Goal: Task Accomplishment & Management: Manage account settings

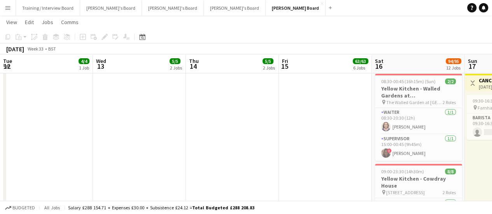
scroll to position [0, 230]
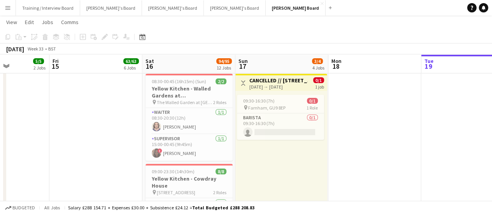
click at [5, 8] on app-icon "Menu" at bounding box center [8, 8] width 6 height 6
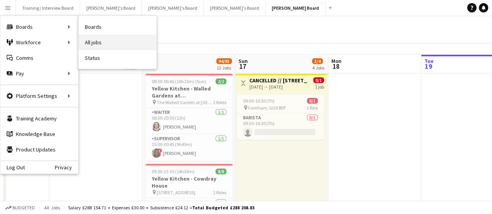
click at [112, 41] on link "All jobs" at bounding box center [118, 43] width 78 height 16
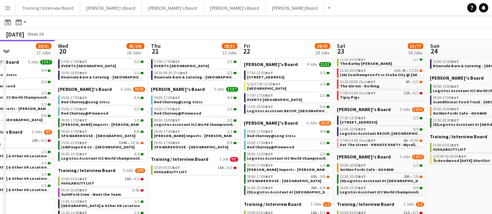
scroll to position [0, 319]
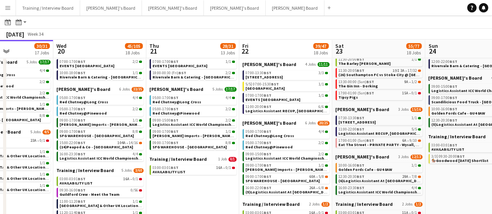
drag, startPoint x: 332, startPoint y: 192, endPoint x: 202, endPoint y: 194, distance: 130.0
click at [202, 194] on app-calendar-viewport "Sat 16 142/144 30 Jobs Sun 17 21/23 12 Jobs Mon 18 28/53 18 Jobs Tue 19 30/31 1…" at bounding box center [246, 156] width 492 height 471
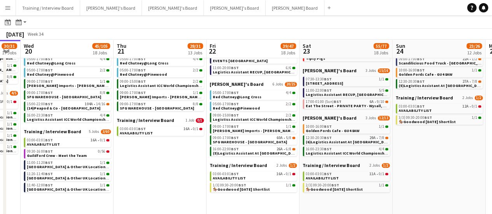
scroll to position [0, 375]
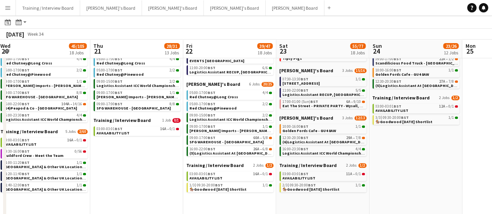
drag, startPoint x: 219, startPoint y: 191, endPoint x: 163, endPoint y: 193, distance: 56.1
click at [163, 193] on app-calendar-viewport "Sat 16 142/144 30 Jobs Sun 17 21/23 12 Jobs Mon 18 28/53 18 Jobs Tue 19 30/31 1…" at bounding box center [246, 117] width 492 height 471
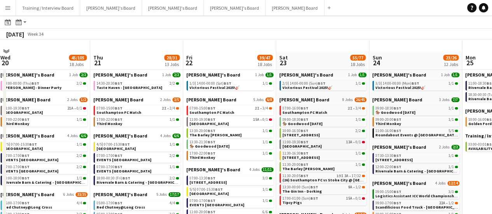
scroll to position [0, 0]
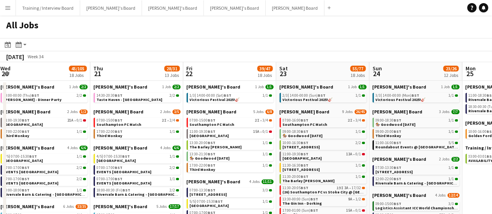
click at [0, 7] on button "Menu" at bounding box center [8, 8] width 16 height 16
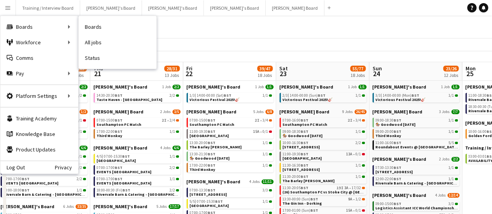
click at [109, 39] on link "All jobs" at bounding box center [118, 43] width 78 height 16
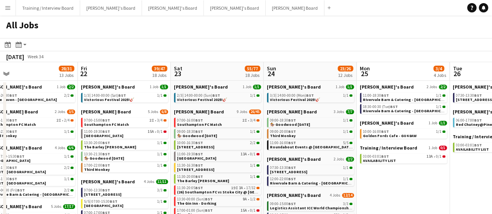
scroll to position [0, 297]
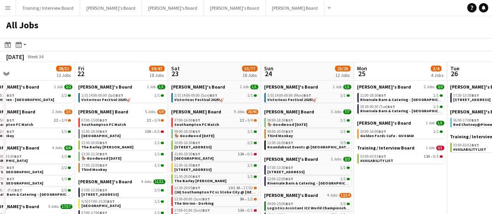
drag, startPoint x: 470, startPoint y: 163, endPoint x: 362, endPoint y: 175, distance: 108.8
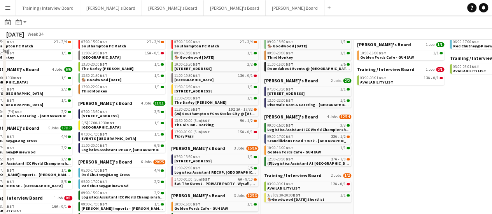
scroll to position [0, 0]
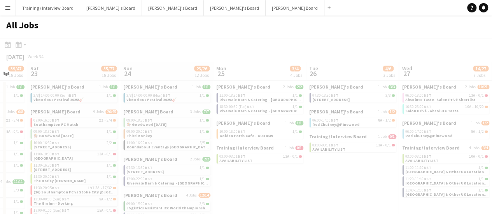
drag, startPoint x: 408, startPoint y: 182, endPoint x: 118, endPoint y: 164, distance: 290.8
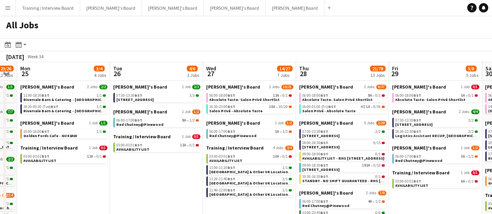
drag, startPoint x: 295, startPoint y: 177, endPoint x: 174, endPoint y: 172, distance: 120.3
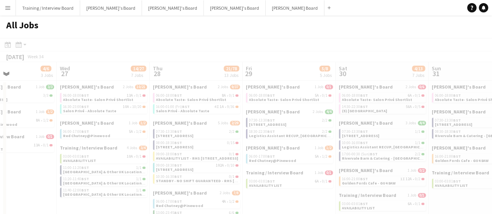
drag, startPoint x: 431, startPoint y: 137, endPoint x: 297, endPoint y: 135, distance: 133.5
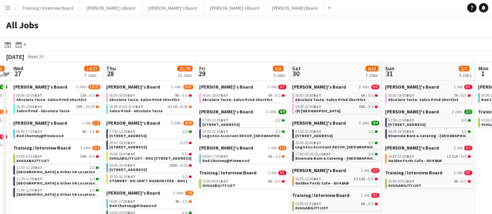
scroll to position [0, 290]
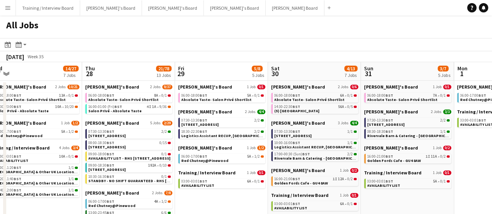
drag, startPoint x: 371, startPoint y: 163, endPoint x: 350, endPoint y: 162, distance: 21.1
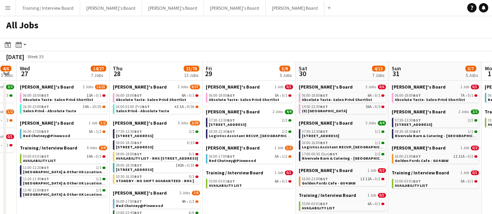
scroll to position [0, 258]
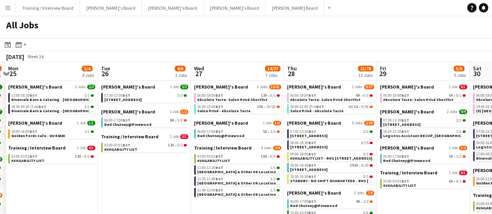
drag, startPoint x: 215, startPoint y: 200, endPoint x: 408, endPoint y: 180, distance: 194.0
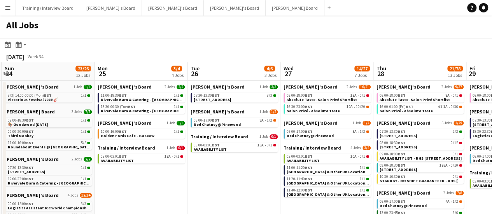
drag, startPoint x: 109, startPoint y: 176, endPoint x: 255, endPoint y: 186, distance: 146.2
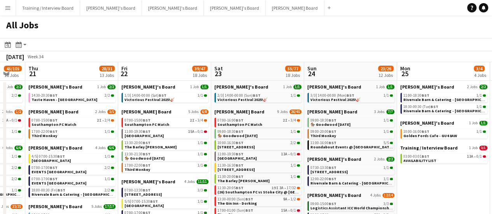
drag, startPoint x: 83, startPoint y: 165, endPoint x: 275, endPoint y: 185, distance: 193.3
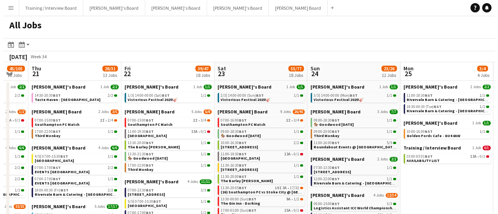
scroll to position [0, 157]
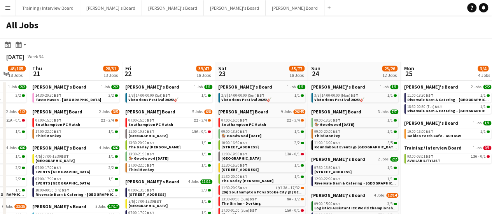
click at [4, 12] on button "Menu" at bounding box center [8, 8] width 16 height 16
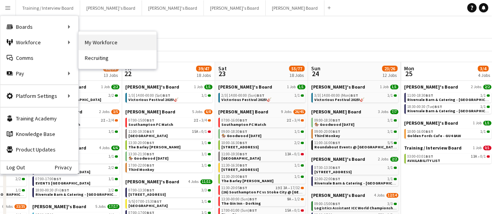
click at [96, 40] on link "My Workforce" at bounding box center [118, 43] width 78 height 16
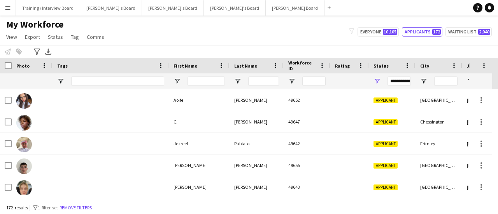
click at [409, 25] on div "My Workforce View Views Default view Compliance RTW Checks MANCHESTER Search UN…" at bounding box center [249, 32] width 498 height 26
click at [420, 33] on button "Applicants 172" at bounding box center [422, 31] width 40 height 9
click at [427, 28] on button "Applicants 172" at bounding box center [422, 31] width 40 height 9
click at [454, 31] on button "Waiting list 2,040" at bounding box center [469, 31] width 46 height 9
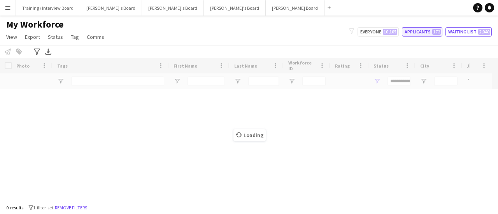
click at [424, 28] on button "Applicants 172" at bounding box center [422, 31] width 40 height 9
type input "**********"
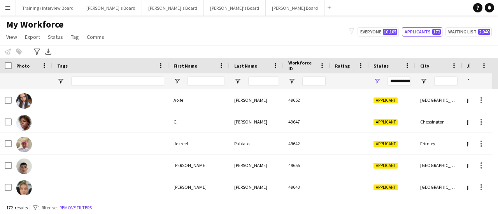
drag, startPoint x: 296, startPoint y: 210, endPoint x: 296, endPoint y: 214, distance: 4.3
click at [296, 212] on div "172 results filter-1 1 filter set Remove filters" at bounding box center [249, 207] width 498 height 13
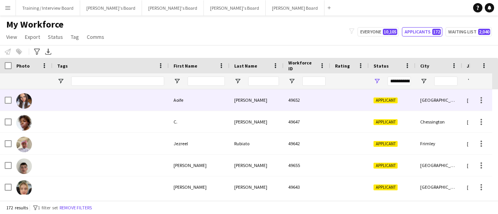
click at [290, 97] on div "49652" at bounding box center [307, 99] width 47 height 21
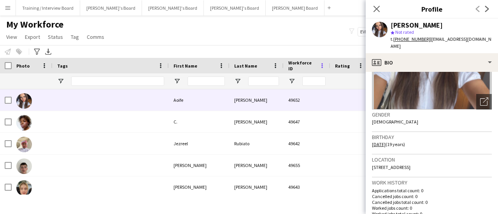
scroll to position [117, 0]
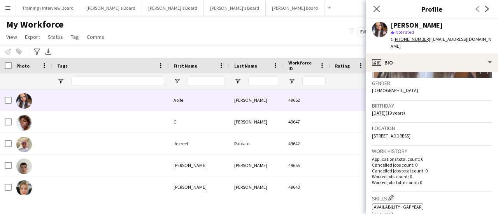
drag, startPoint x: 379, startPoint y: 5, endPoint x: 393, endPoint y: 20, distance: 20.4
click at [379, 6] on icon "Close pop-in" at bounding box center [377, 9] width 6 height 6
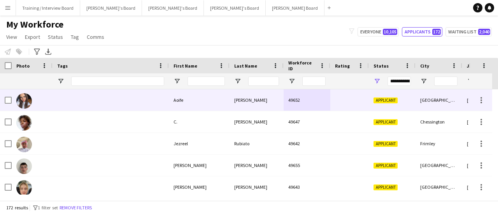
click at [105, 98] on div at bounding box center [111, 99] width 116 height 21
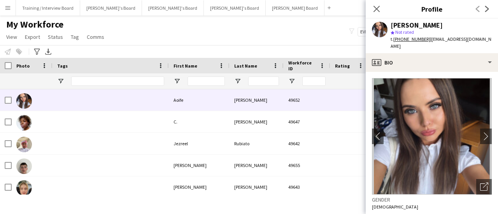
click at [382, 9] on div "Close pop-in" at bounding box center [377, 9] width 22 height 18
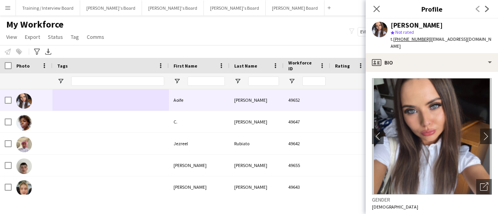
click at [371, 11] on div "Close pop-in" at bounding box center [377, 9] width 22 height 18
click at [377, 11] on icon "Close pop-in" at bounding box center [376, 8] width 7 height 7
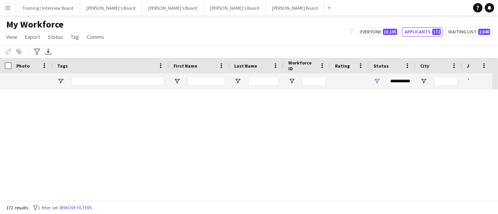
scroll to position [0, 0]
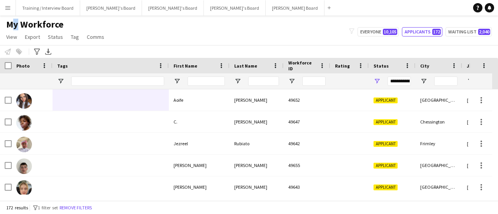
click at [10, 17] on main "My Workforce View Views Default view Compliance RTW Checks MANCHESTER Search UN…" at bounding box center [249, 110] width 498 height 188
click at [224, 34] on div "My Workforce View Views Default view Compliance RTW Checks MANCHESTER Search UN…" at bounding box center [249, 32] width 498 height 26
click at [296, 214] on div "172 results filter-1 1 filter set Remove filters" at bounding box center [249, 207] width 498 height 13
click at [142, 5] on button "Caitlin's Board Close" at bounding box center [173, 7] width 62 height 15
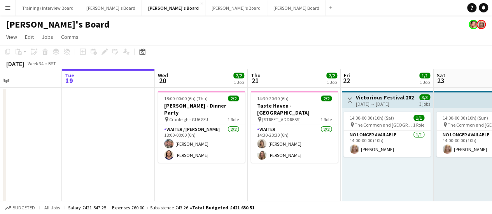
drag, startPoint x: 356, startPoint y: 176, endPoint x: 149, endPoint y: 151, distance: 208.1
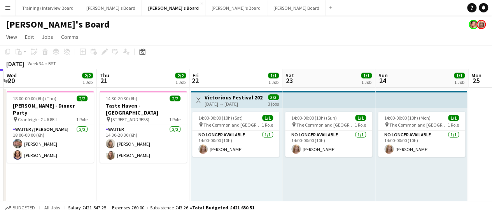
scroll to position [0, 182]
drag, startPoint x: 389, startPoint y: 171, endPoint x: 471, endPoint y: 155, distance: 83.3
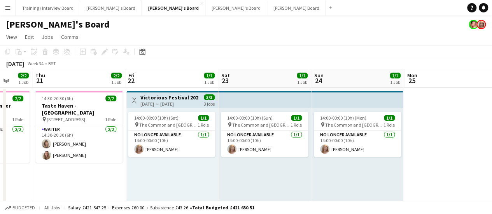
drag, startPoint x: 468, startPoint y: 152, endPoint x: 391, endPoint y: 177, distance: 81.7
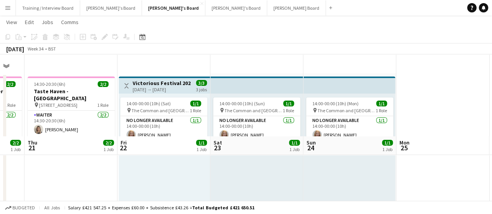
scroll to position [0, 0]
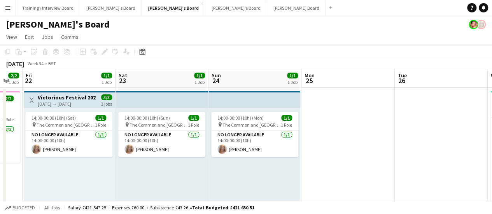
drag, startPoint x: 419, startPoint y: 171, endPoint x: 306, endPoint y: 178, distance: 113.9
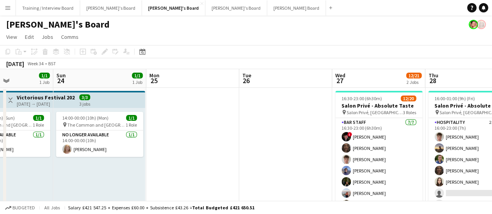
drag, startPoint x: 227, startPoint y: 117, endPoint x: 216, endPoint y: 116, distance: 11.8
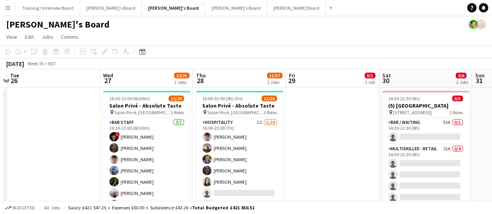
drag, startPoint x: 286, startPoint y: 126, endPoint x: 63, endPoint y: 109, distance: 223.6
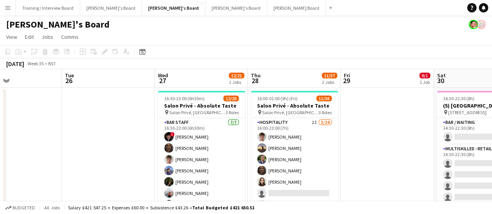
drag, startPoint x: 359, startPoint y: 154, endPoint x: 379, endPoint y: 152, distance: 20.3
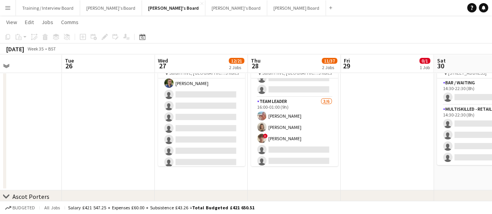
scroll to position [156, 0]
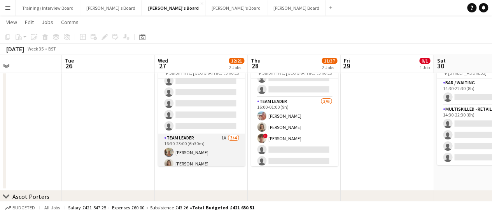
click at [235, 154] on app-card-role "TEAM LEADER 1A 3/4 16:30-23:00 (6h30m) Jacqueline Whitehorn-Scott Mathilde Wilk…" at bounding box center [201, 164] width 87 height 60
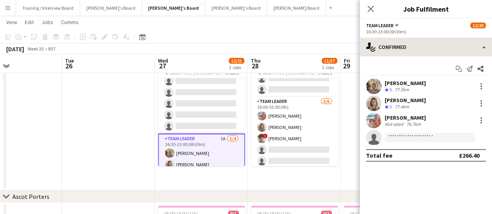
drag, startPoint x: 426, startPoint y: 37, endPoint x: 428, endPoint y: 46, distance: 8.8
click at [426, 38] on div "TEAM LEADER All roles TEAM LEADER 12/20 16:30-23:00 (6h30m) single-neutral-acti…" at bounding box center [426, 117] width 132 height 196
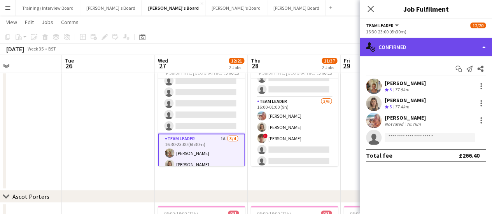
click at [428, 46] on div "single-neutral-actions-check-2 Confirmed" at bounding box center [426, 47] width 132 height 19
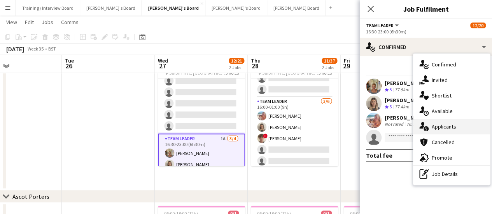
click at [463, 122] on div "single-neutral-actions-information Applicants" at bounding box center [451, 127] width 77 height 16
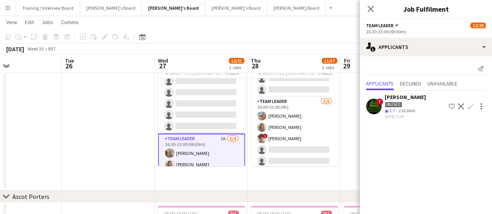
click at [325, 176] on app-date-cell "16:00-01:00 (9h) (Fri) 11/36 Salon Privé - Absolute Taste pin Salon Privé, Blen…" at bounding box center [294, 119] width 93 height 142
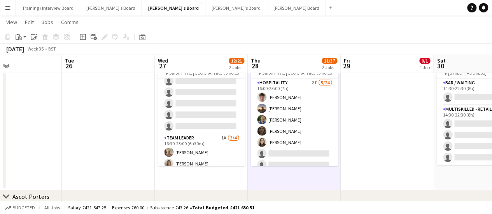
scroll to position [0, 323]
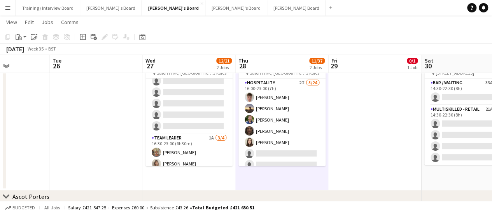
drag, startPoint x: 372, startPoint y: 147, endPoint x: 363, endPoint y: 158, distance: 14.6
click at [363, 158] on app-calendar-viewport "Fri 22 1/1 1 Job Sat 23 1/1 1 Job Sun 24 1/1 1 Job Mon 25 Tue 26 Wed 27 12/21 2…" at bounding box center [246, 190] width 492 height 399
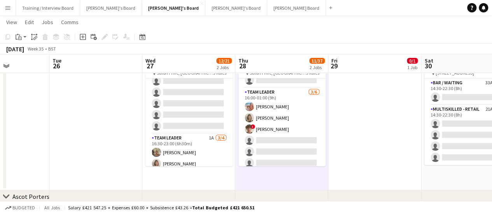
scroll to position [363, 0]
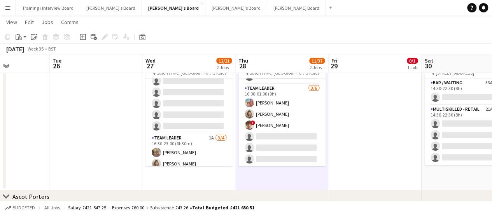
click at [298, 146] on app-card-role "TEAM LEADER 3/6 16:00-01:00 (9h) Freya Lillywhite Mathilde Wilkie ! Jamie Acker…" at bounding box center [282, 125] width 87 height 83
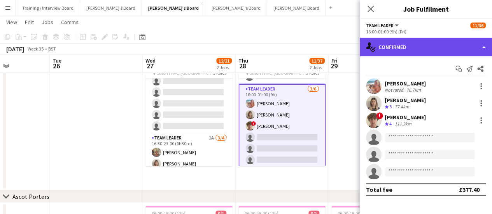
click at [393, 54] on div "single-neutral-actions-check-2 Confirmed" at bounding box center [426, 47] width 132 height 19
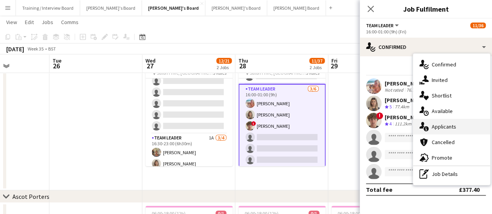
click at [463, 123] on div "single-neutral-actions-information Applicants" at bounding box center [451, 127] width 77 height 16
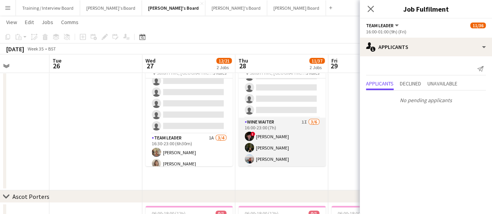
click at [296, 126] on app-card-role "WINE WAITER 1I 3/6 16:00-23:00 (7h) ! Ryan Filkins Jessamie Lindley Ellie Brown…" at bounding box center [282, 159] width 87 height 83
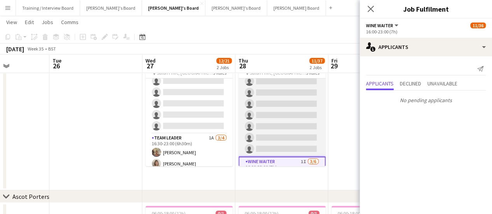
click at [295, 111] on app-card-role "Hospitality 2I 5/24 16:00-23:00 (7h) Tom Spencer Harry Thomas Joseph Day shona …" at bounding box center [282, 14] width 87 height 286
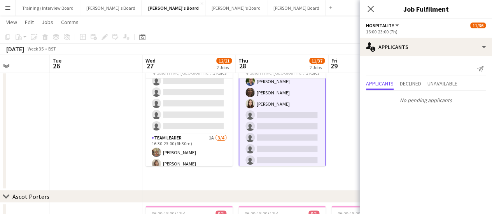
scroll to position [0, 0]
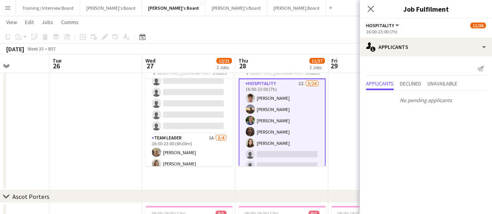
click at [339, 112] on app-date-cell at bounding box center [374, 119] width 93 height 142
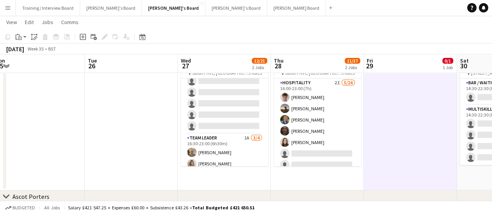
drag, startPoint x: 333, startPoint y: 148, endPoint x: 352, endPoint y: 147, distance: 18.4
click at [352, 147] on app-calendar-viewport "Fri 22 1/1 1 Job Sat 23 1/1 1 Job Sun 24 1/1 1 Job Mon 25 Tue 26 Wed 27 12/21 2…" at bounding box center [246, 190] width 492 height 399
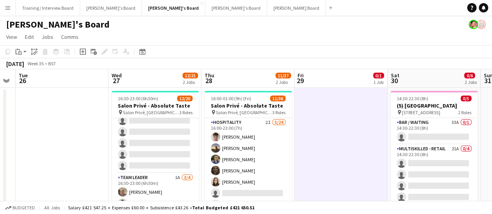
scroll to position [0, 316]
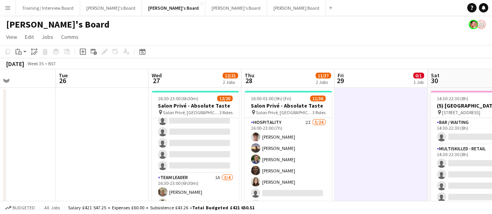
drag, startPoint x: 360, startPoint y: 167, endPoint x: 351, endPoint y: 172, distance: 10.7
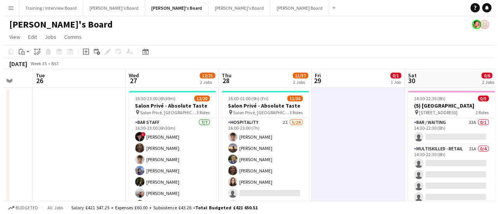
scroll to position [0, 356]
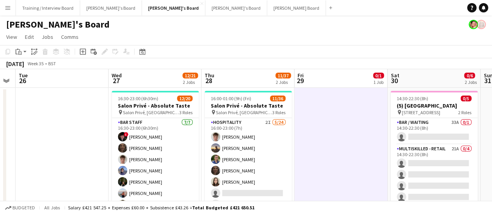
drag, startPoint x: 341, startPoint y: 175, endPoint x: 304, endPoint y: 175, distance: 37.4
click at [267, 7] on button "[PERSON_NAME] Board Close" at bounding box center [296, 7] width 59 height 15
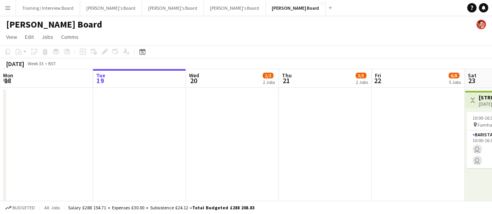
scroll to position [0, 205]
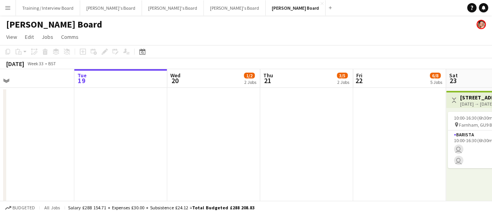
drag, startPoint x: 223, startPoint y: 140, endPoint x: 280, endPoint y: 134, distance: 57.1
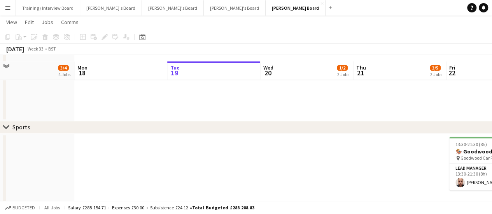
scroll to position [428, 0]
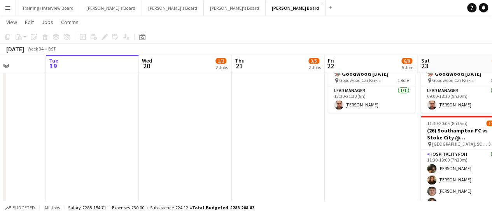
drag, startPoint x: 335, startPoint y: 157, endPoint x: 214, endPoint y: 128, distance: 125.2
click at [214, 128] on app-calendar-viewport "Fri 15 63/63 6 Jobs Sat 16 94/95 12 Jobs Sun 17 3/4 4 Jobs Mon 18 Tue 19 Wed 20…" at bounding box center [246, 217] width 492 height 1230
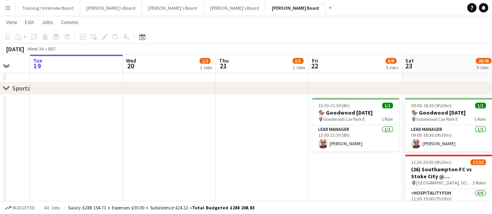
scroll to position [0, 224]
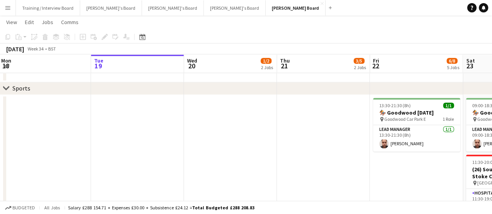
drag, startPoint x: 296, startPoint y: 158, endPoint x: 208, endPoint y: 142, distance: 89.3
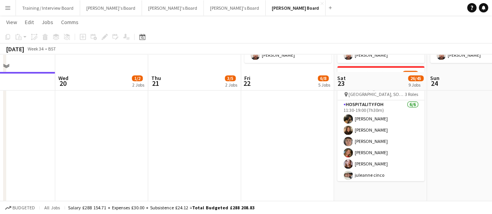
scroll to position [467, 0]
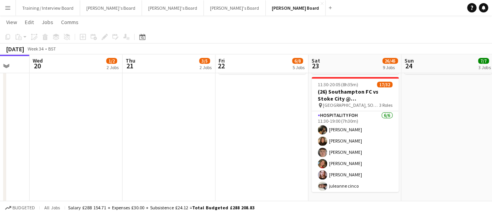
drag, startPoint x: 201, startPoint y: 133, endPoint x: 175, endPoint y: 132, distance: 26.1
click at [175, 132] on app-calendar-viewport "Sun 17 3/4 4 Jobs Mon 18 Tue 19 Wed 20 1/2 2 Jobs Thu 21 3/5 2 Jobs Fri 22 6/8 …" at bounding box center [246, 178] width 492 height 1230
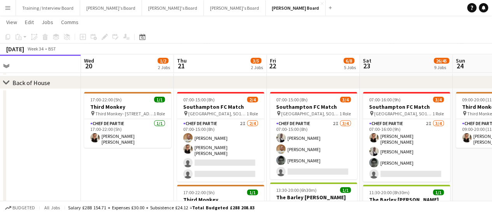
scroll to position [0, 189]
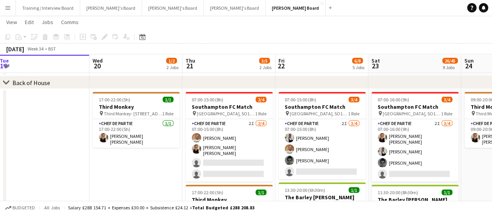
drag, startPoint x: 71, startPoint y: 183, endPoint x: 133, endPoint y: 165, distance: 64.9
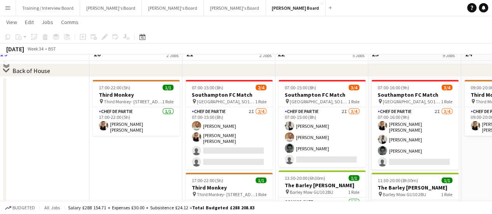
scroll to position [934, 0]
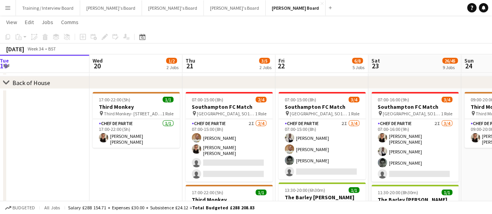
drag, startPoint x: 204, startPoint y: 136, endPoint x: 223, endPoint y: 133, distance: 19.3
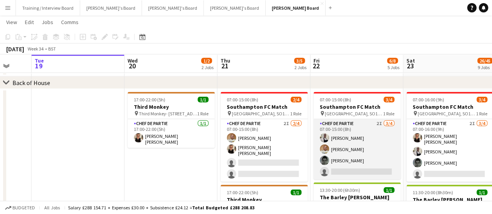
click at [353, 138] on app-card-role "Chef de Partie 2I 3/4 07:00-15:00 (8h) Grah Christophe Keke Ian Hutchinson Lydi…" at bounding box center [357, 149] width 87 height 60
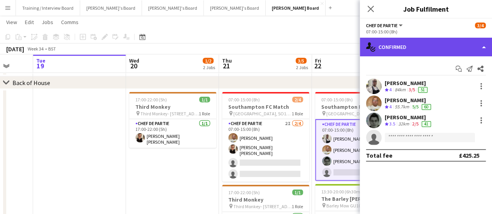
click at [425, 39] on div "single-neutral-actions-check-2 Confirmed" at bounding box center [426, 47] width 132 height 19
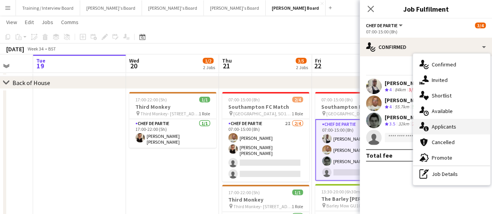
click at [451, 125] on div "single-neutral-actions-information Applicants" at bounding box center [451, 127] width 77 height 16
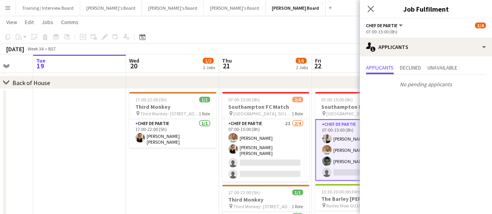
click at [154, 184] on app-date-cell "17:00-22:00 (5h) 1/1 Third Monkey pin Third Monkey- 46 South St 1 Role Chef de …" at bounding box center [172, 207] width 93 height 237
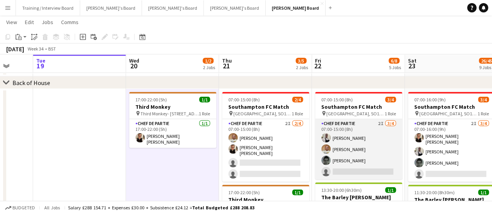
click at [354, 169] on app-card-role "Chef de Partie 2I 3/4 07:00-15:00 (8h) Grah Christophe Keke Ian Hutchinson Lydi…" at bounding box center [358, 149] width 87 height 60
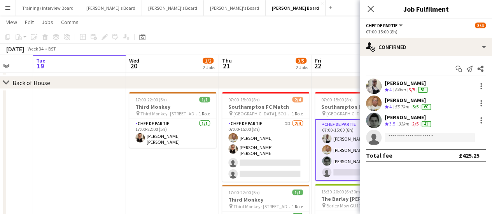
click at [422, 119] on div "[PERSON_NAME]" at bounding box center [409, 117] width 48 height 7
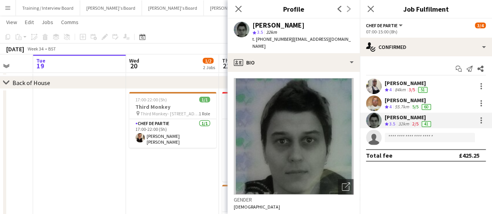
click at [174, 175] on app-date-cell "17:00-22:00 (5h) 1/1 Third Monkey pin Third Monkey- 46 South St 1 Role Chef de …" at bounding box center [172, 207] width 93 height 237
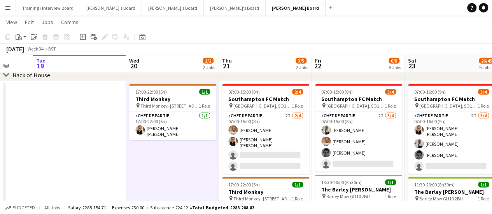
scroll to position [0, 251]
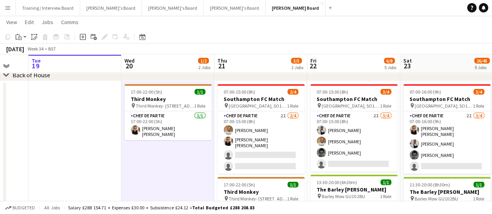
drag, startPoint x: 186, startPoint y: 180, endPoint x: 182, endPoint y: 182, distance: 4.9
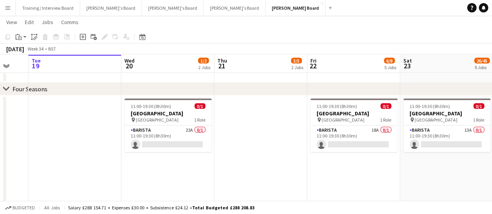
scroll to position [0, 230]
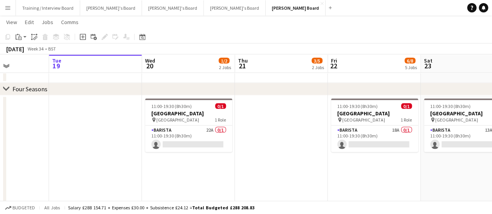
drag, startPoint x: 215, startPoint y: 144, endPoint x: 235, endPoint y: 144, distance: 20.6
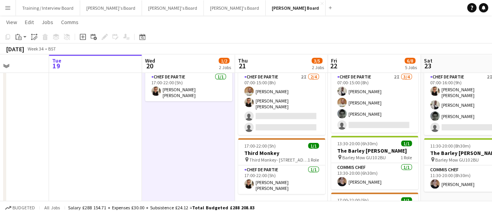
scroll to position [0, 275]
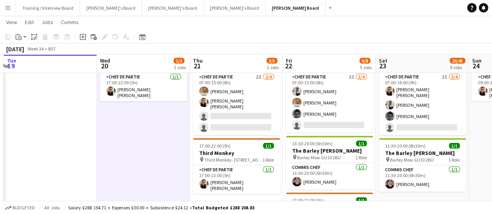
drag, startPoint x: 198, startPoint y: 149, endPoint x: 153, endPoint y: 154, distance: 45.5
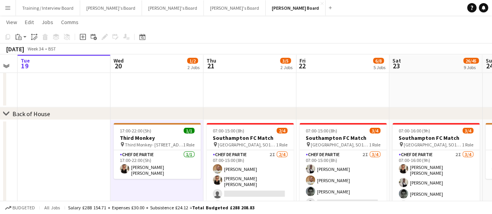
scroll to position [0, 237]
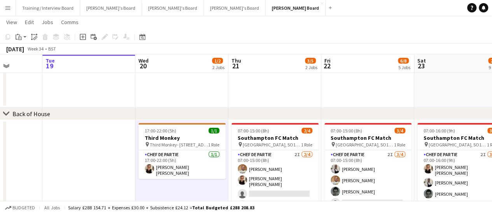
drag, startPoint x: 138, startPoint y: 153, endPoint x: 176, endPoint y: 158, distance: 38.1
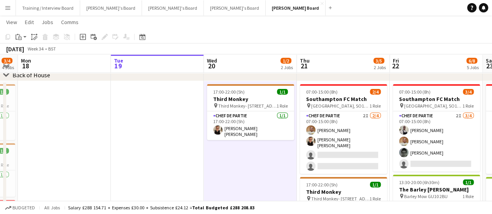
scroll to position [0, 164]
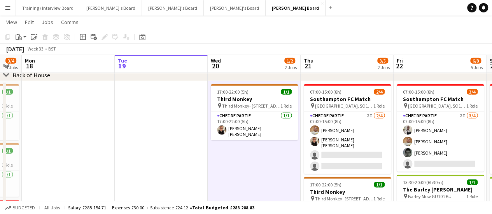
drag, startPoint x: 207, startPoint y: 154, endPoint x: 280, endPoint y: 165, distance: 73.7
click at [265, 162] on app-date-cell "17:00-22:00 (5h) 1/1 Third Monkey pin Third Monkey- 46 South St 1 Role Chef de …" at bounding box center [254, 199] width 93 height 237
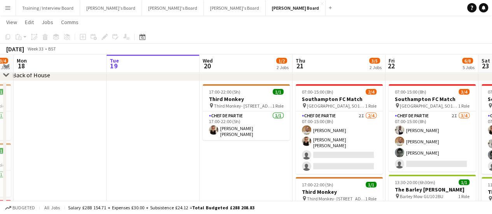
scroll to position [0, 174]
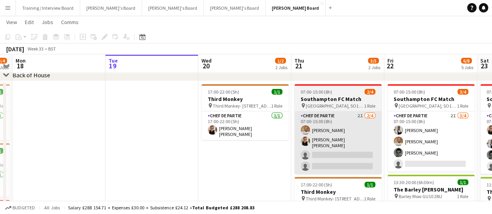
click at [330, 146] on app-card-role "Chef de Partie 2I 2/4 07:00-15:00 (8h) Ian Hutchinson Marnel Antonio Guillen Ca…" at bounding box center [338, 143] width 87 height 63
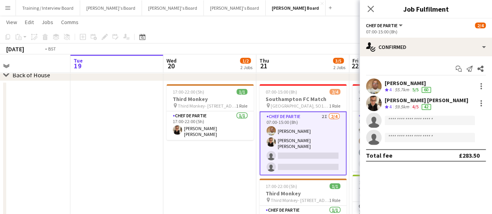
drag, startPoint x: 245, startPoint y: 150, endPoint x: 228, endPoint y: 150, distance: 16.7
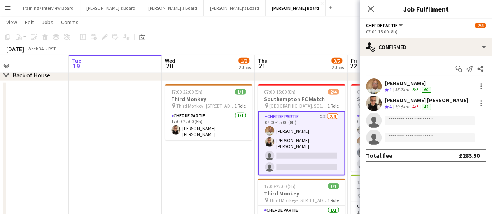
click at [237, 160] on app-date-cell "17:00-22:00 (5h) 1/1 Third Monkey pin Third Monkey- 46 South St 1 Role Chef de …" at bounding box center [208, 199] width 93 height 237
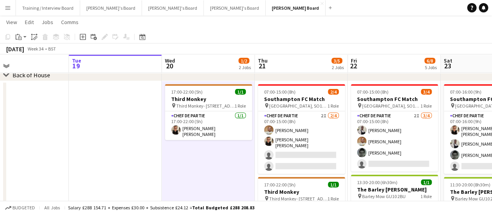
scroll to position [0, 246]
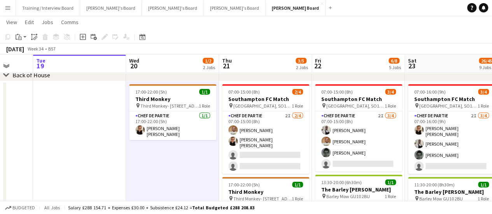
drag, startPoint x: 271, startPoint y: 152, endPoint x: 260, endPoint y: 153, distance: 11.3
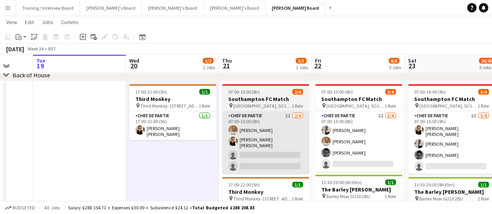
click at [261, 151] on app-card-role "Chef de Partie 2I 2/4 07:00-15:00 (8h) Ian Hutchinson Marnel Antonio Guillen Ca…" at bounding box center [265, 143] width 87 height 63
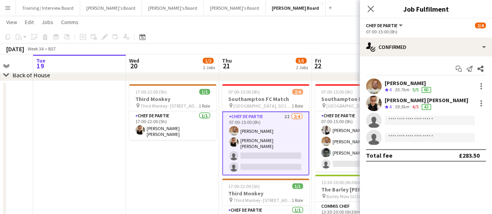
scroll to position [0, 275]
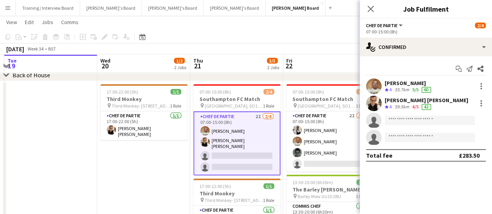
drag, startPoint x: 255, startPoint y: 148, endPoint x: 242, endPoint y: 147, distance: 12.5
click at [138, 164] on app-date-cell "17:00-22:00 (5h) 1/1 Third Monkey pin Third Monkey- 46 South St 1 Role Chef de …" at bounding box center [142, 199] width 93 height 237
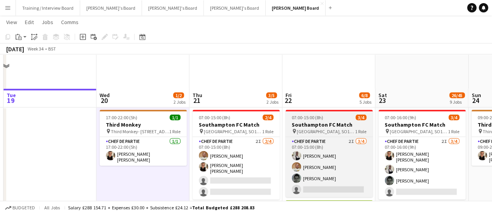
scroll to position [903, 0]
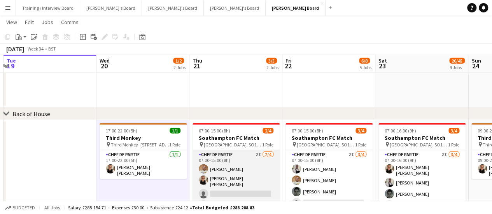
click at [235, 167] on app-card-role "Chef de Partie 2I 2/4 07:00-15:00 (8h) Ian Hutchinson Marnel Antonio Guillen Ca…" at bounding box center [236, 182] width 87 height 63
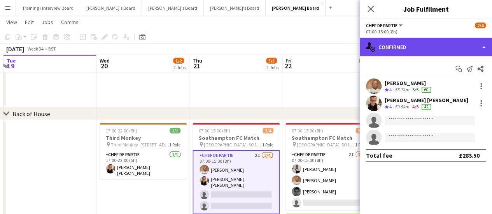
click at [442, 44] on div "single-neutral-actions-check-2 Confirmed" at bounding box center [426, 47] width 132 height 19
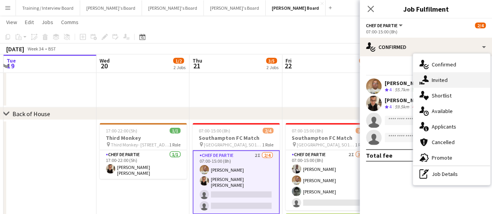
click at [452, 82] on div "single-neutral-actions-share-1 Invited" at bounding box center [451, 80] width 77 height 16
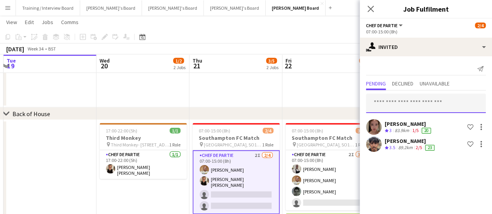
click at [423, 96] on input "text" at bounding box center [426, 103] width 120 height 19
click at [415, 144] on div "Joseph Masih" at bounding box center [410, 141] width 51 height 7
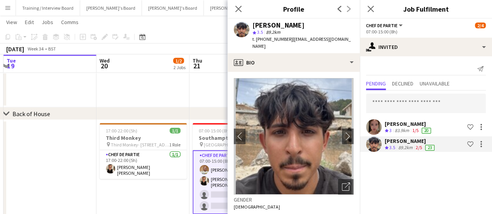
click at [404, 119] on div "jessica chiffers Crew rating 3 83.9km 1/5 20 Shortlist crew" at bounding box center [426, 127] width 132 height 16
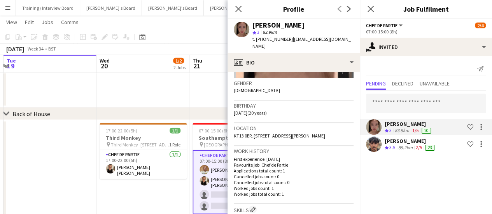
scroll to position [195, 0]
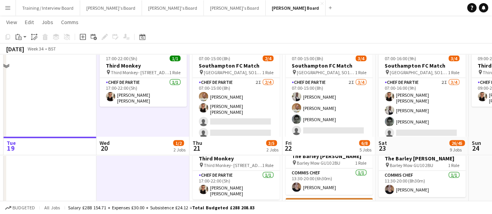
scroll to position [942, 0]
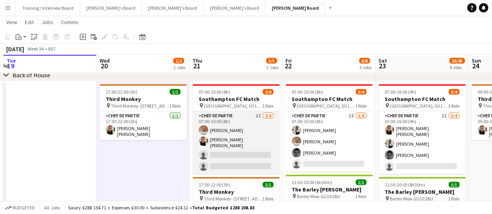
click at [234, 144] on app-card-role "Chef de Partie 2I 2/4 07:00-15:00 (8h) Ian Hutchinson Marnel Antonio Guillen Ca…" at bounding box center [236, 143] width 87 height 63
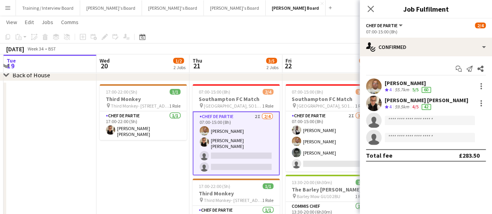
click at [159, 184] on app-date-cell "17:00-22:00 (5h) 1/1 Third Monkey pin Third Monkey- 46 South St 1 Role Chef de …" at bounding box center [142, 199] width 93 height 237
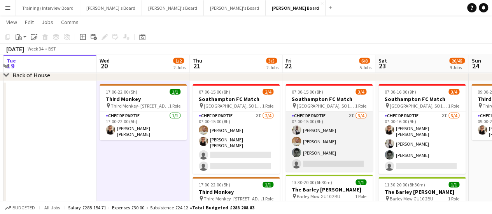
drag, startPoint x: 332, startPoint y: 122, endPoint x: 330, endPoint y: 126, distance: 4.7
click at [332, 122] on app-card-role "Chef de Partie 2I 3/4 07:00-15:00 (8h) Grah Christophe Keke Ian Hutchinson Lydi…" at bounding box center [329, 142] width 87 height 60
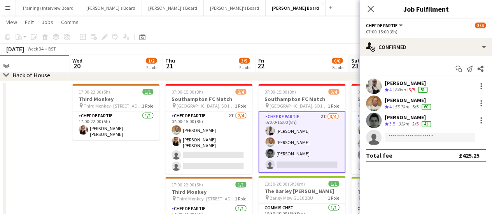
drag, startPoint x: 318, startPoint y: 136, endPoint x: 382, endPoint y: 137, distance: 64.6
click at [414, 123] on app-skills-label "2/5" at bounding box center [415, 124] width 6 height 6
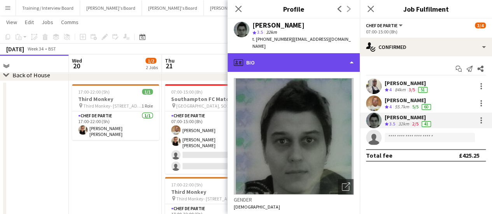
click at [306, 55] on div "profile Bio" at bounding box center [294, 62] width 132 height 19
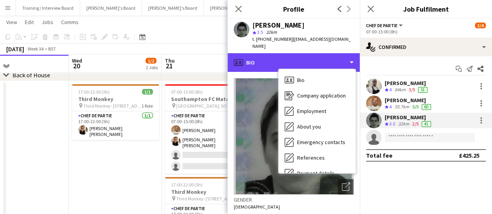
scroll to position [104, 0]
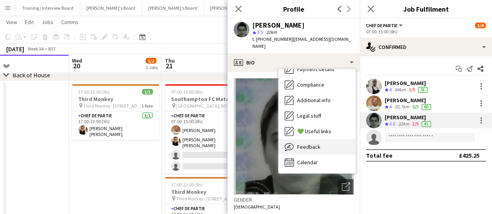
click at [313, 143] on div "Feedback Feedback" at bounding box center [317, 147] width 77 height 16
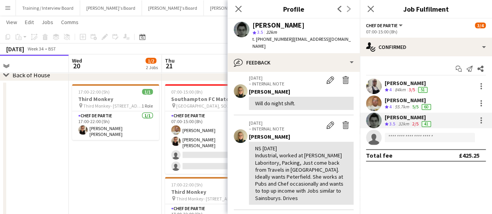
scroll to position [117, 0]
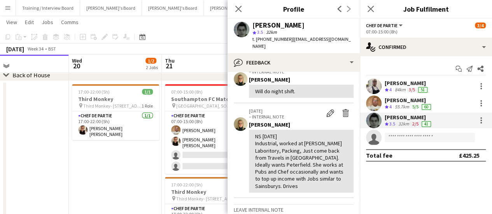
click at [68, 160] on app-date-cell at bounding box center [22, 199] width 93 height 237
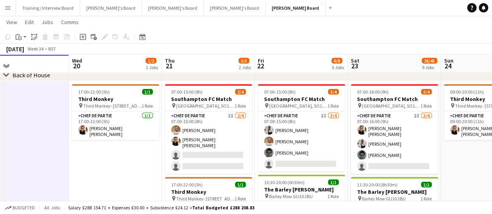
scroll to position [0, 217]
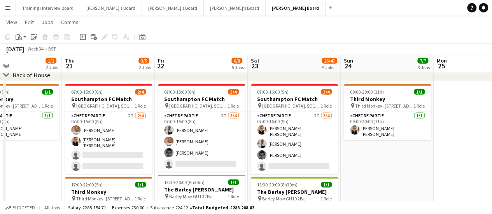
drag, startPoint x: 319, startPoint y: 140, endPoint x: 219, endPoint y: 128, distance: 100.6
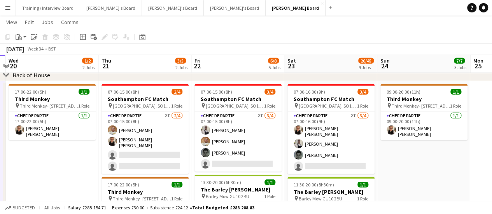
click at [146, 167] on app-card-role "Chef de Partie 2I 2/4 07:00-15:00 (8h) Ian Hutchinson Marnel Antonio Guillen Ca…" at bounding box center [145, 143] width 87 height 63
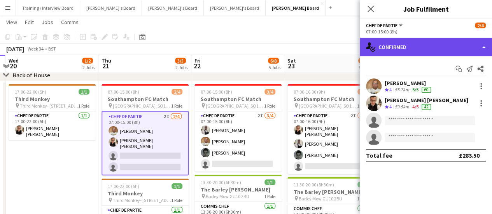
click at [432, 41] on div "single-neutral-actions-check-2 Confirmed" at bounding box center [426, 47] width 132 height 19
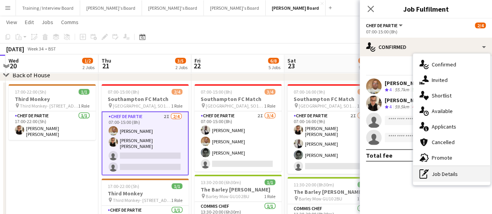
click at [426, 171] on icon "pen-write" at bounding box center [423, 174] width 9 height 9
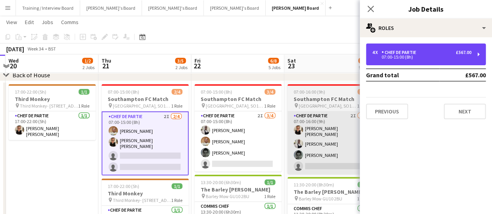
drag, startPoint x: 398, startPoint y: 53, endPoint x: 357, endPoint y: 114, distance: 73.9
click at [397, 53] on div "Chef de Partie" at bounding box center [401, 52] width 38 height 5
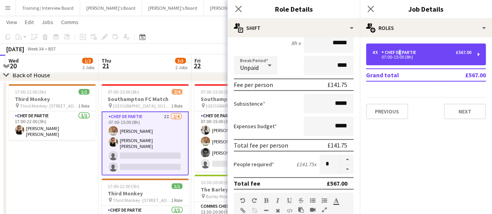
scroll to position [0, 0]
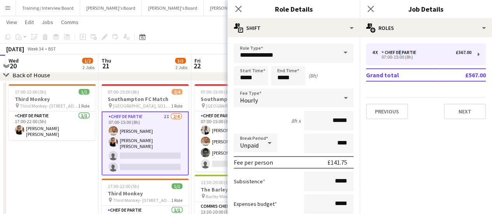
click at [51, 193] on app-date-cell "17:00-22:00 (5h) 1/1 Third Monkey pin Third Monkey- 46 South St 1 Role Chef de …" at bounding box center [51, 199] width 93 height 237
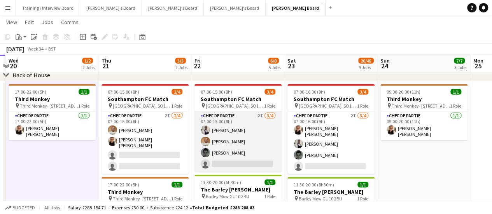
click at [253, 143] on app-card-role "Chef de Partie 2I 3/4 07:00-15:00 (8h) Grah Christophe Keke Ian Hutchinson Lydi…" at bounding box center [238, 142] width 87 height 60
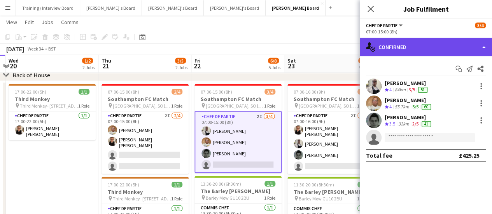
click at [414, 50] on div "single-neutral-actions-check-2 Confirmed" at bounding box center [426, 47] width 132 height 19
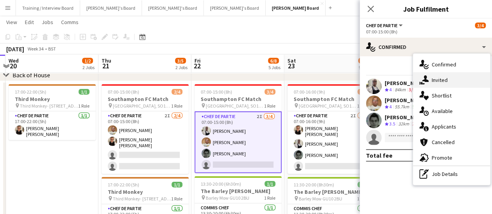
click at [451, 86] on div "single-neutral-actions-share-1 Invited" at bounding box center [451, 80] width 77 height 16
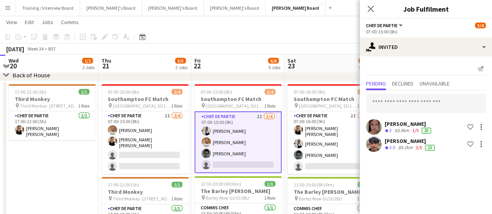
click at [407, 131] on div "83.9km" at bounding box center [402, 131] width 18 height 7
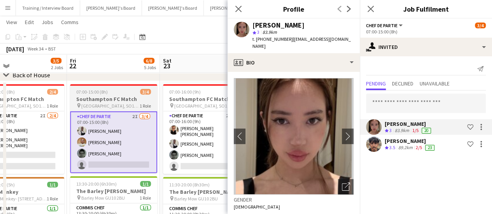
drag, startPoint x: 188, startPoint y: 148, endPoint x: 94, endPoint y: 121, distance: 97.5
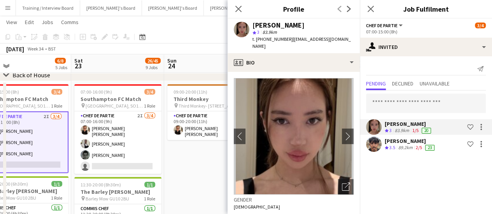
scroll to position [0, 211]
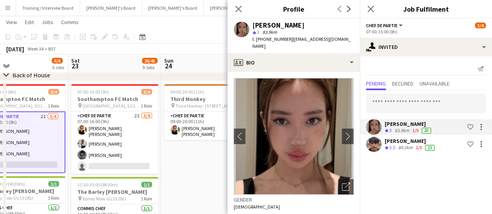
drag, startPoint x: 134, startPoint y: 168, endPoint x: 58, endPoint y: 189, distance: 79.1
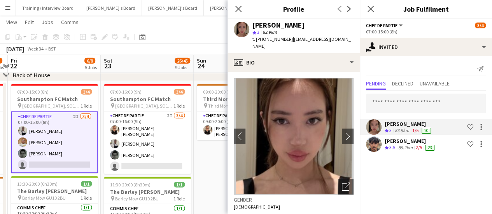
drag, startPoint x: 186, startPoint y: 177, endPoint x: 247, endPoint y: 169, distance: 60.8
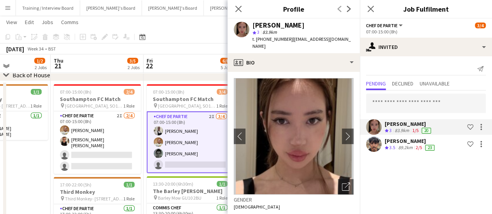
scroll to position [0, 240]
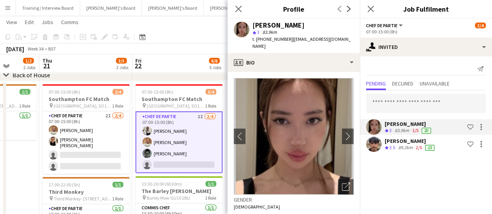
drag, startPoint x: 147, startPoint y: 169, endPoint x: 208, endPoint y: 167, distance: 61.5
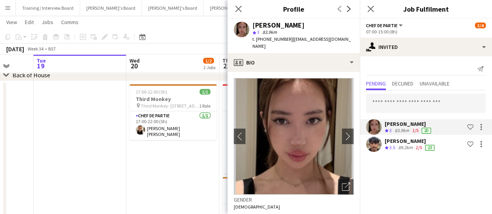
scroll to position [0, 244]
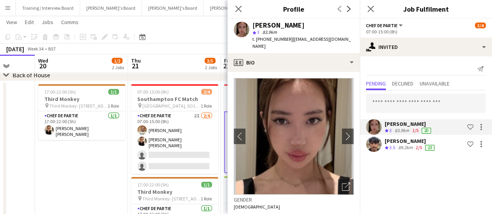
drag, startPoint x: 51, startPoint y: 189, endPoint x: 118, endPoint y: 184, distance: 67.8
click at [118, 184] on app-date-cell "17:00-22:00 (5h) 1/1 Third Monkey pin Third Monkey- 46 South St 1 Role Chef de …" at bounding box center [81, 199] width 93 height 237
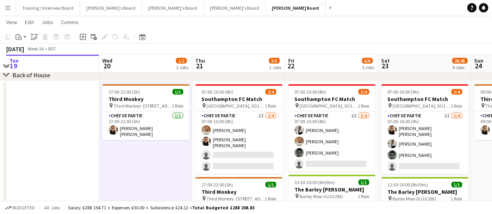
scroll to position [0, 179]
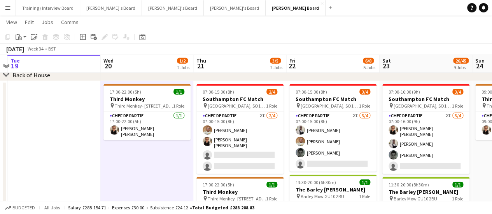
drag, startPoint x: 86, startPoint y: 179, endPoint x: 145, endPoint y: 181, distance: 59.2
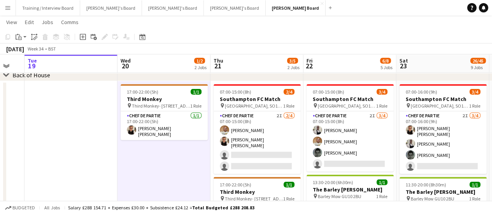
drag, startPoint x: 170, startPoint y: 177, endPoint x: 174, endPoint y: 174, distance: 4.4
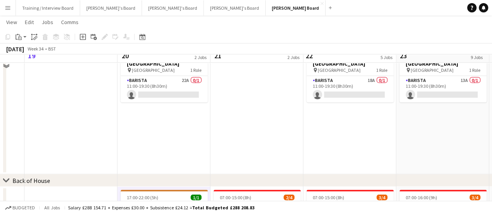
scroll to position [981, 0]
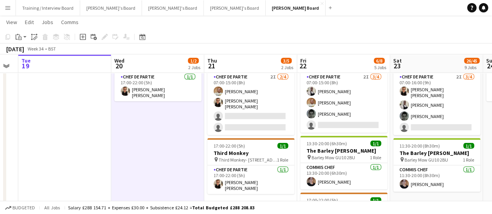
drag, startPoint x: 184, startPoint y: 154, endPoint x: 173, endPoint y: 157, distance: 10.8
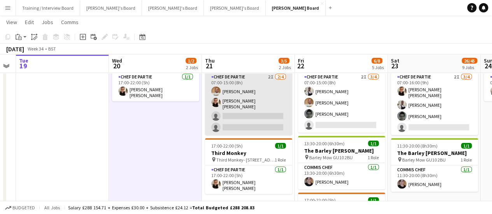
click at [247, 123] on app-card-role "Chef de Partie 2I 2/4 07:00-15:00 (8h) Ian Hutchinson Marnel Antonio Guillen Ca…" at bounding box center [248, 104] width 87 height 63
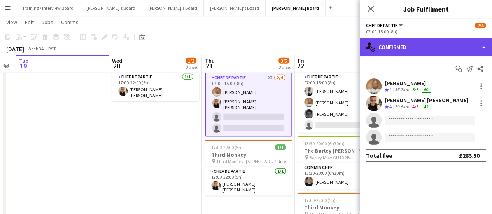
click at [441, 52] on div "single-neutral-actions-check-2 Confirmed" at bounding box center [426, 47] width 132 height 19
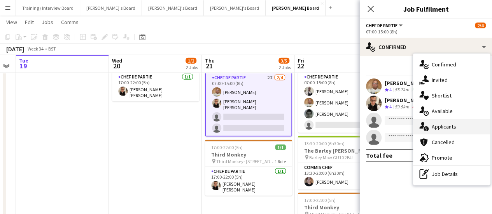
click at [441, 123] on div "single-neutral-actions-information Applicants" at bounding box center [451, 127] width 77 height 16
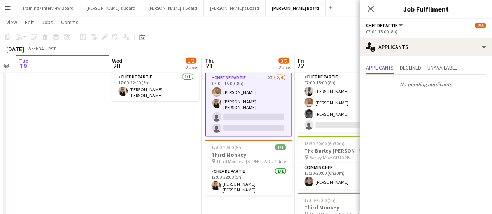
click at [128, 130] on app-date-cell "17:00-22:00 (5h) 1/1 Third Monkey pin Third Monkey- 46 South St 1 Role Chef de …" at bounding box center [155, 160] width 93 height 237
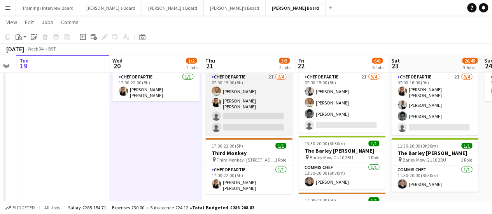
click at [275, 106] on app-card-role "Chef de Partie 2I 2/4 07:00-15:00 (8h) Ian Hutchinson Marnel Antonio Guillen Ca…" at bounding box center [248, 104] width 87 height 63
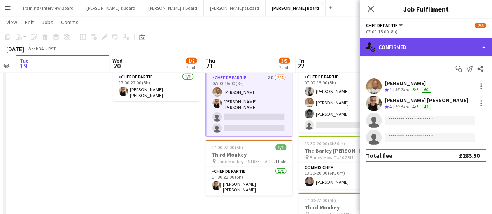
click at [420, 41] on div "single-neutral-actions-check-2 Confirmed" at bounding box center [426, 47] width 132 height 19
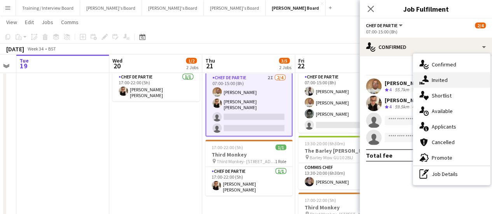
click at [447, 77] on div "single-neutral-actions-share-1 Invited" at bounding box center [451, 80] width 77 height 16
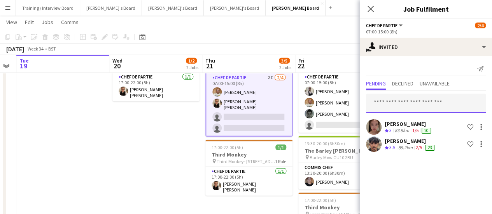
click at [394, 106] on input "text" at bounding box center [426, 103] width 120 height 19
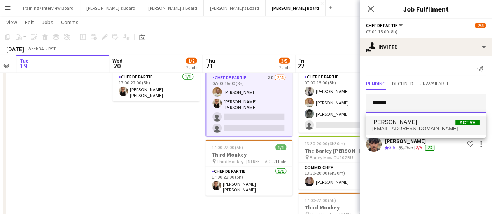
type input "******"
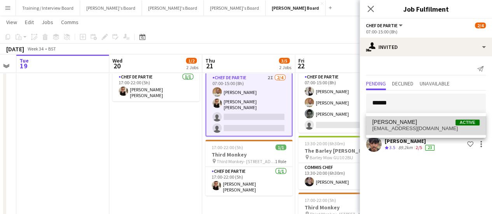
click at [430, 120] on span "Dave Cope Active" at bounding box center [425, 122] width 107 height 7
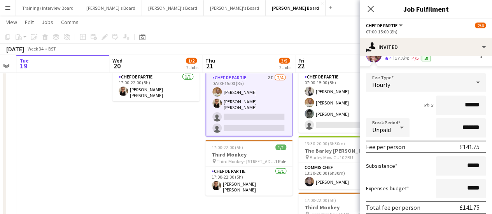
scroll to position [139, 0]
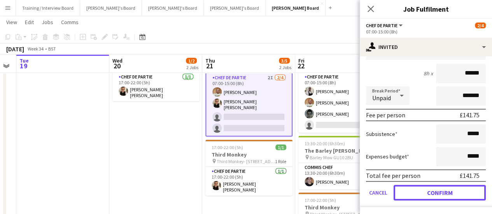
click at [442, 192] on button "Confirm" at bounding box center [440, 193] width 92 height 16
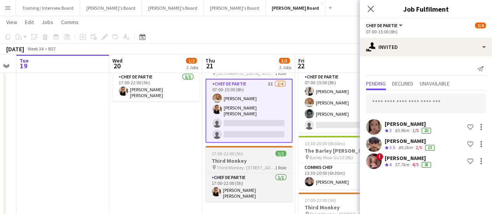
scroll to position [0, 0]
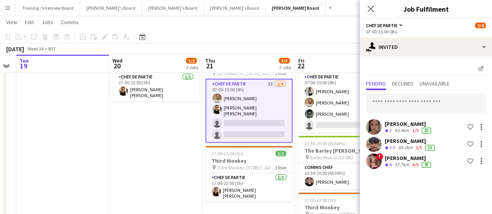
click at [136, 142] on app-date-cell "17:00-22:00 (5h) 1/1 Third Monkey pin Third Monkey- 46 South St 1 Role Chef de …" at bounding box center [155, 160] width 93 height 237
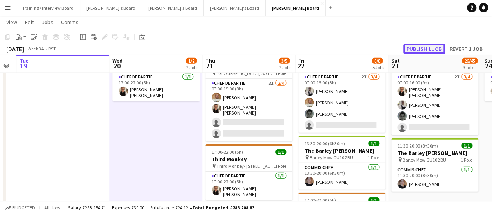
click at [422, 50] on button "Publish 1 job" at bounding box center [425, 49] width 42 height 10
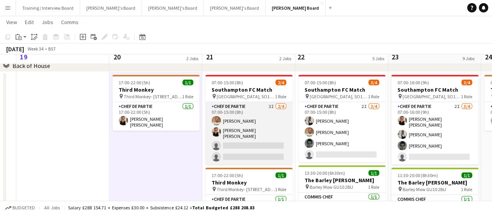
scroll to position [942, 0]
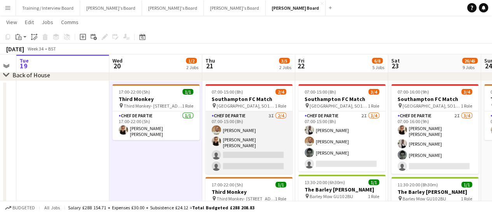
click at [220, 147] on app-card-role "Chef de Partie 3I 2/4 07:00-15:00 (8h) Ian Hutchinson Marnel Antonio Guillen Ca…" at bounding box center [248, 143] width 87 height 63
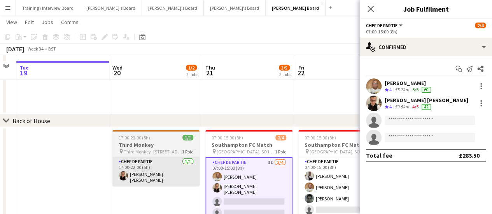
scroll to position [903, 0]
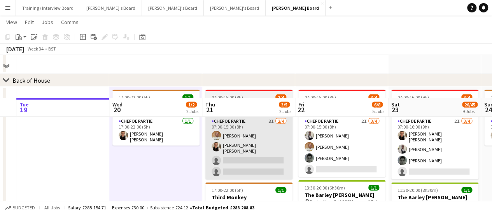
scroll to position [981, 0]
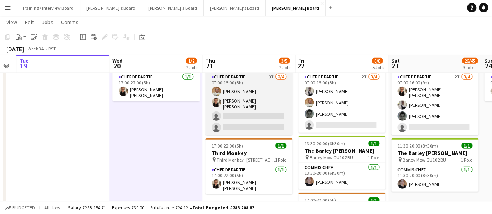
click at [216, 94] on app-user-avatar at bounding box center [216, 91] width 9 height 9
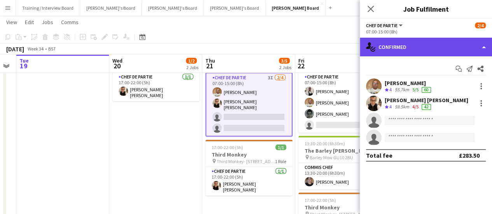
click at [402, 47] on div "single-neutral-actions-check-2 Confirmed" at bounding box center [426, 47] width 132 height 19
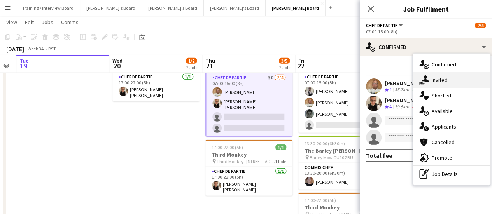
click at [454, 78] on div "single-neutral-actions-share-1 Invited" at bounding box center [451, 80] width 77 height 16
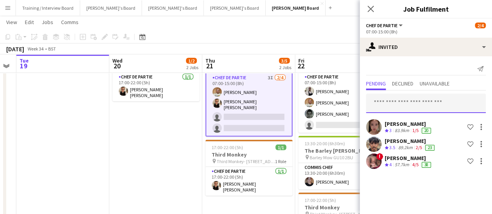
click at [406, 109] on input "text" at bounding box center [426, 103] width 120 height 19
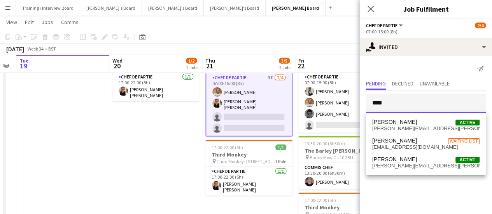
type input "****"
click at [419, 115] on div "Madeleine Herbert Active madeleine.s.t.herbert@gmail.com Harvey Herbert Waiting…" at bounding box center [426, 144] width 120 height 62
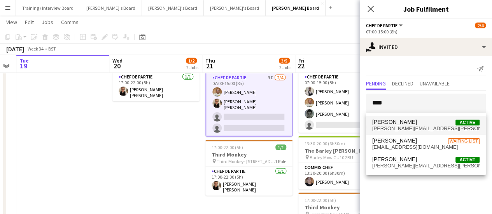
click at [419, 118] on mat-option "Madeleine Herbert Active madeleine.s.t.herbert@gmail.com" at bounding box center [426, 125] width 120 height 19
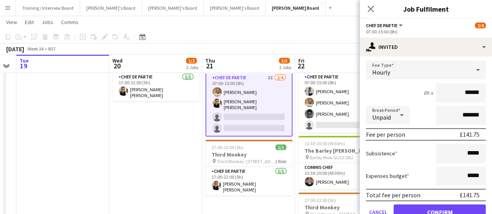
scroll to position [156, 0]
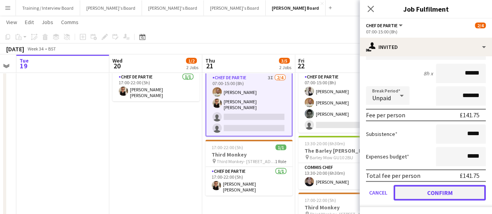
click at [429, 186] on button "Confirm" at bounding box center [440, 193] width 92 height 16
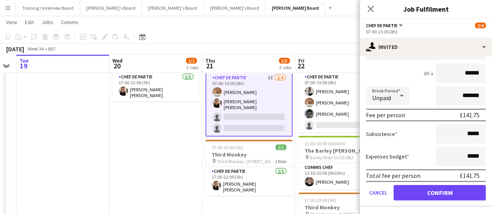
scroll to position [0, 0]
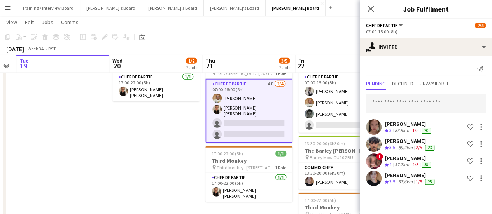
click at [199, 192] on app-date-cell "17:00-22:00 (5h) 1/1 Third Monkey pin Third Monkey- 46 South St 1 Role Chef de …" at bounding box center [155, 160] width 93 height 237
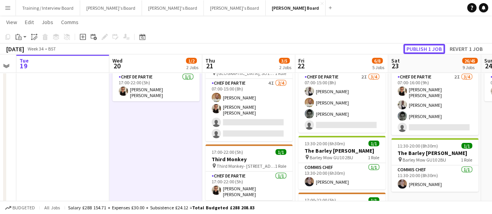
click at [429, 48] on button "Publish 1 job" at bounding box center [425, 49] width 42 height 10
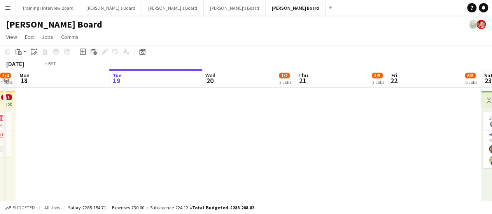
drag, startPoint x: 241, startPoint y: 135, endPoint x: 343, endPoint y: 138, distance: 102.0
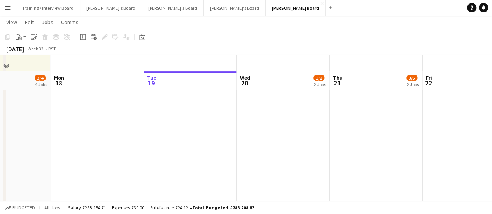
scroll to position [156, 0]
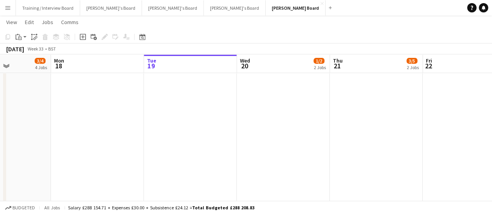
drag, startPoint x: 225, startPoint y: 125, endPoint x: 323, endPoint y: 141, distance: 98.6
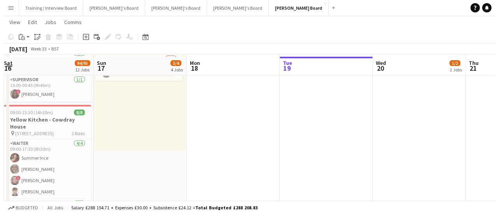
scroll to position [0, 0]
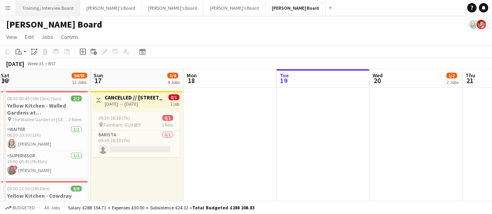
click at [42, 8] on button "Training / Interview Board Close" at bounding box center [48, 7] width 64 height 15
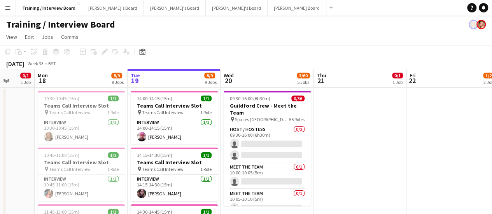
scroll to position [0, 243]
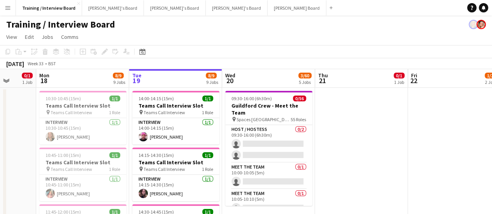
drag, startPoint x: 412, startPoint y: 137, endPoint x: 427, endPoint y: 129, distance: 16.6
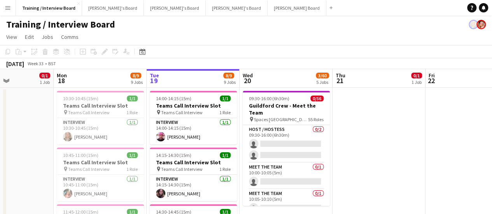
drag, startPoint x: 328, startPoint y: 152, endPoint x: 342, endPoint y: 139, distance: 18.4
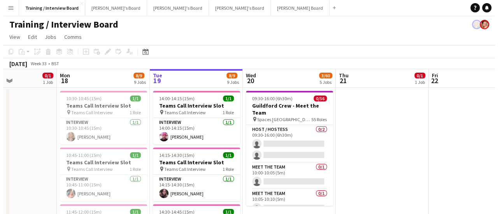
scroll to position [0, 224]
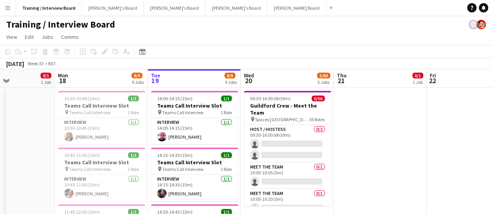
click at [5, 7] on app-icon "Menu" at bounding box center [8, 8] width 6 height 6
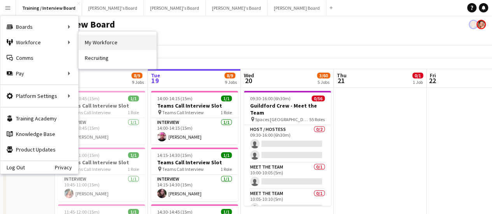
click at [110, 44] on link "My Workforce" at bounding box center [118, 43] width 78 height 16
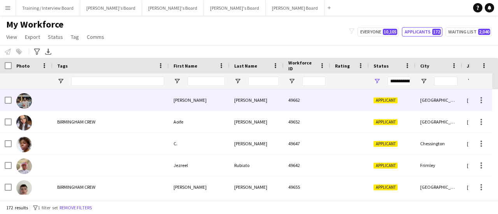
click at [293, 101] on div "49662" at bounding box center [307, 99] width 47 height 21
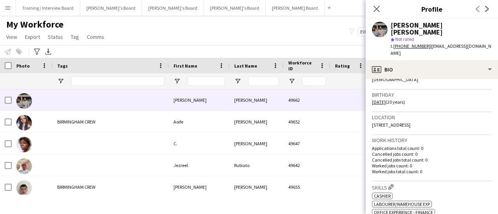
scroll to position [156, 0]
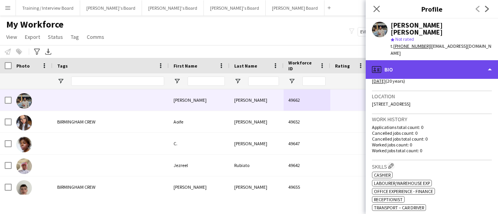
click at [440, 60] on div "profile Bio" at bounding box center [432, 69] width 132 height 19
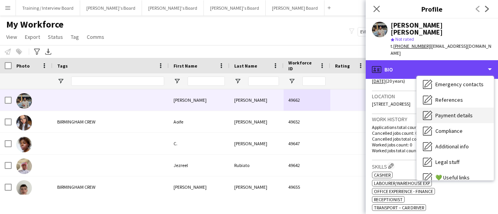
scroll to position [65, 0]
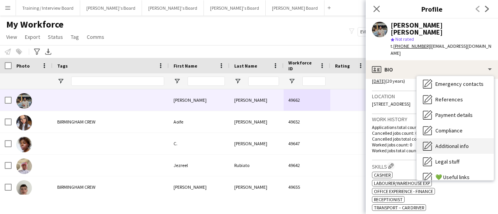
click at [464, 139] on div "Additional info Additional info" at bounding box center [455, 147] width 77 height 16
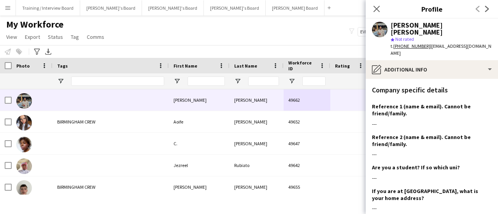
scroll to position [78, 0]
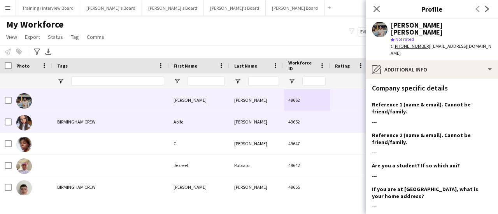
click at [163, 114] on div "BIRMINGHAM CREW" at bounding box center [111, 121] width 116 height 21
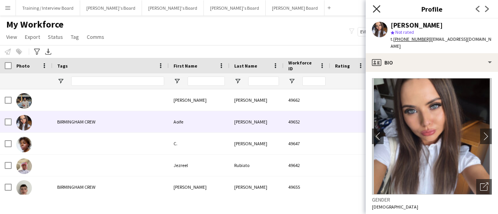
click at [376, 7] on icon "Close pop-in" at bounding box center [376, 8] width 7 height 7
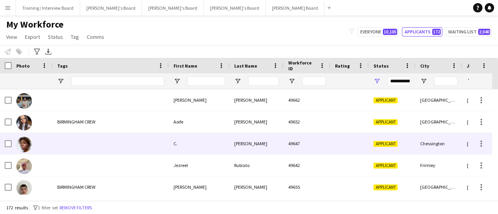
click at [279, 140] on div "[PERSON_NAME]" at bounding box center [257, 143] width 54 height 21
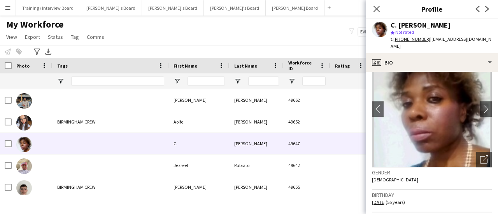
scroll to position [39, 0]
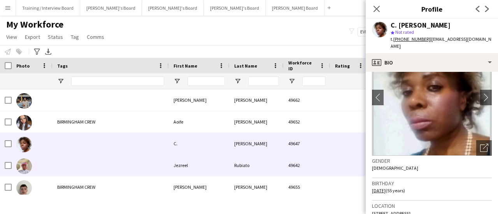
click at [304, 162] on div "49642" at bounding box center [307, 165] width 47 height 21
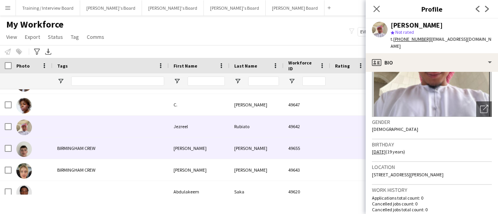
click at [285, 141] on div "49655" at bounding box center [307, 148] width 47 height 21
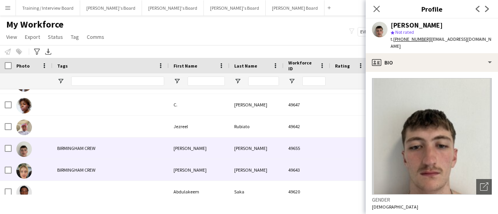
click at [288, 166] on div "49643" at bounding box center [307, 170] width 47 height 21
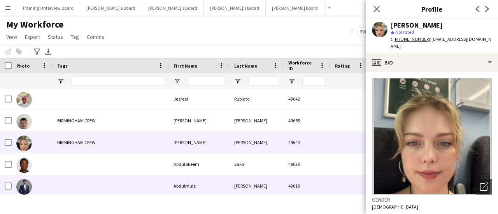
scroll to position [78, 0]
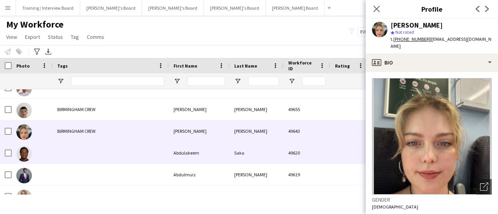
click at [260, 148] on div "Saka" at bounding box center [257, 152] width 54 height 21
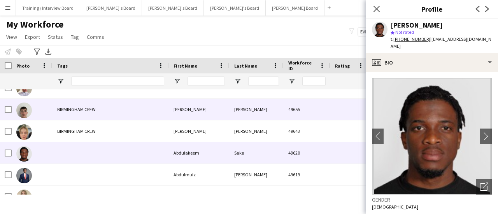
click at [95, 107] on div "BIRMINGHAM CREW" at bounding box center [111, 109] width 116 height 21
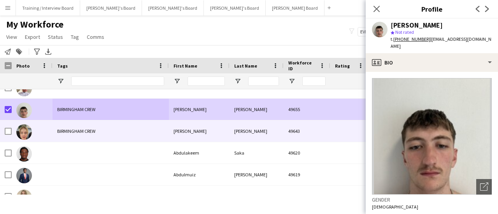
click at [9, 135] on div at bounding box center [8, 132] width 7 height 22
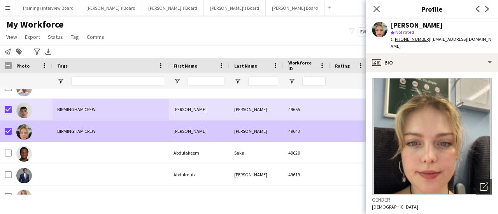
click at [96, 145] on div at bounding box center [111, 152] width 116 height 21
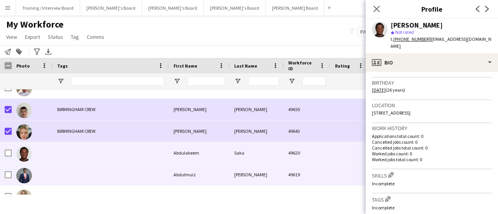
scroll to position [156, 0]
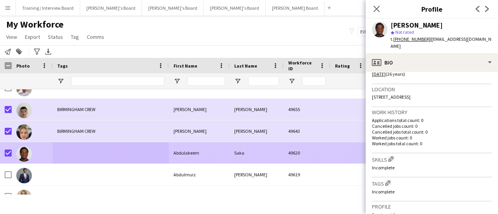
click at [71, 176] on div at bounding box center [111, 174] width 116 height 21
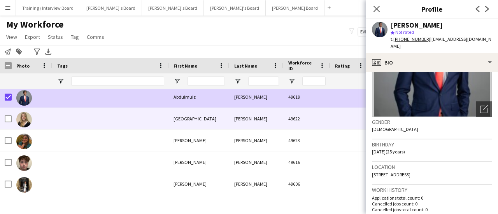
click at [61, 119] on div at bounding box center [111, 118] width 116 height 21
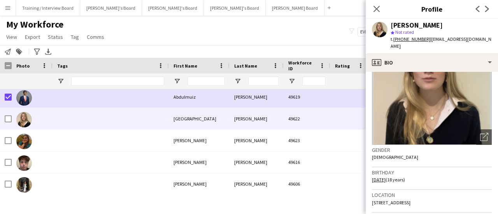
scroll to position [78, 0]
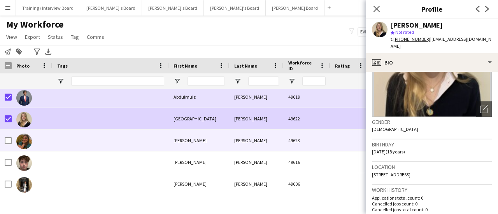
click at [64, 150] on div at bounding box center [111, 140] width 116 height 21
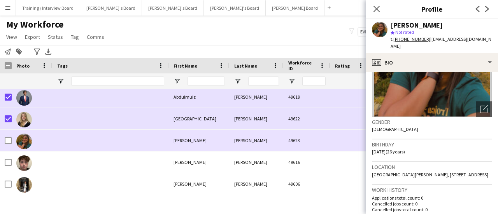
click at [111, 146] on div at bounding box center [111, 140] width 116 height 21
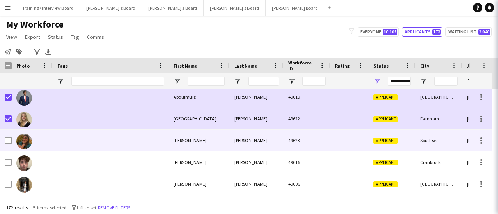
click at [121, 159] on div at bounding box center [111, 162] width 116 height 21
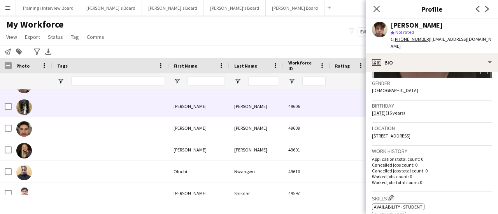
scroll to position [195, 0]
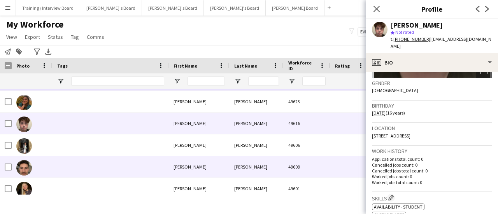
click at [100, 143] on div at bounding box center [111, 145] width 116 height 21
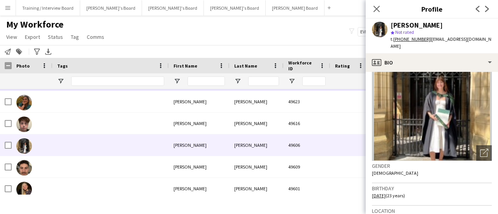
scroll to position [78, 0]
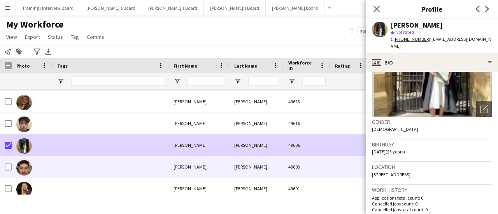
click at [65, 167] on div at bounding box center [111, 166] width 116 height 21
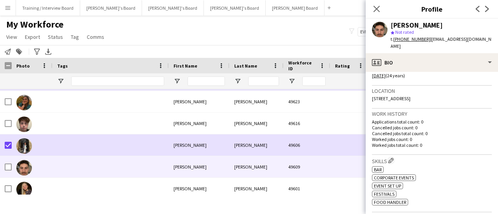
scroll to position [156, 0]
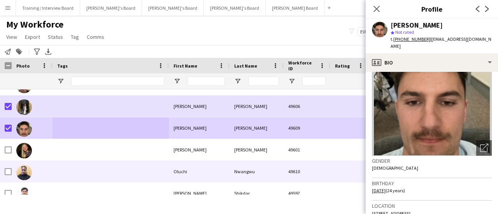
click at [68, 147] on div at bounding box center [111, 149] width 116 height 21
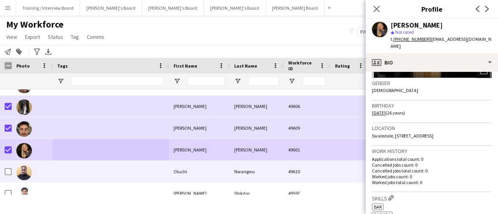
click at [47, 165] on div at bounding box center [32, 171] width 41 height 21
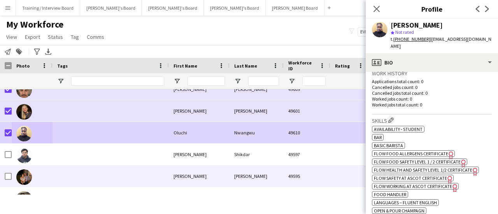
click at [73, 159] on div at bounding box center [111, 154] width 116 height 21
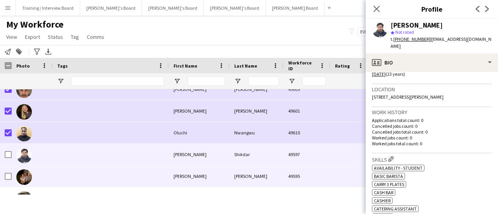
click at [139, 186] on div at bounding box center [111, 176] width 116 height 21
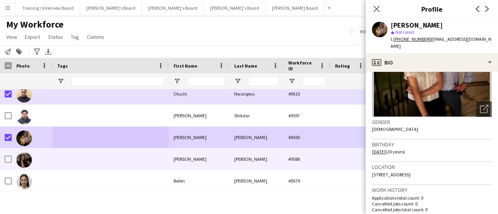
click at [73, 166] on div at bounding box center [111, 159] width 116 height 21
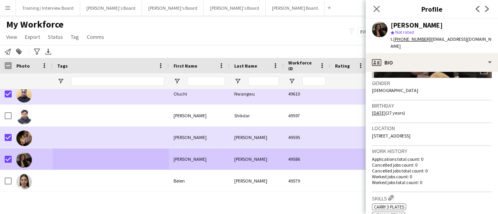
click at [79, 173] on div at bounding box center [111, 180] width 116 height 21
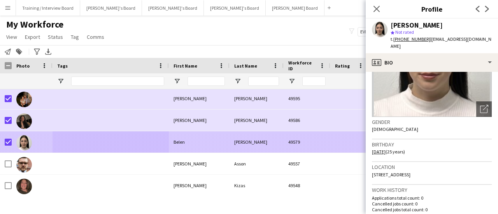
click at [72, 159] on div at bounding box center [111, 163] width 116 height 21
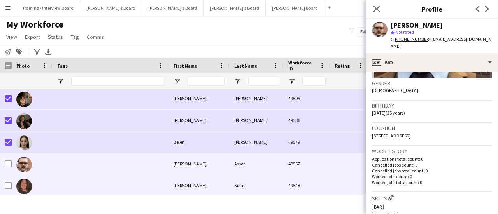
click at [105, 180] on div at bounding box center [111, 185] width 116 height 21
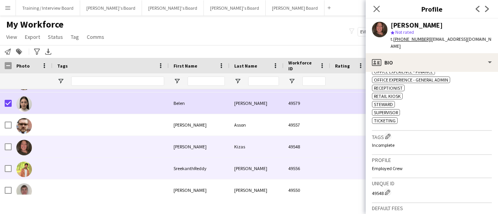
click at [118, 165] on div at bounding box center [111, 168] width 116 height 21
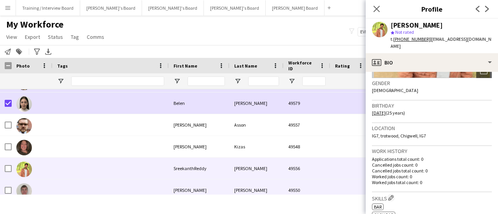
click at [198, 192] on div "Ted" at bounding box center [199, 190] width 61 height 21
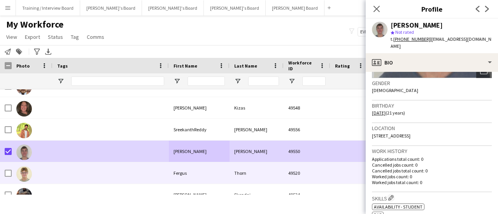
click at [63, 170] on div at bounding box center [111, 173] width 116 height 21
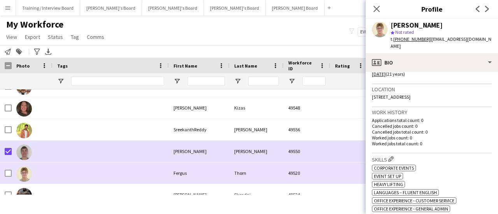
click at [2, 174] on div at bounding box center [6, 173] width 12 height 21
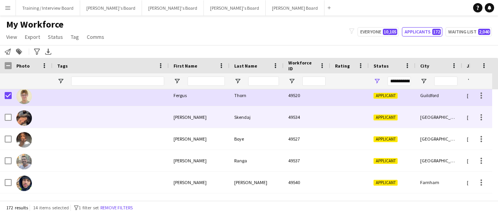
click at [107, 114] on div at bounding box center [111, 117] width 116 height 21
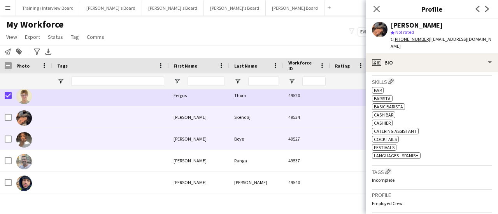
click at [54, 138] on div at bounding box center [111, 138] width 116 height 21
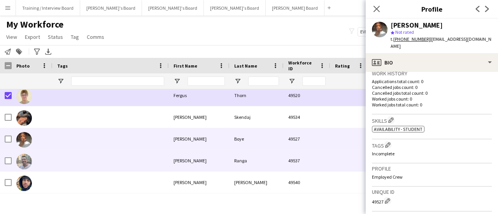
click at [125, 161] on div at bounding box center [111, 160] width 116 height 21
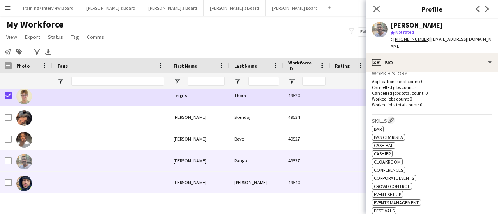
click at [42, 185] on div at bounding box center [32, 182] width 41 height 21
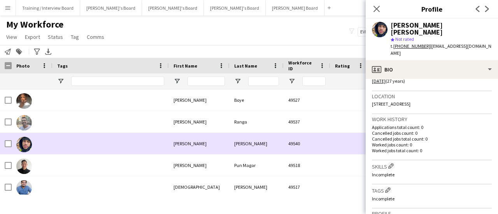
drag, startPoint x: 102, startPoint y: 147, endPoint x: 104, endPoint y: 153, distance: 6.6
click at [102, 147] on div at bounding box center [111, 143] width 116 height 21
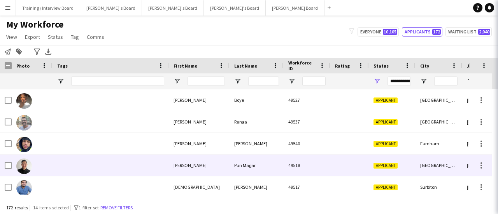
click at [105, 162] on div at bounding box center [111, 165] width 116 height 21
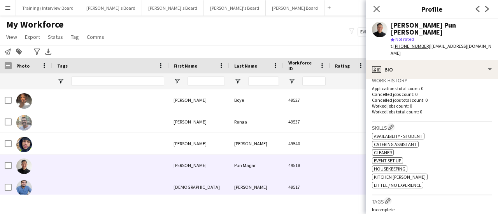
click at [123, 189] on div at bounding box center [111, 187] width 116 height 21
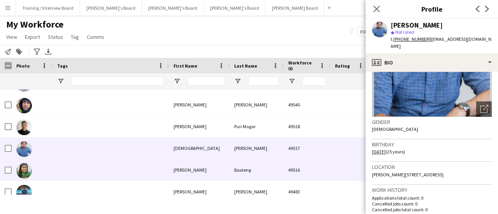
click at [110, 163] on div at bounding box center [111, 170] width 116 height 21
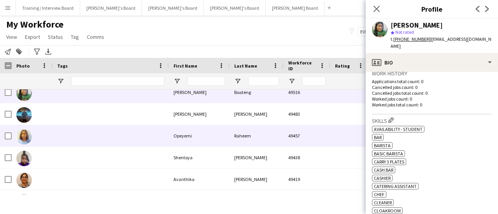
click at [109, 128] on div at bounding box center [111, 135] width 116 height 21
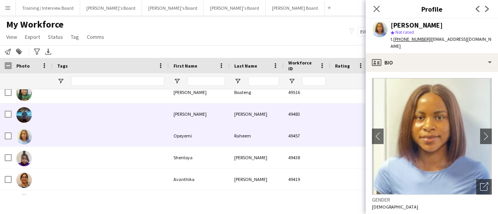
click at [114, 119] on div at bounding box center [111, 114] width 116 height 21
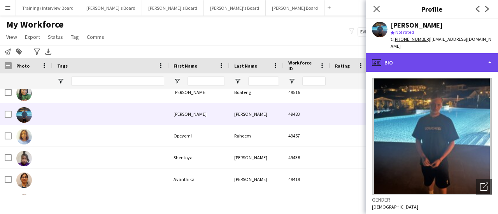
click at [447, 54] on div "profile Bio" at bounding box center [432, 62] width 132 height 19
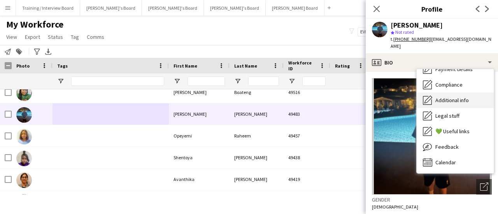
click at [453, 96] on div "Additional info Additional info" at bounding box center [455, 101] width 77 height 16
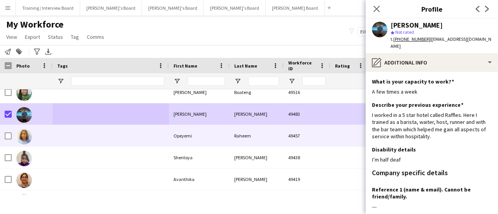
click at [54, 126] on div at bounding box center [111, 135] width 116 height 21
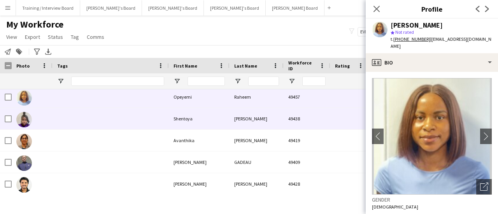
click at [101, 116] on div at bounding box center [111, 118] width 116 height 21
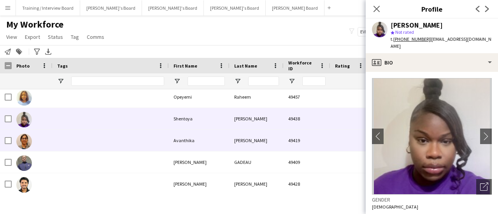
click at [121, 147] on div at bounding box center [111, 140] width 116 height 21
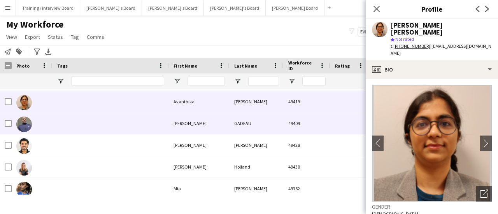
click at [118, 124] on div at bounding box center [111, 123] width 116 height 21
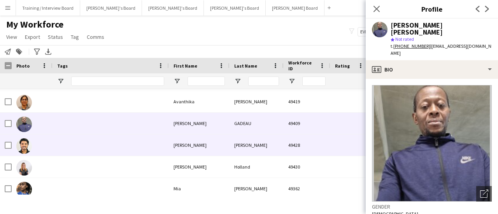
click at [122, 146] on div at bounding box center [111, 145] width 116 height 21
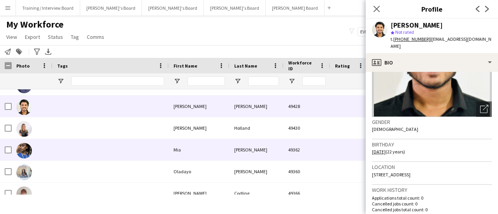
click at [97, 139] on div at bounding box center [111, 128] width 116 height 21
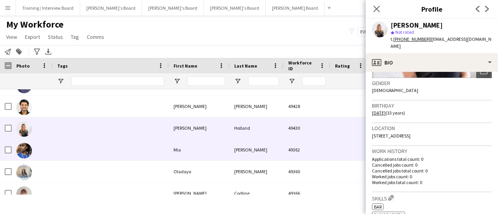
click at [214, 147] on div "Mia" at bounding box center [199, 149] width 61 height 21
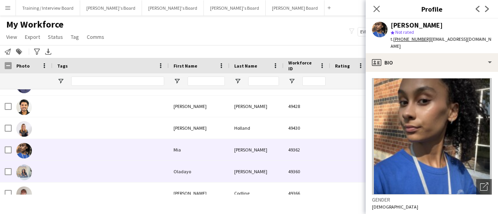
click at [146, 174] on div at bounding box center [111, 171] width 116 height 21
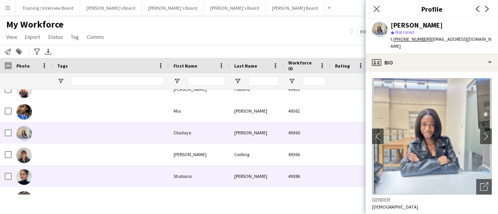
click at [144, 166] on div at bounding box center [111, 176] width 116 height 21
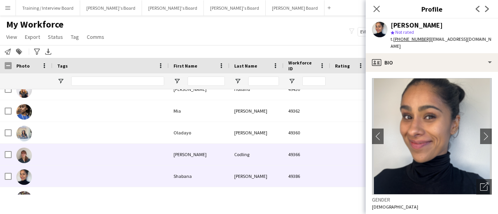
click at [144, 158] on div at bounding box center [111, 154] width 116 height 21
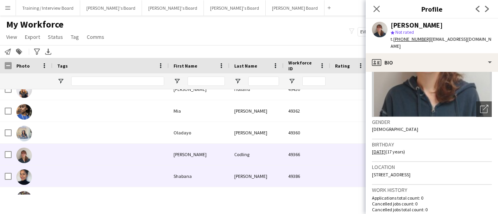
click at [199, 171] on div "Shabana" at bounding box center [199, 176] width 61 height 21
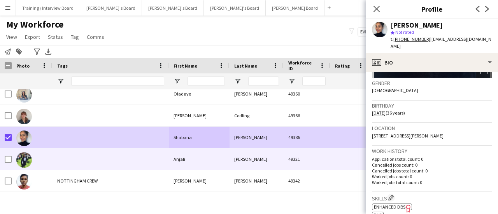
click at [86, 157] on div at bounding box center [111, 159] width 116 height 21
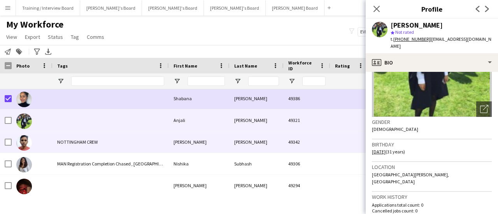
click at [83, 149] on div "NOTTINGHAM CREW" at bounding box center [111, 142] width 116 height 21
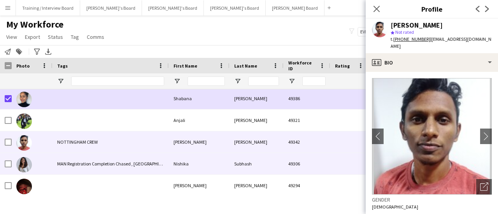
click at [113, 164] on div "MAN Registration Completion Chased , [GEOGRAPHIC_DATA] CREW" at bounding box center [111, 163] width 116 height 21
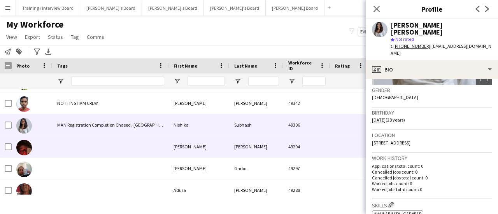
click at [76, 142] on div at bounding box center [111, 146] width 116 height 21
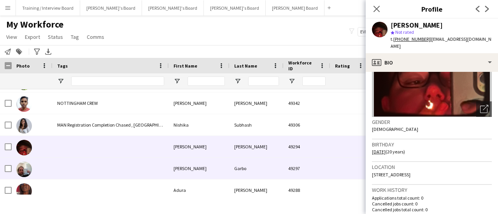
click at [123, 168] on div at bounding box center [111, 168] width 116 height 21
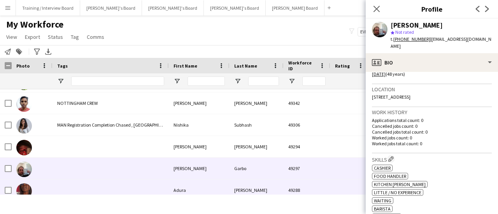
click at [133, 176] on div at bounding box center [111, 168] width 116 height 21
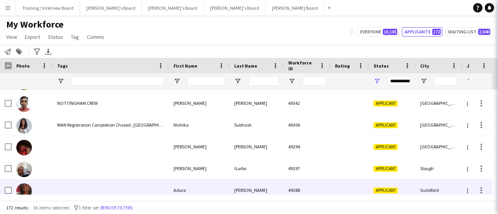
click at [132, 185] on div at bounding box center [111, 190] width 116 height 21
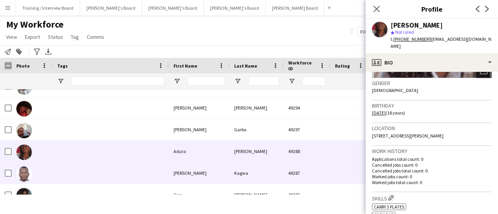
click at [118, 172] on div at bounding box center [111, 173] width 116 height 21
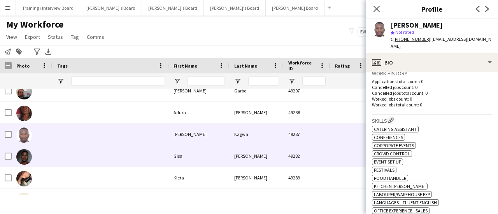
click at [157, 160] on div at bounding box center [111, 156] width 116 height 21
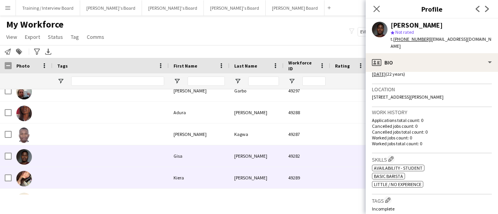
click at [132, 179] on div at bounding box center [111, 177] width 116 height 21
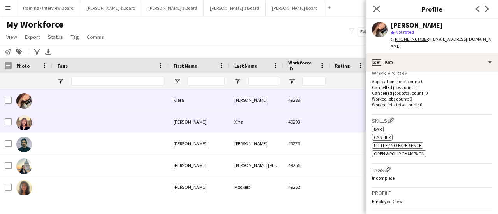
click at [128, 127] on div at bounding box center [111, 121] width 116 height 21
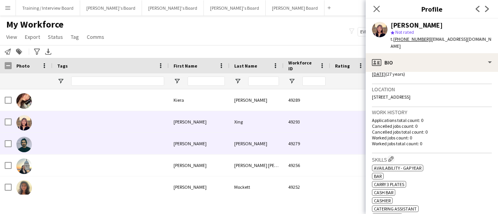
click at [183, 149] on div "Rohith Krishna" at bounding box center [199, 143] width 61 height 21
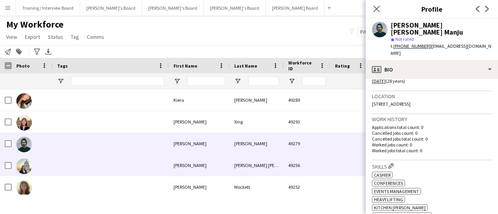
click at [155, 157] on div at bounding box center [111, 165] width 116 height 21
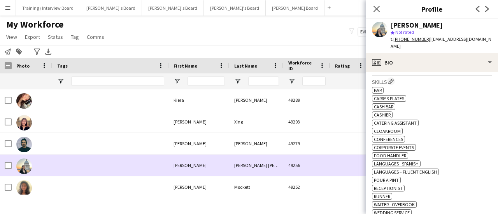
click at [106, 179] on div at bounding box center [111, 187] width 116 height 21
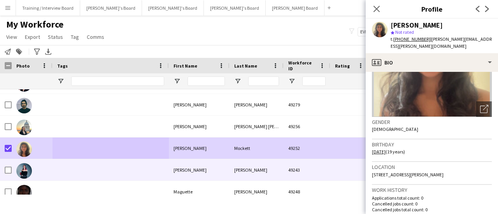
click at [142, 177] on div at bounding box center [111, 170] width 116 height 21
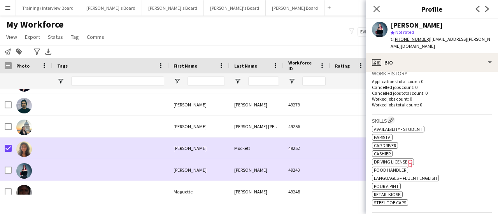
click at [4, 172] on div at bounding box center [6, 170] width 12 height 21
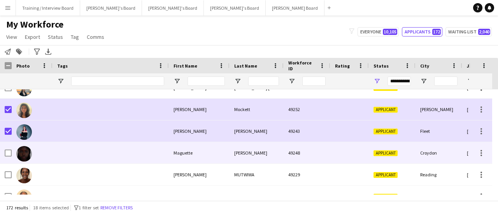
click at [74, 158] on div at bounding box center [111, 152] width 116 height 21
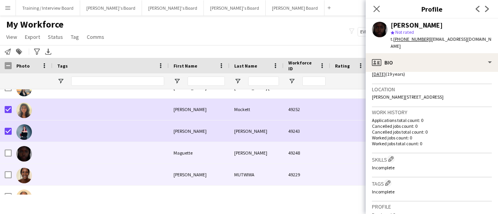
click at [126, 179] on div at bounding box center [111, 174] width 116 height 21
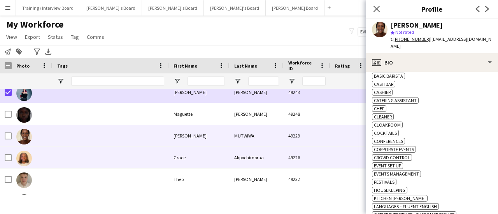
click at [118, 155] on div at bounding box center [111, 157] width 116 height 21
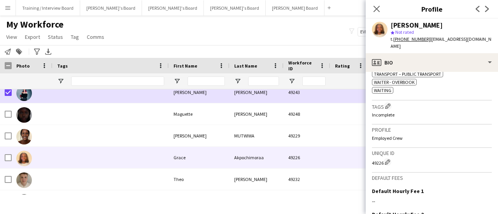
scroll to position [389, 0]
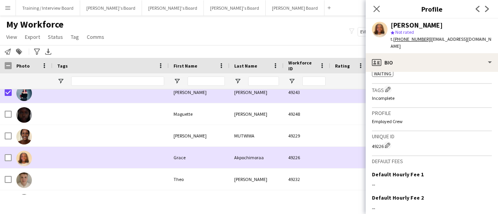
click at [118, 178] on div at bounding box center [111, 179] width 116 height 21
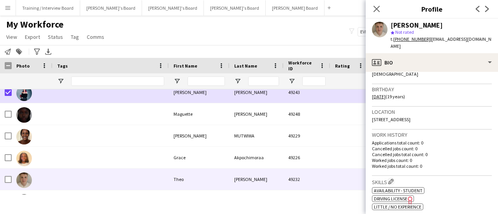
scroll to position [117, 0]
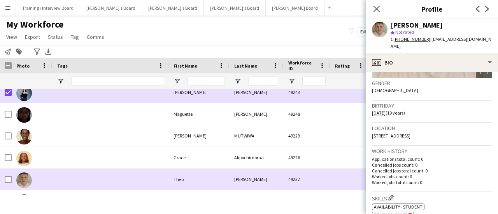
click at [0, 176] on div at bounding box center [6, 179] width 12 height 21
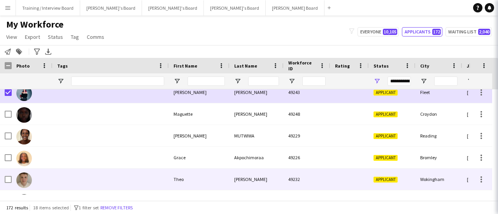
click at [3, 177] on div at bounding box center [6, 179] width 12 height 21
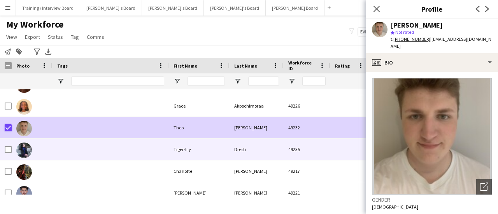
scroll to position [1284, 0]
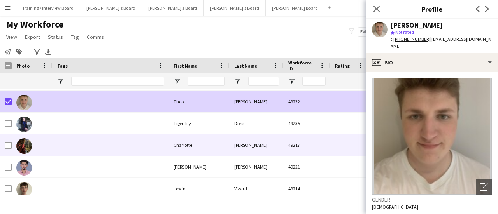
click at [73, 118] on div at bounding box center [111, 123] width 116 height 21
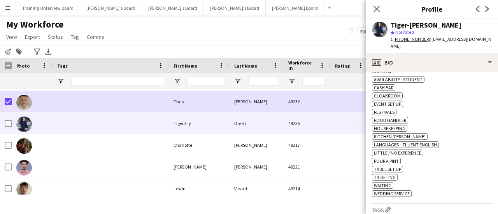
scroll to position [272, 0]
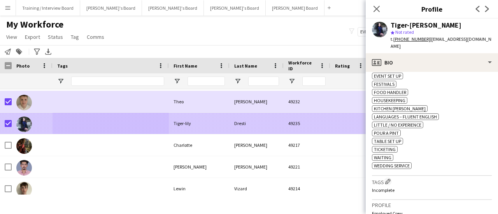
click at [45, 135] on div at bounding box center [32, 145] width 41 height 21
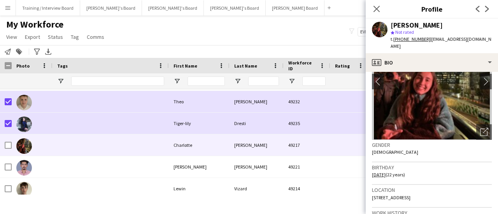
scroll to position [78, 0]
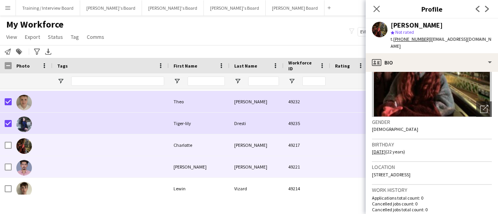
click at [155, 164] on div at bounding box center [111, 166] width 116 height 21
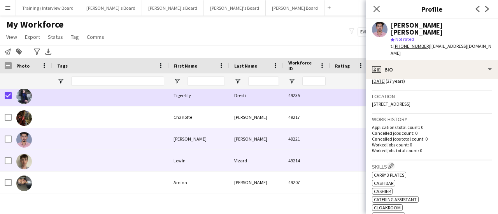
scroll to position [1323, 0]
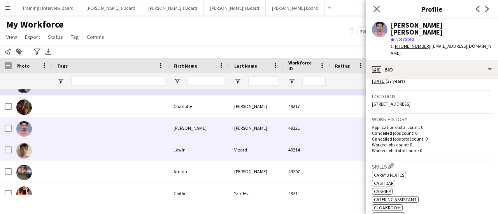
click at [93, 155] on div at bounding box center [111, 149] width 116 height 21
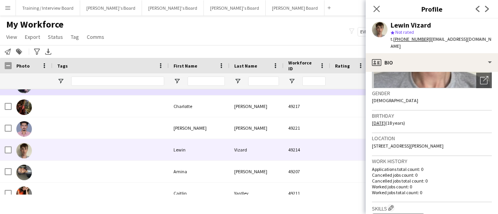
scroll to position [117, 0]
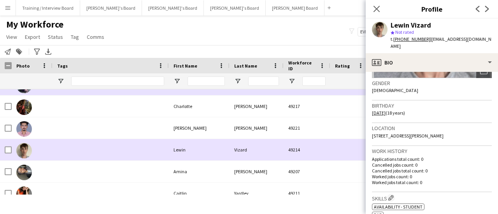
click at [4, 146] on div at bounding box center [6, 149] width 12 height 21
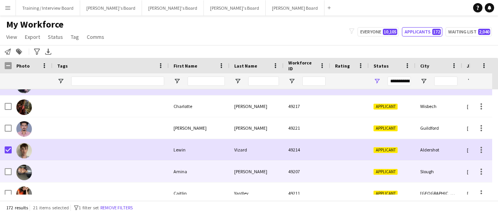
click at [81, 170] on div at bounding box center [111, 171] width 116 height 21
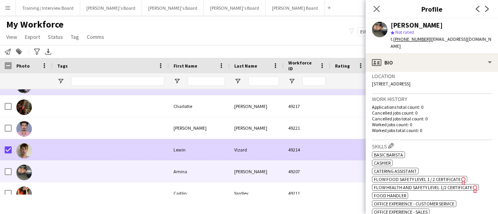
scroll to position [195, 0]
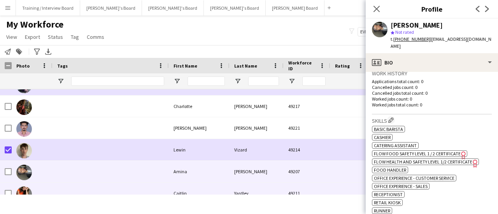
click at [75, 183] on div at bounding box center [111, 193] width 116 height 21
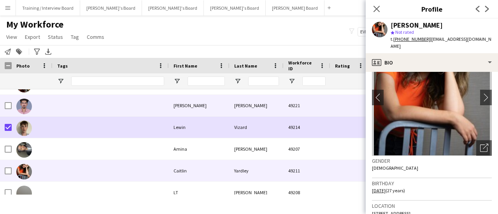
scroll to position [1362, 0]
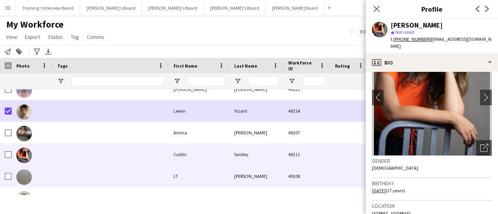
click at [116, 174] on div at bounding box center [111, 176] width 116 height 21
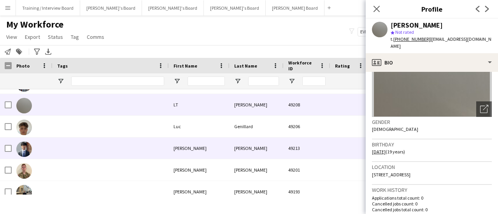
scroll to position [0, 0]
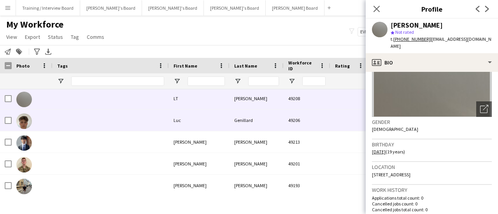
click at [67, 118] on div at bounding box center [111, 120] width 116 height 21
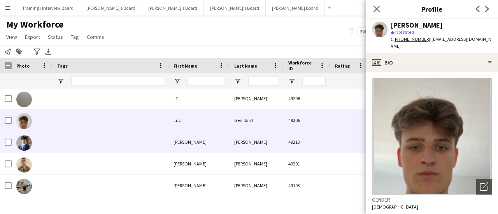
click at [112, 146] on div at bounding box center [111, 142] width 116 height 21
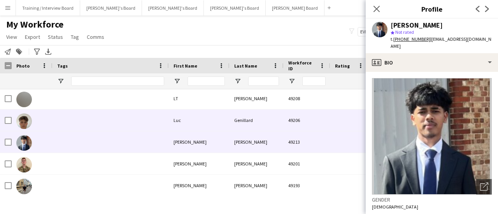
click at [101, 122] on div at bounding box center [111, 120] width 116 height 21
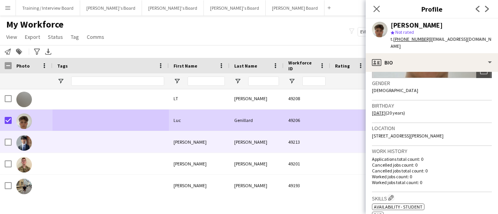
click at [102, 153] on div at bounding box center [111, 163] width 116 height 21
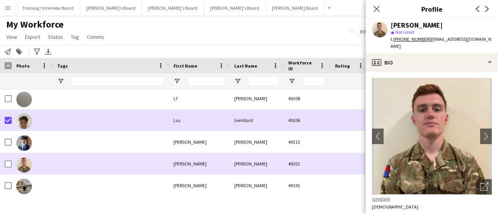
drag, startPoint x: 104, startPoint y: 139, endPoint x: 112, endPoint y: 141, distance: 9.2
click at [104, 139] on div at bounding box center [111, 142] width 116 height 21
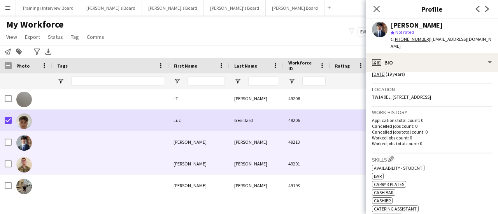
click at [153, 154] on div at bounding box center [111, 163] width 116 height 21
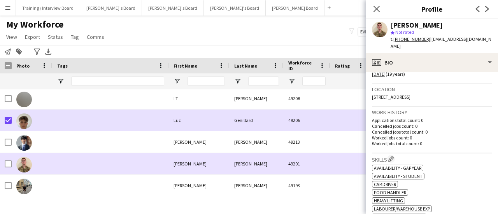
click at [108, 168] on div at bounding box center [111, 163] width 116 height 21
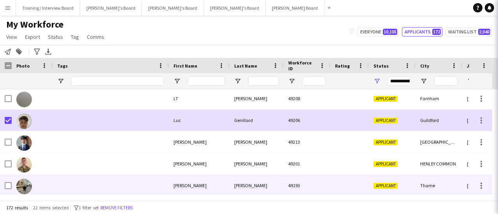
click at [112, 179] on div at bounding box center [111, 185] width 116 height 21
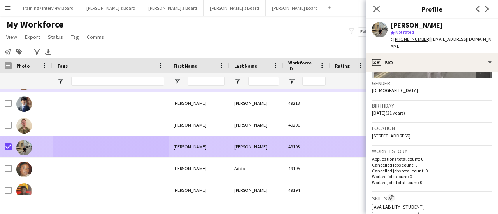
click at [50, 158] on div at bounding box center [32, 146] width 41 height 21
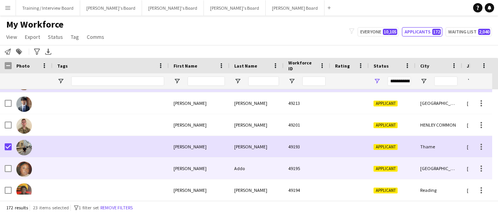
click at [84, 163] on div at bounding box center [111, 168] width 116 height 21
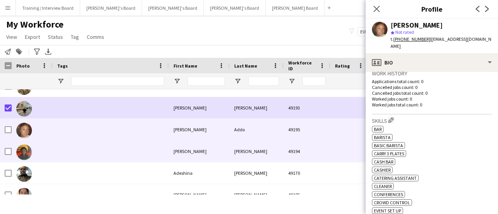
click at [205, 150] on div "Mohammed" at bounding box center [199, 151] width 61 height 21
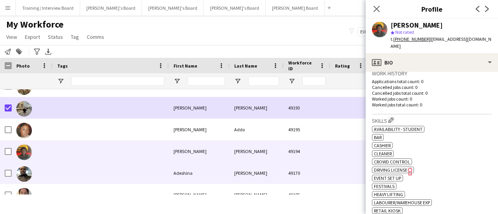
click at [219, 171] on div "Adeshina" at bounding box center [199, 173] width 61 height 21
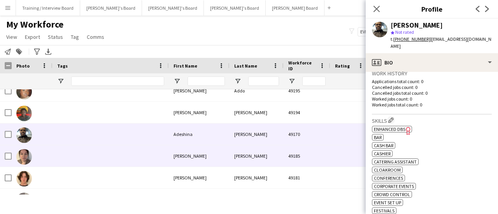
click at [203, 162] on div "Claire" at bounding box center [199, 156] width 61 height 21
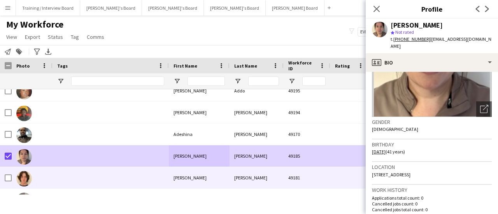
click at [54, 176] on div at bounding box center [111, 177] width 116 height 21
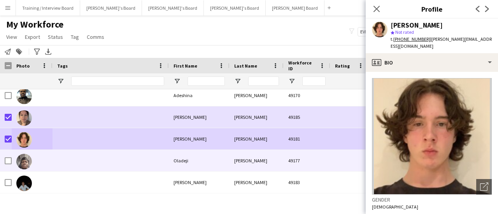
click at [75, 158] on div at bounding box center [111, 160] width 116 height 21
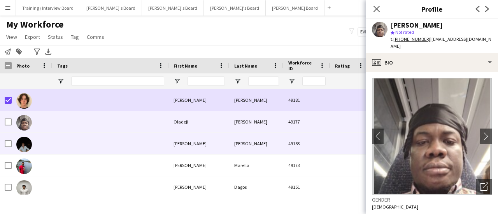
click at [93, 151] on div at bounding box center [111, 143] width 116 height 21
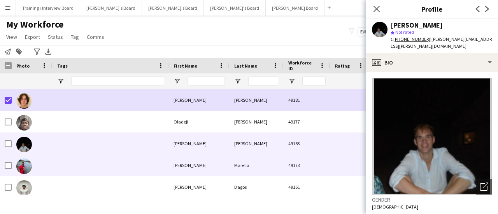
click at [103, 172] on div at bounding box center [111, 165] width 116 height 21
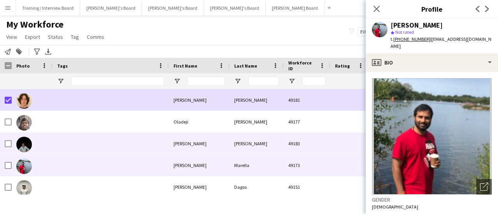
click at [109, 146] on div at bounding box center [111, 143] width 116 height 21
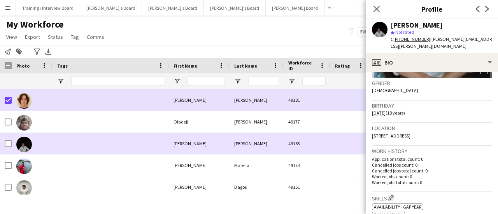
click at [4, 143] on div at bounding box center [6, 143] width 12 height 21
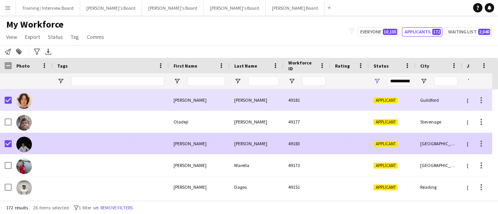
click at [68, 160] on div at bounding box center [111, 165] width 116 height 21
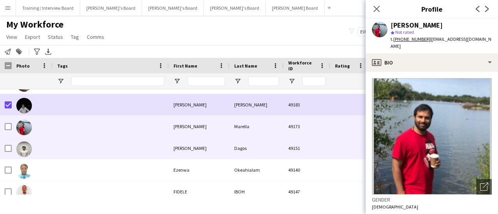
click at [83, 148] on div at bounding box center [111, 148] width 116 height 21
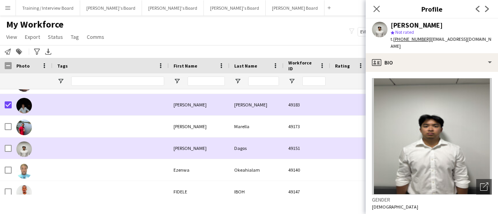
click at [94, 146] on div at bounding box center [111, 148] width 116 height 21
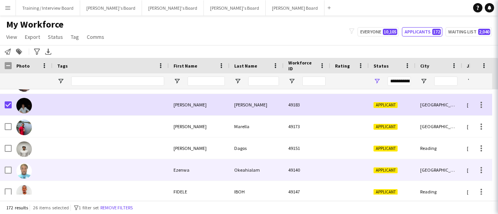
click at [96, 165] on div at bounding box center [111, 170] width 116 height 21
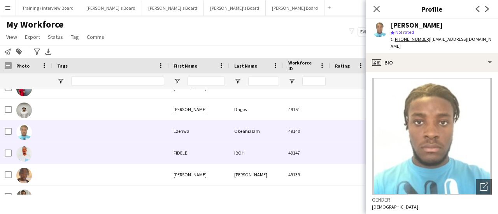
click at [81, 151] on div at bounding box center [111, 152] width 116 height 21
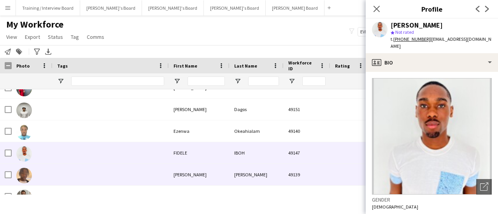
click at [88, 168] on div at bounding box center [111, 174] width 116 height 21
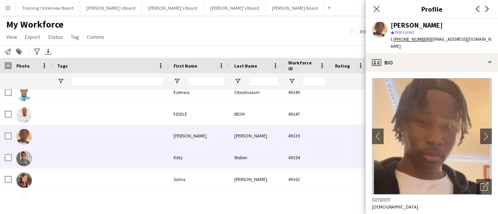
click at [90, 152] on div at bounding box center [111, 157] width 116 height 21
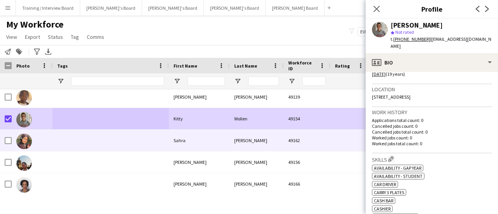
click at [81, 143] on div at bounding box center [111, 140] width 116 height 21
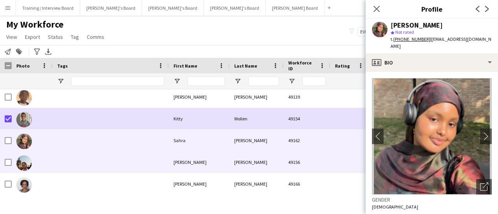
click at [105, 172] on div at bounding box center [111, 162] width 116 height 21
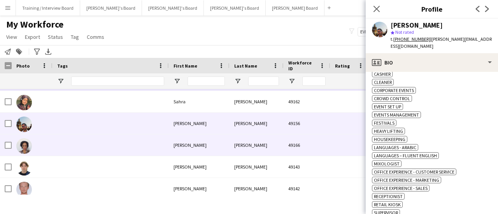
click at [104, 144] on div at bounding box center [111, 145] width 116 height 21
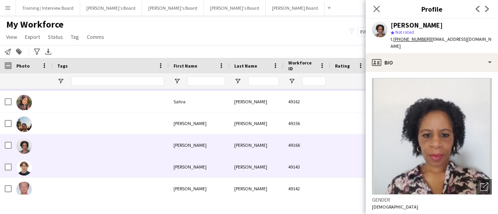
click at [108, 169] on div at bounding box center [111, 166] width 116 height 21
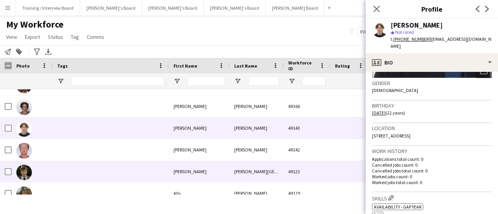
click at [80, 154] on div at bounding box center [111, 149] width 116 height 21
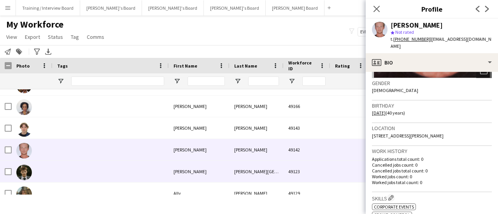
click at [129, 174] on div at bounding box center [111, 171] width 116 height 21
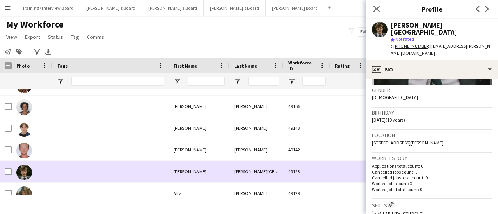
click at [10, 167] on div at bounding box center [8, 172] width 7 height 22
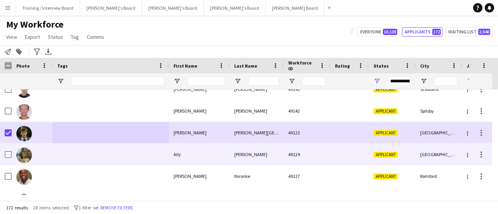
click at [86, 153] on div at bounding box center [111, 154] width 116 height 21
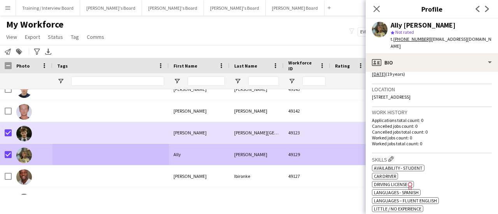
click at [40, 170] on div at bounding box center [32, 176] width 41 height 21
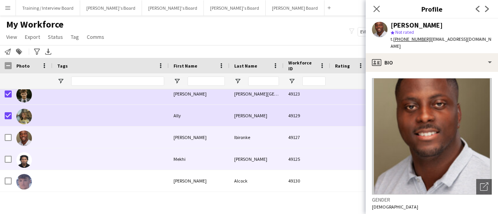
click at [44, 158] on div at bounding box center [32, 159] width 41 height 21
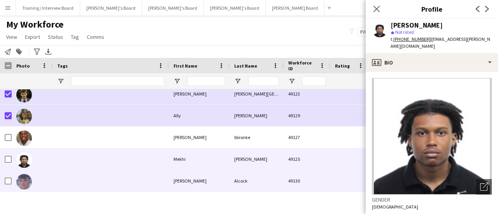
click at [54, 179] on div at bounding box center [111, 180] width 116 height 21
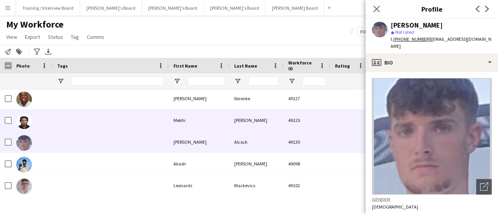
click at [58, 125] on div at bounding box center [111, 120] width 116 height 21
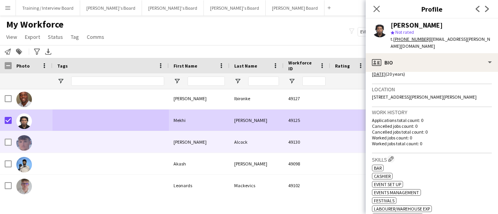
click at [57, 139] on div at bounding box center [111, 142] width 116 height 21
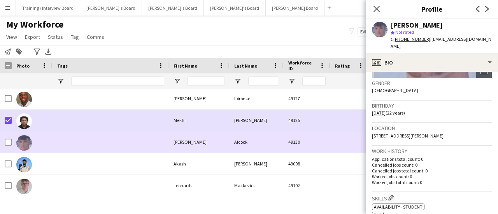
click at [184, 149] on div "Ryan" at bounding box center [199, 142] width 61 height 21
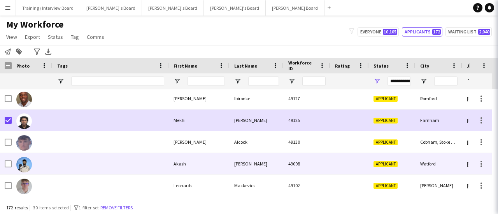
click at [143, 173] on div at bounding box center [111, 163] width 116 height 21
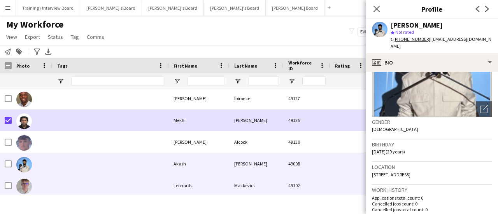
click at [133, 187] on div at bounding box center [111, 185] width 116 height 21
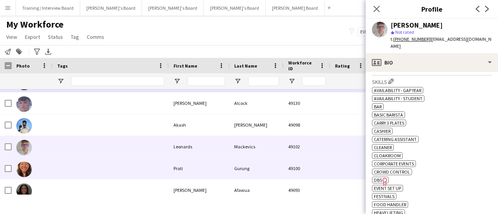
click at [161, 169] on div at bounding box center [111, 168] width 116 height 21
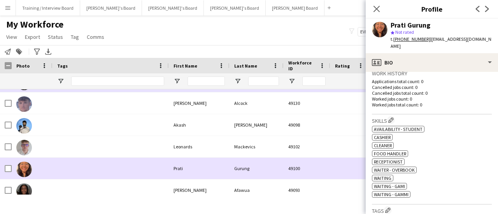
click at [110, 174] on div at bounding box center [111, 168] width 116 height 21
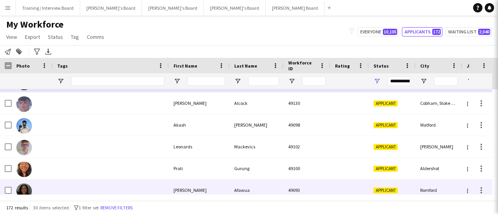
click at [113, 183] on div at bounding box center [111, 190] width 116 height 21
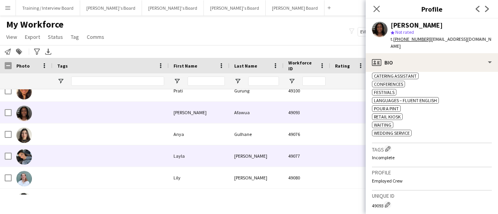
click at [147, 140] on div at bounding box center [111, 134] width 116 height 21
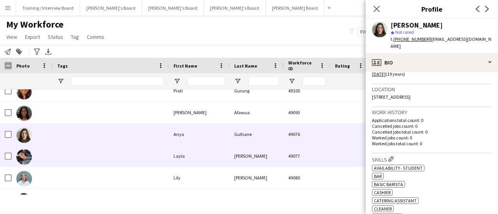
click at [192, 156] on div "Layla" at bounding box center [199, 156] width 61 height 21
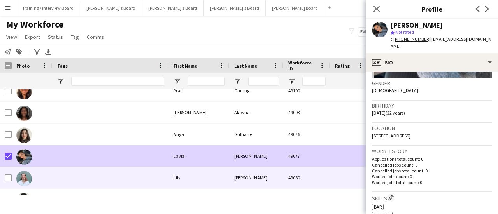
click at [98, 172] on div at bounding box center [111, 177] width 116 height 21
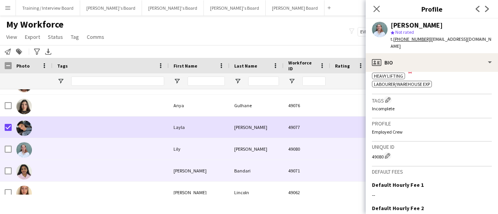
scroll to position [2140, 0]
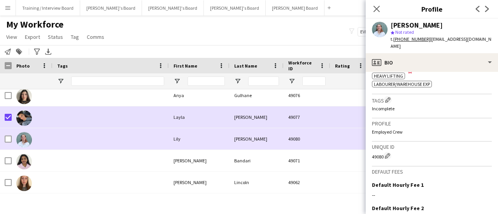
click at [132, 144] on div at bounding box center [111, 138] width 116 height 21
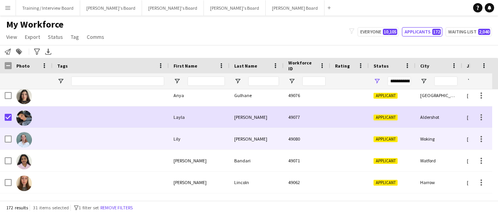
click at [40, 135] on div at bounding box center [32, 138] width 41 height 21
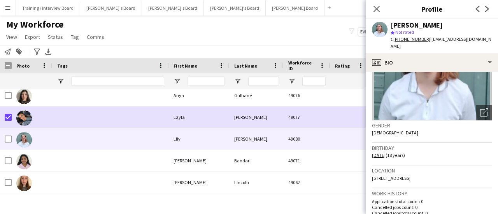
scroll to position [156, 0]
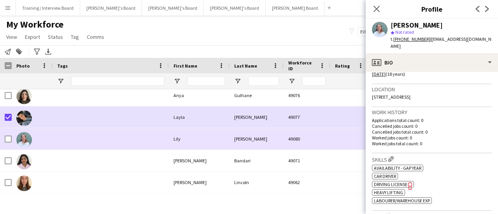
drag, startPoint x: 177, startPoint y: 153, endPoint x: 176, endPoint y: 158, distance: 5.5
click at [177, 155] on div "Snigdha" at bounding box center [199, 160] width 61 height 21
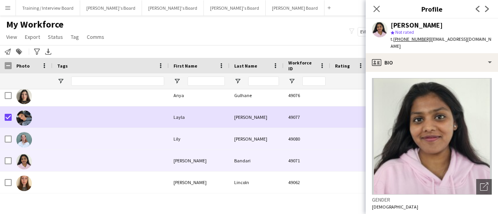
click at [124, 134] on div at bounding box center [111, 138] width 116 height 21
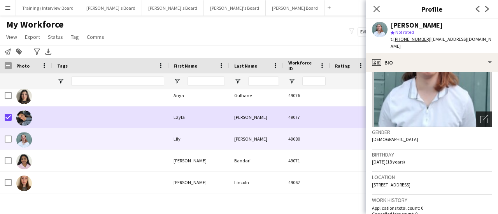
scroll to position [117, 0]
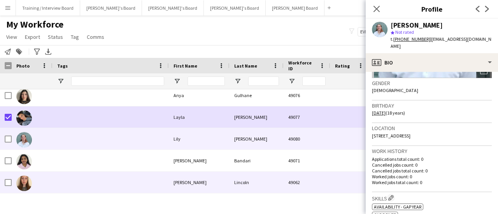
click at [168, 169] on div at bounding box center [111, 160] width 116 height 21
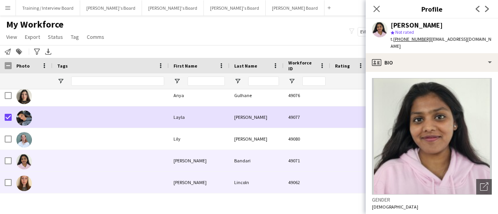
click at [154, 187] on div at bounding box center [111, 182] width 116 height 21
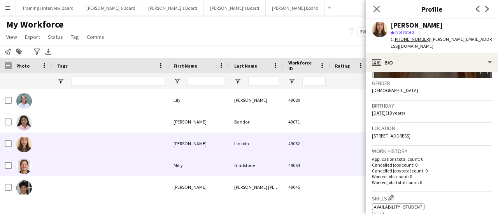
click at [146, 161] on div at bounding box center [111, 165] width 116 height 21
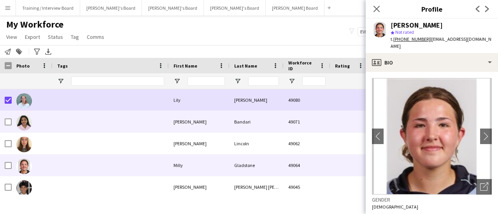
click at [44, 119] on div at bounding box center [32, 121] width 41 height 21
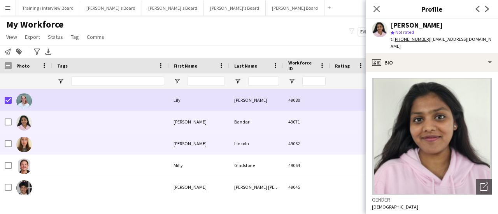
click at [69, 141] on div at bounding box center [111, 143] width 116 height 21
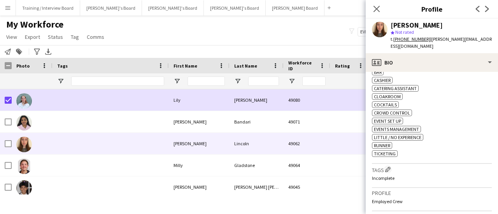
scroll to position [272, 0]
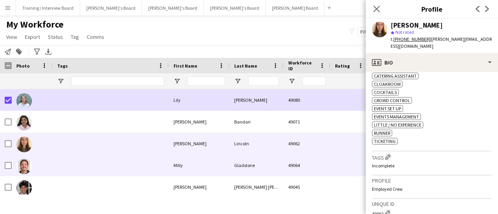
click at [140, 165] on div at bounding box center [111, 165] width 116 height 21
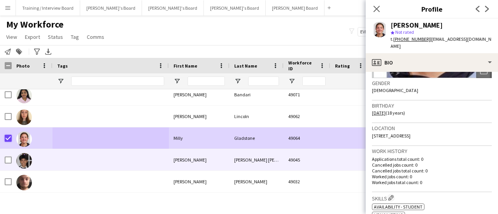
scroll to position [2218, 0]
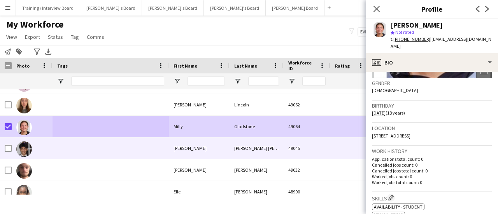
click at [74, 158] on div at bounding box center [111, 148] width 116 height 21
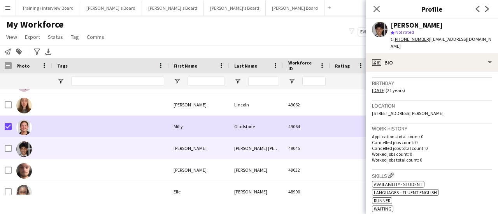
scroll to position [156, 0]
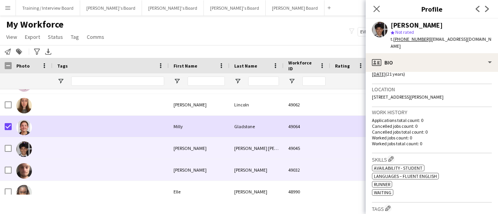
click at [114, 163] on div at bounding box center [111, 170] width 116 height 21
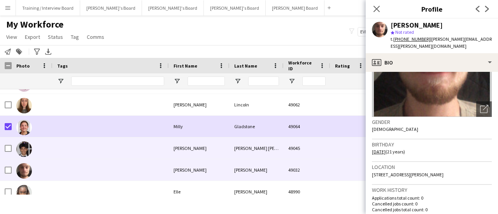
scroll to position [2257, 0]
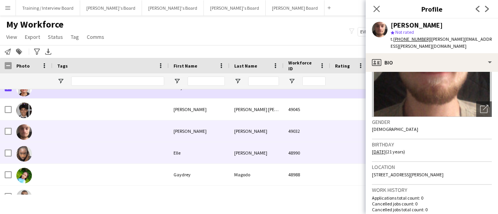
click at [104, 163] on div at bounding box center [111, 152] width 116 height 21
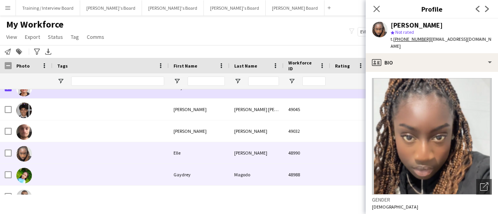
click at [116, 179] on div at bounding box center [111, 174] width 116 height 21
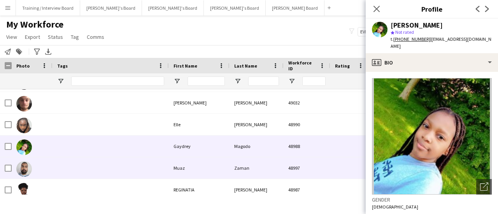
scroll to position [2296, 0]
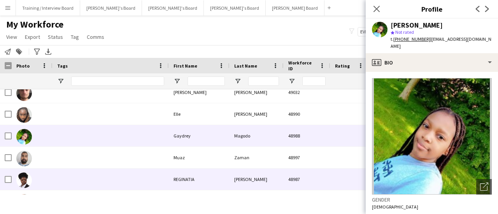
click at [140, 173] on div at bounding box center [111, 179] width 116 height 21
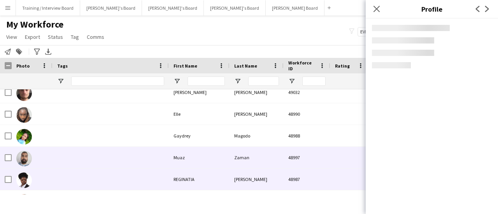
click at [123, 162] on div at bounding box center [111, 157] width 116 height 21
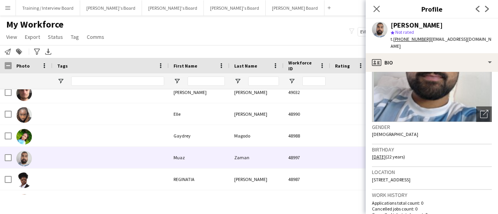
scroll to position [156, 0]
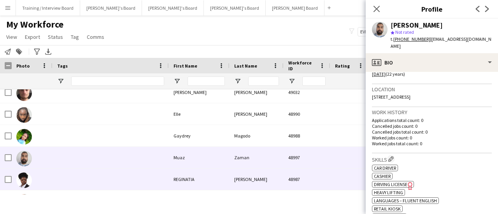
click at [97, 179] on div at bounding box center [111, 179] width 116 height 21
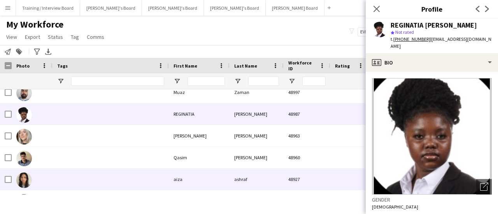
scroll to position [2374, 0]
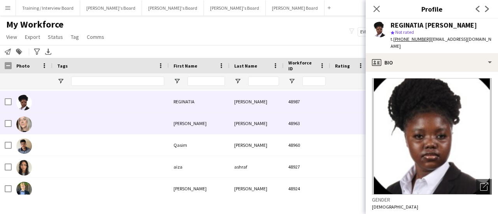
click at [53, 122] on div at bounding box center [111, 123] width 116 height 21
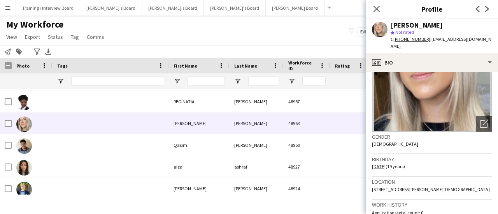
scroll to position [78, 0]
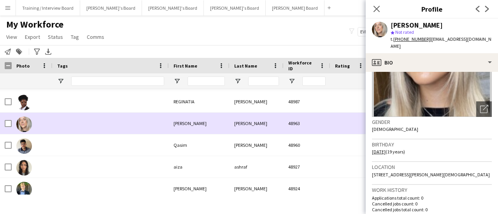
click at [4, 125] on div at bounding box center [6, 123] width 12 height 21
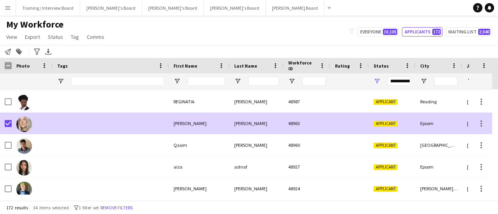
click at [58, 142] on div at bounding box center [111, 145] width 116 height 21
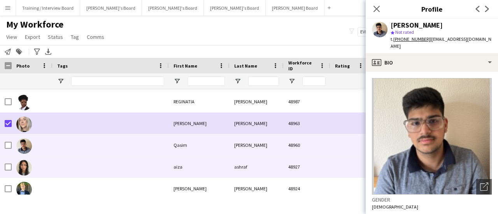
click at [79, 164] on div at bounding box center [111, 166] width 116 height 21
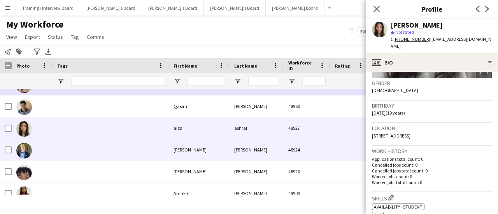
click at [104, 151] on div at bounding box center [111, 149] width 116 height 21
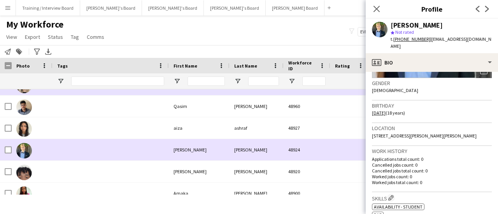
click at [0, 152] on div at bounding box center [6, 149] width 12 height 21
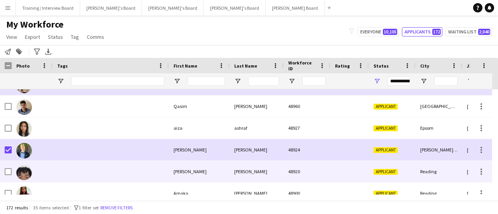
click at [58, 167] on div at bounding box center [111, 171] width 116 height 21
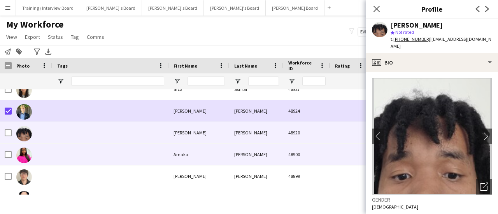
click at [90, 156] on div at bounding box center [111, 154] width 116 height 21
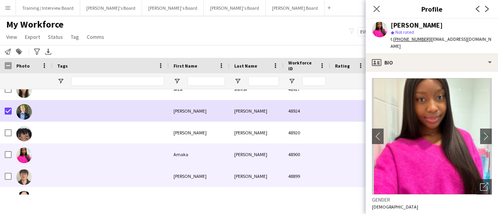
click at [81, 177] on div at bounding box center [111, 176] width 116 height 21
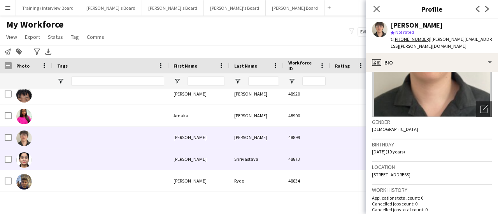
click at [115, 157] on div at bounding box center [111, 159] width 116 height 21
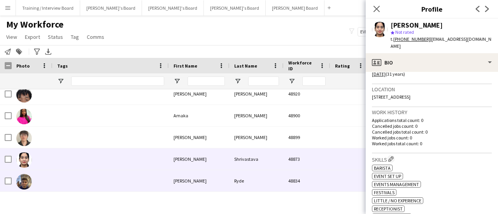
click at [65, 181] on div at bounding box center [111, 180] width 116 height 21
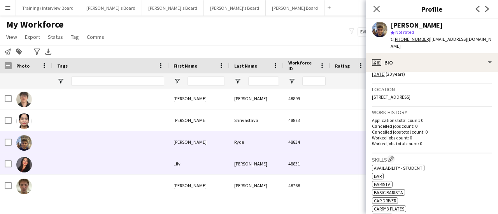
click at [64, 162] on div at bounding box center [111, 163] width 116 height 21
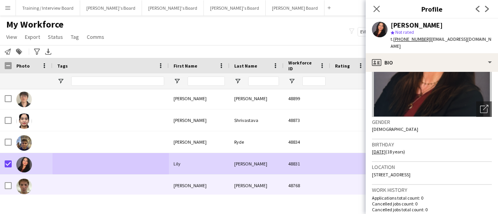
click at [57, 182] on div at bounding box center [111, 185] width 116 height 21
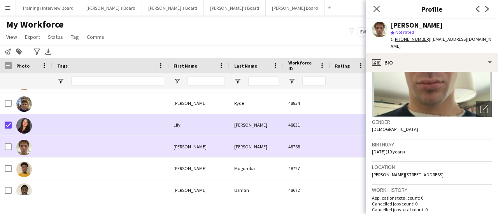
click at [82, 174] on div at bounding box center [111, 168] width 116 height 21
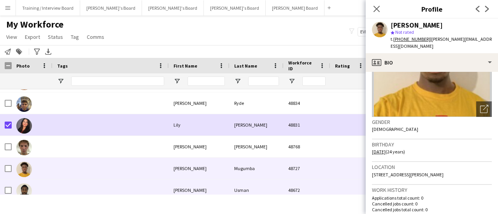
drag, startPoint x: 117, startPoint y: 180, endPoint x: 128, endPoint y: 188, distance: 13.7
click at [117, 180] on div at bounding box center [111, 190] width 116 height 21
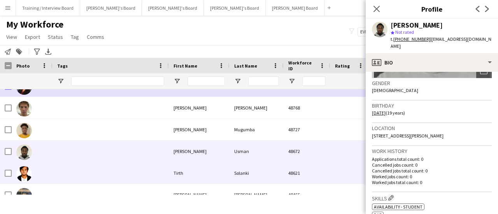
click at [70, 167] on div at bounding box center [111, 173] width 116 height 21
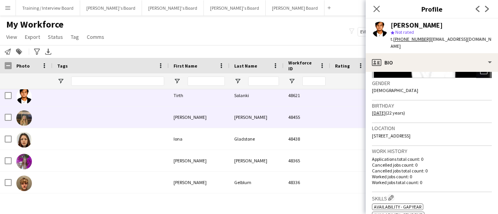
click at [80, 112] on div at bounding box center [111, 117] width 116 height 21
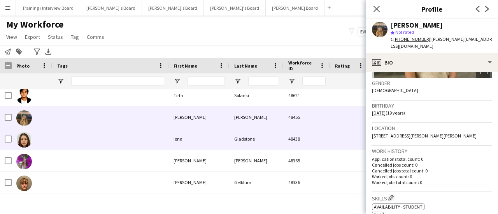
click at [137, 131] on div at bounding box center [111, 138] width 116 height 21
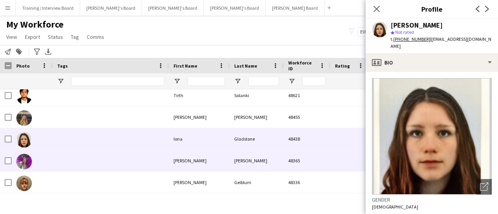
click at [128, 158] on div at bounding box center [111, 160] width 116 height 21
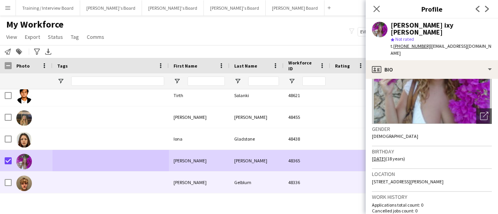
click at [98, 186] on div at bounding box center [111, 182] width 116 height 21
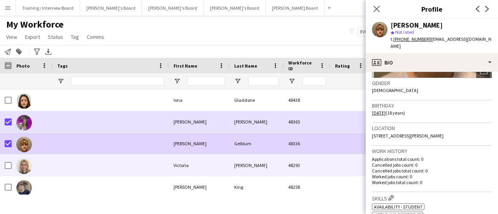
click at [54, 160] on div at bounding box center [111, 165] width 116 height 21
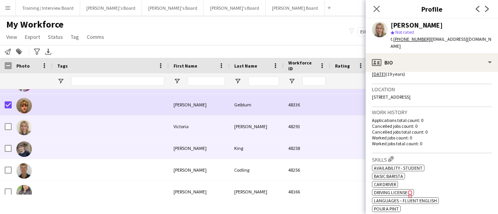
click at [111, 151] on div at bounding box center [111, 148] width 116 height 21
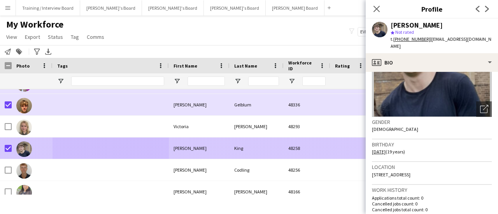
click at [78, 171] on div at bounding box center [111, 170] width 116 height 21
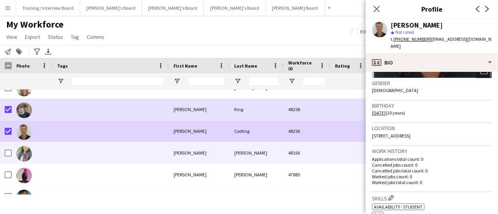
click at [56, 153] on div at bounding box center [111, 152] width 116 height 21
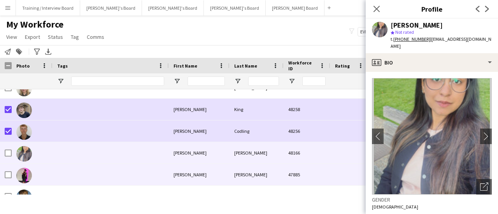
click at [70, 172] on div at bounding box center [111, 174] width 116 height 21
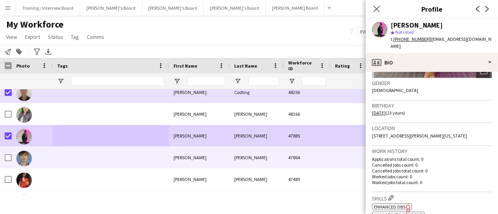
click at [72, 156] on div at bounding box center [111, 157] width 116 height 21
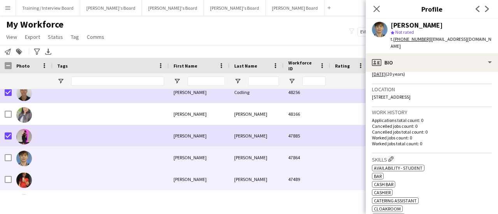
click at [66, 177] on div at bounding box center [111, 179] width 116 height 21
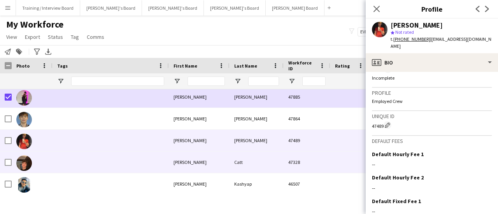
drag, startPoint x: 95, startPoint y: 160, endPoint x: 124, endPoint y: 166, distance: 30.1
click at [95, 161] on div at bounding box center [111, 162] width 116 height 21
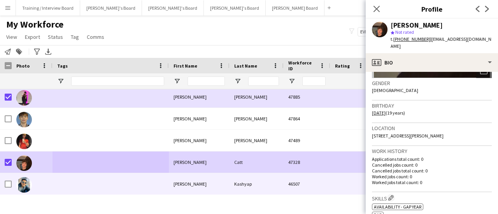
click at [99, 184] on div at bounding box center [111, 184] width 116 height 21
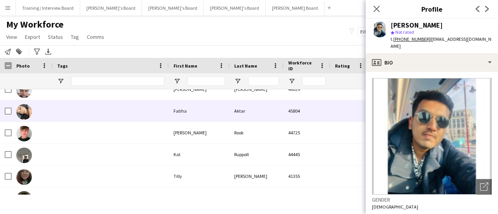
click at [70, 102] on div at bounding box center [111, 110] width 116 height 21
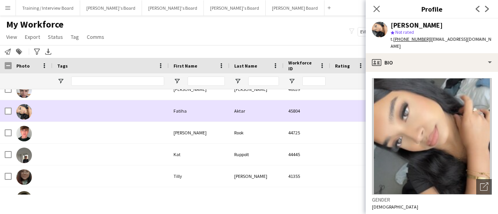
click at [76, 126] on div at bounding box center [111, 132] width 116 height 21
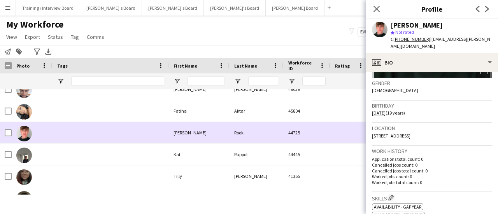
click at [12, 132] on div at bounding box center [32, 132] width 41 height 21
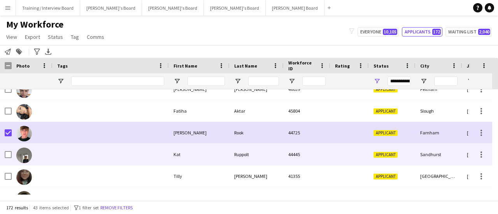
click at [44, 159] on div at bounding box center [32, 154] width 41 height 21
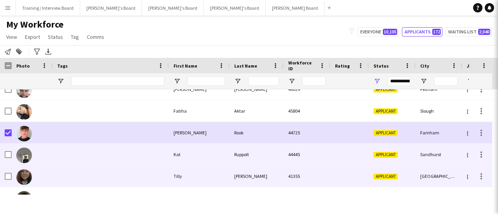
click at [68, 181] on div at bounding box center [111, 176] width 116 height 21
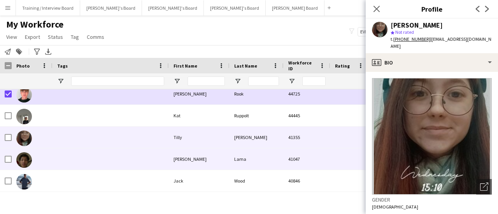
click at [76, 153] on div at bounding box center [111, 159] width 116 height 21
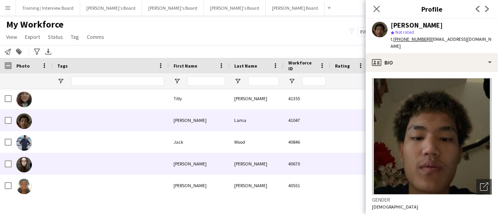
click at [90, 153] on div at bounding box center [111, 163] width 116 height 21
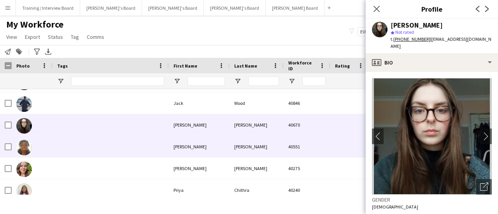
click at [93, 155] on div at bounding box center [111, 146] width 116 height 21
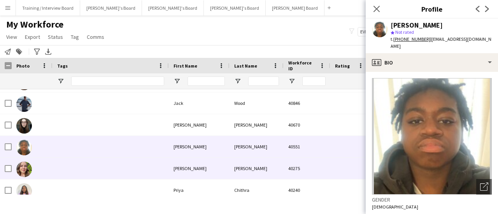
click at [97, 170] on div at bounding box center [111, 168] width 116 height 21
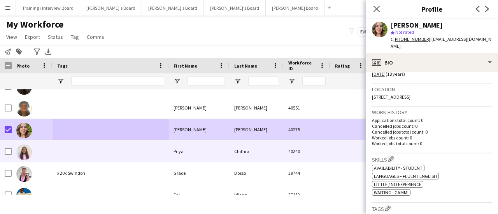
click at [60, 151] on div at bounding box center [111, 151] width 116 height 21
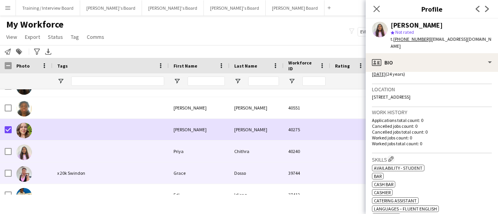
click at [94, 172] on div "x 20k Swindon" at bounding box center [111, 173] width 116 height 21
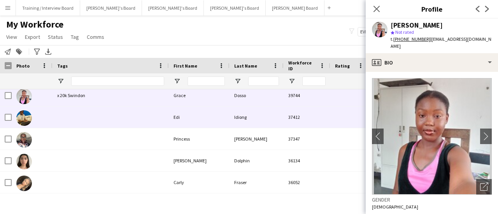
click at [87, 111] on div at bounding box center [111, 117] width 116 height 21
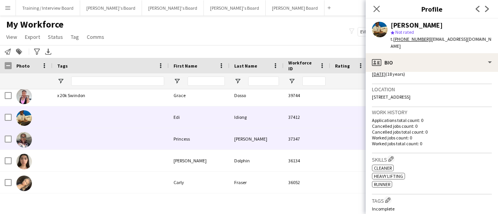
click at [130, 131] on div at bounding box center [111, 138] width 116 height 21
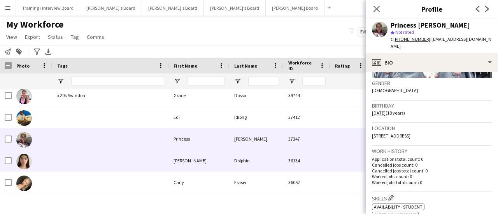
click at [86, 156] on div at bounding box center [111, 160] width 116 height 21
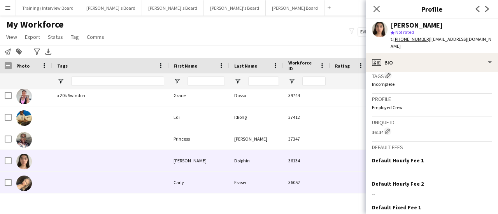
click at [136, 181] on div at bounding box center [111, 182] width 116 height 21
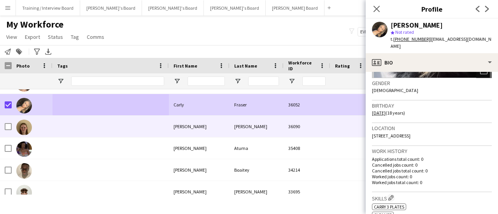
click at [58, 129] on div at bounding box center [111, 126] width 116 height 21
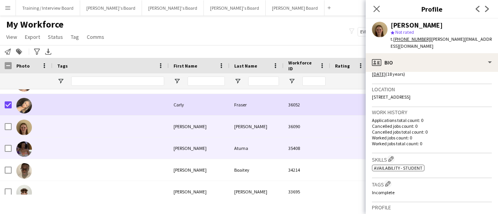
click at [83, 154] on div at bounding box center [111, 148] width 116 height 21
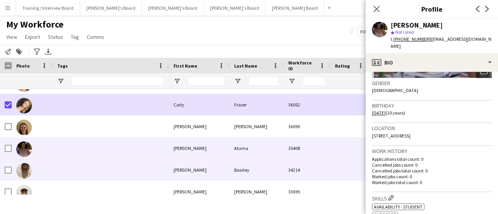
click at [67, 163] on div at bounding box center [111, 170] width 116 height 21
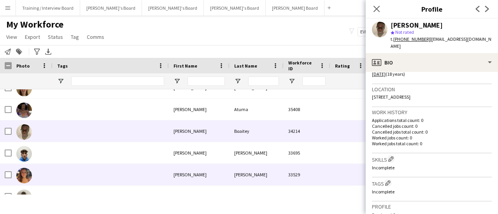
click at [69, 150] on div at bounding box center [111, 152] width 116 height 21
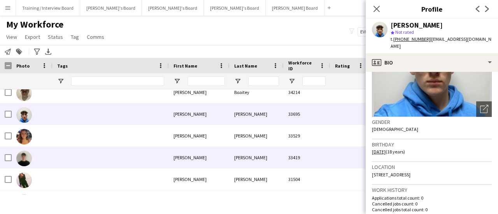
click at [105, 147] on div at bounding box center [111, 157] width 116 height 21
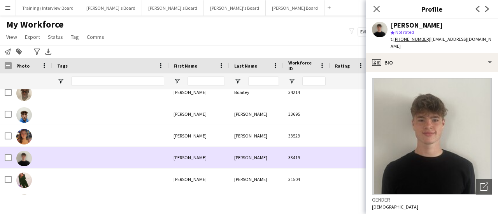
click at [89, 133] on div at bounding box center [111, 135] width 116 height 21
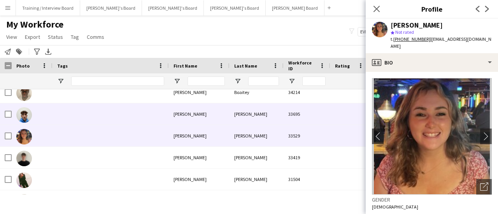
click at [95, 119] on div at bounding box center [111, 114] width 116 height 21
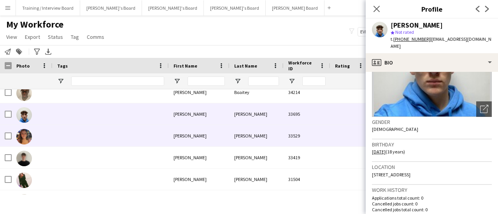
click at [63, 139] on div at bounding box center [111, 135] width 116 height 21
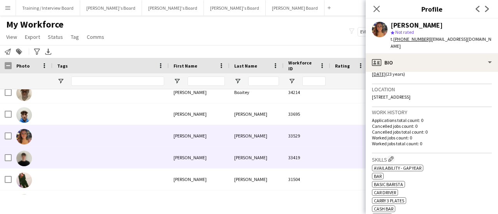
click at [86, 157] on div at bounding box center [111, 157] width 116 height 21
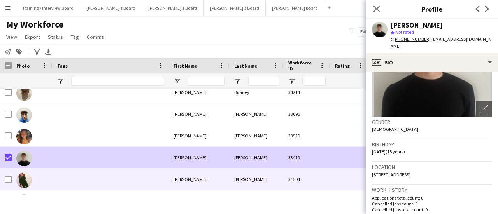
click at [69, 177] on div at bounding box center [111, 179] width 116 height 21
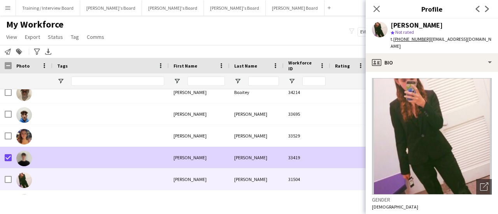
click at [63, 157] on div at bounding box center [111, 157] width 116 height 21
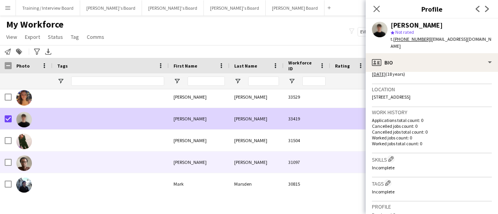
click at [98, 157] on div at bounding box center [111, 162] width 116 height 21
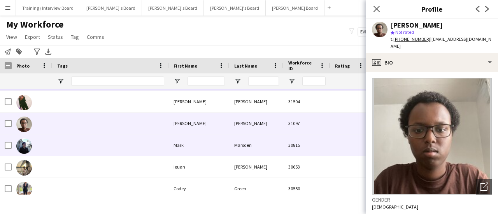
click at [86, 143] on div at bounding box center [111, 145] width 116 height 21
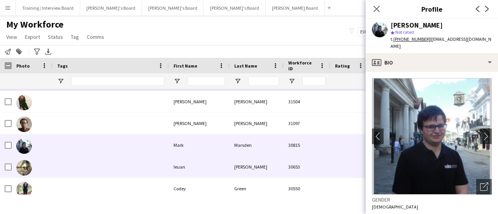
click at [99, 165] on div at bounding box center [111, 166] width 116 height 21
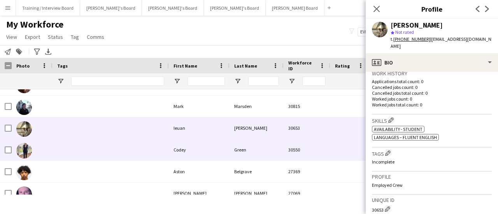
drag, startPoint x: 78, startPoint y: 152, endPoint x: 282, endPoint y: 161, distance: 203.7
click at [78, 152] on div at bounding box center [111, 149] width 116 height 21
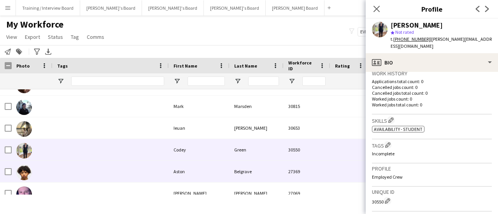
click at [109, 179] on div at bounding box center [111, 171] width 116 height 21
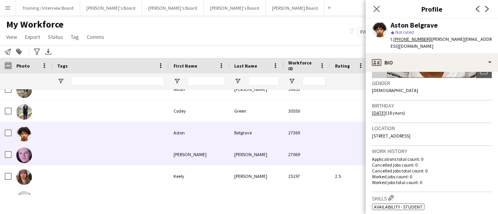
click at [121, 155] on div at bounding box center [111, 154] width 116 height 21
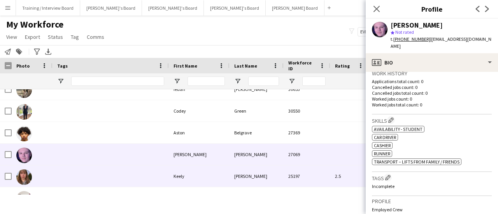
click at [122, 182] on div at bounding box center [111, 176] width 116 height 21
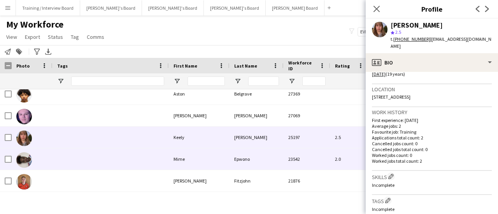
click at [84, 156] on div at bounding box center [111, 159] width 116 height 21
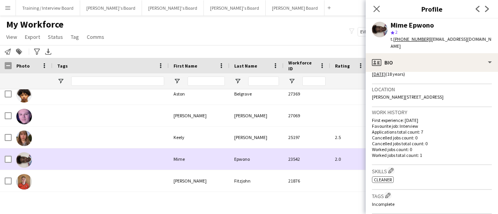
click at [89, 167] on div at bounding box center [111, 159] width 116 height 21
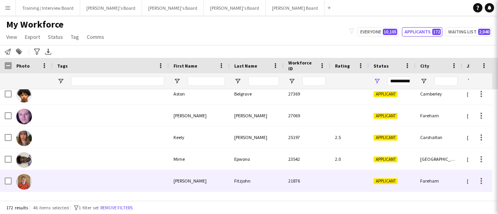
click at [90, 173] on div at bounding box center [111, 180] width 116 height 21
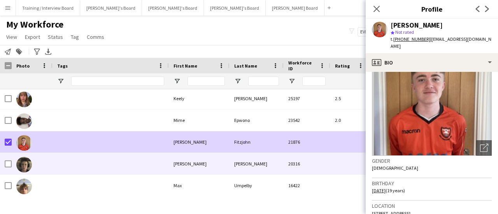
click at [77, 161] on div at bounding box center [111, 163] width 116 height 21
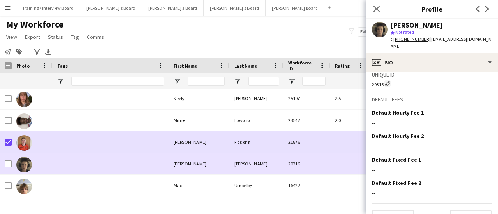
click at [3, 165] on div at bounding box center [6, 163] width 12 height 21
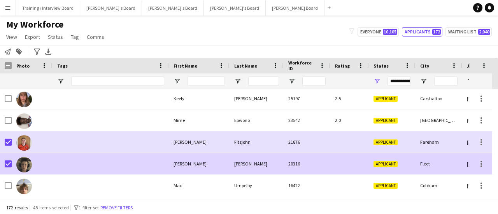
click at [56, 174] on div at bounding box center [111, 163] width 116 height 21
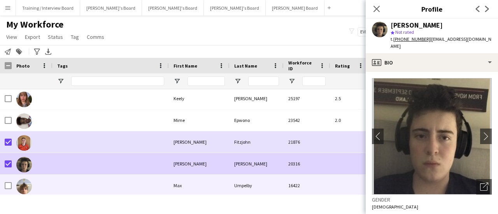
click at [79, 184] on div at bounding box center [111, 185] width 116 height 21
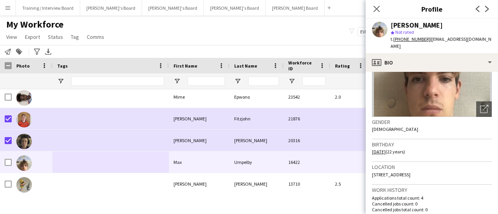
click at [113, 206] on div "Menu Boards Boards Boards All jobs Status Workforce Workforce My Workforce Recr…" at bounding box center [249, 107] width 498 height 214
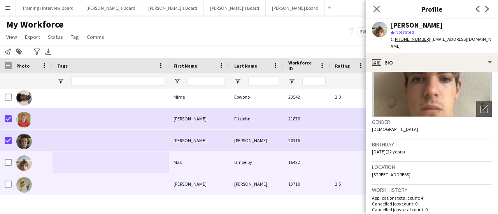
click at [94, 182] on div at bounding box center [111, 184] width 116 height 21
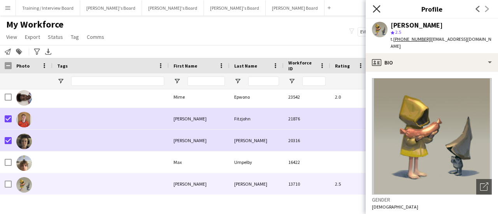
click at [377, 7] on icon "Close pop-in" at bounding box center [376, 8] width 7 height 7
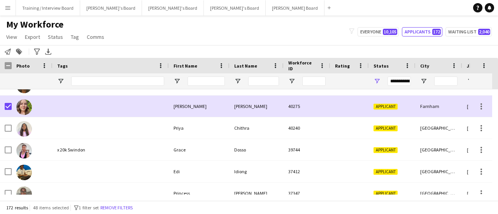
click at [73, 30] on h1 "My Workforce" at bounding box center [56, 25] width 112 height 12
click at [73, 33] on link "Tag" at bounding box center [75, 37] width 14 height 10
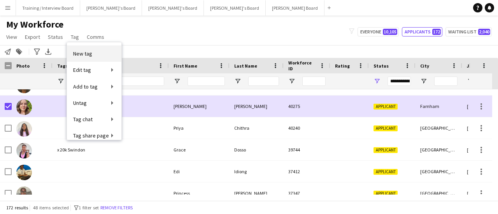
click at [101, 56] on link "New tag" at bounding box center [94, 54] width 54 height 16
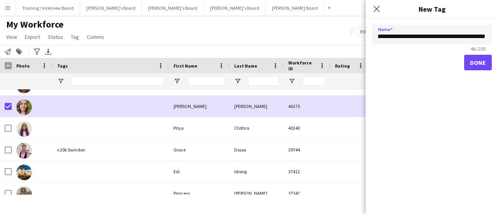
type input "**********"
click at [484, 53] on form "**********" at bounding box center [432, 51] width 132 height 64
click at [480, 64] on button "Done" at bounding box center [478, 63] width 28 height 16
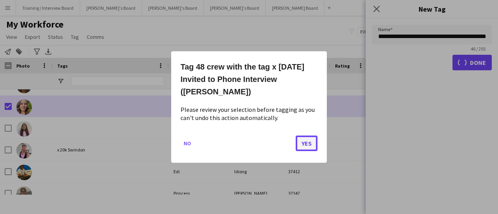
click at [308, 142] on button "Yes" at bounding box center [307, 144] width 22 height 16
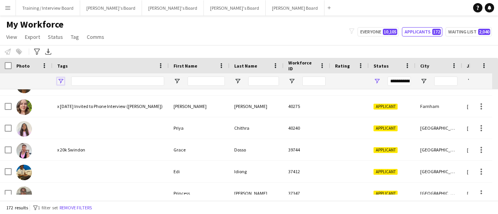
click at [61, 81] on span "Open Filter Menu" at bounding box center [60, 81] width 7 height 7
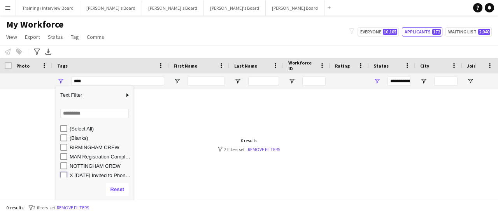
type input "**********"
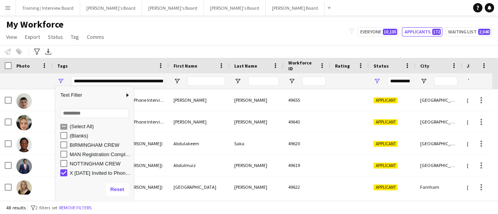
click at [177, 40] on div "My Workforce View Views Default view Compliance RTW Checks MANCHESTER Search UN…" at bounding box center [249, 32] width 498 height 26
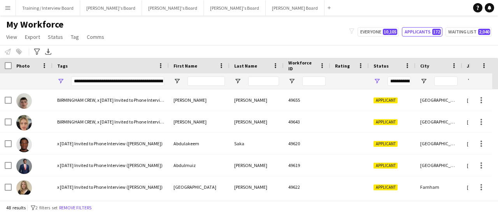
click at [12, 63] on div "Photo" at bounding box center [32, 66] width 41 height 16
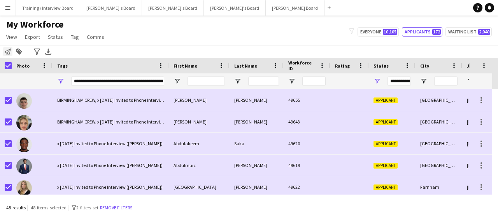
click at [9, 55] on div "Notify workforce" at bounding box center [7, 51] width 9 height 9
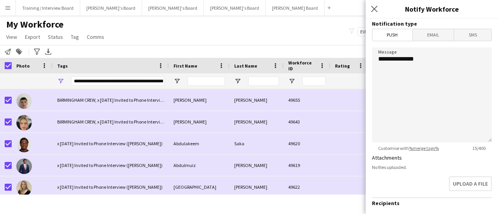
click at [430, 33] on span "Email" at bounding box center [433, 35] width 41 height 12
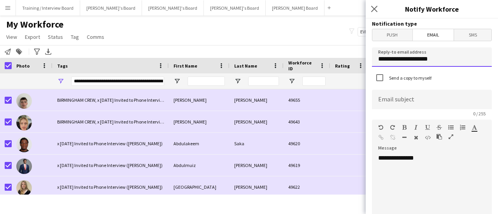
drag, startPoint x: 454, startPoint y: 54, endPoint x: 0, endPoint y: 4, distance: 457.2
click at [241, 50] on body "Menu Boards Boards Boards All jobs Status Workforce Workforce My Workforce Recr…" at bounding box center [249, 107] width 498 height 214
type input "**********"
click at [416, 103] on input at bounding box center [432, 99] width 120 height 19
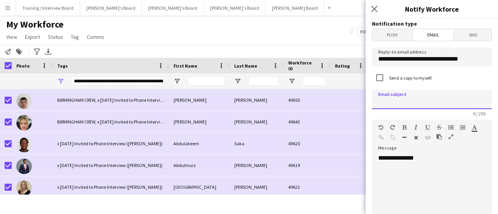
paste input "**********"
type input "**********"
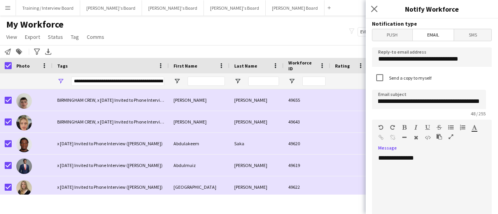
scroll to position [0, 0]
click at [461, 164] on div "**********" at bounding box center [429, 200] width 114 height 93
click at [412, 179] on div "**********" at bounding box center [429, 200] width 114 height 93
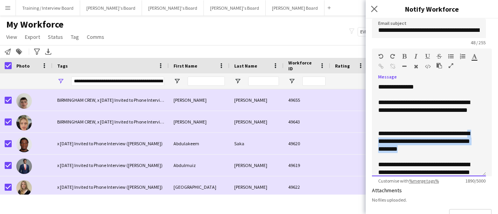
drag, startPoint x: 447, startPoint y: 149, endPoint x: 396, endPoint y: 139, distance: 52.3
click at [395, 140] on div "**********" at bounding box center [425, 141] width 95 height 23
click at [403, 144] on div "**********" at bounding box center [425, 141] width 95 height 23
drag, startPoint x: 446, startPoint y: 148, endPoint x: 395, endPoint y: 141, distance: 52.3
click at [395, 141] on div "**********" at bounding box center [425, 141] width 95 height 23
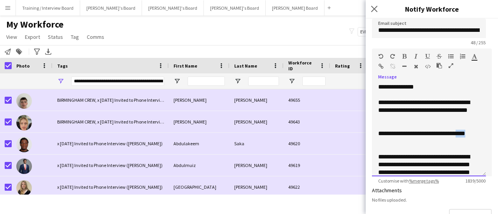
drag, startPoint x: 396, startPoint y: 141, endPoint x: 374, endPoint y: 140, distance: 22.2
click at [374, 140] on div "**********" at bounding box center [429, 129] width 114 height 93
click at [381, 67] on icon "button" at bounding box center [381, 66] width 5 height 5
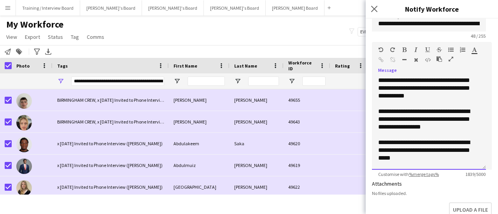
scroll to position [195, 0]
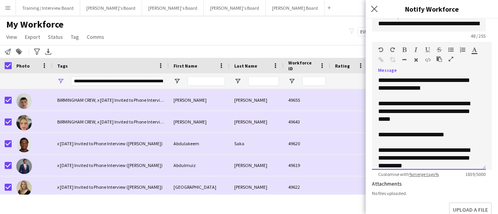
drag, startPoint x: 457, startPoint y: 131, endPoint x: 388, endPoint y: 136, distance: 69.8
click at [388, 136] on div "**********" at bounding box center [425, 135] width 95 height 8
drag, startPoint x: 459, startPoint y: 135, endPoint x: 377, endPoint y: 135, distance: 81.7
click at [377, 135] on div "**********" at bounding box center [429, 123] width 114 height 93
click at [404, 49] on icon "button" at bounding box center [404, 49] width 4 height 5
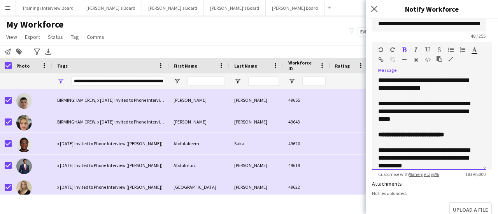
click at [421, 97] on div at bounding box center [429, 96] width 102 height 8
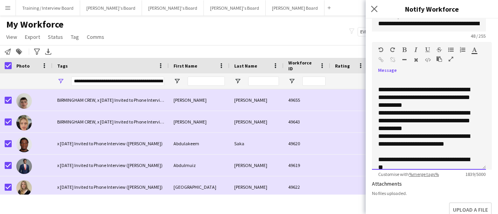
scroll to position [272, 0]
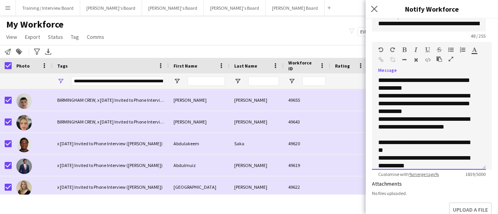
click at [431, 132] on div "**********" at bounding box center [425, 127] width 95 height 23
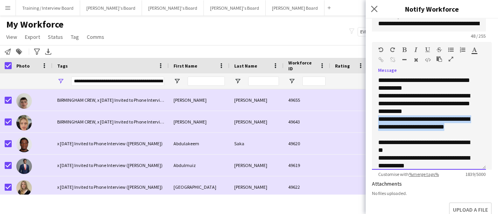
drag, startPoint x: 420, startPoint y: 135, endPoint x: 380, endPoint y: 123, distance: 41.9
click at [380, 123] on div "**********" at bounding box center [425, 127] width 95 height 23
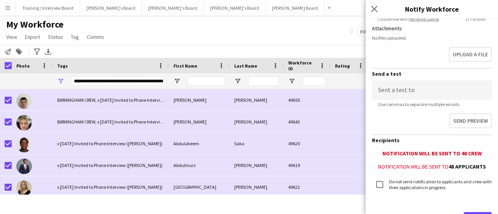
scroll to position [270, 0]
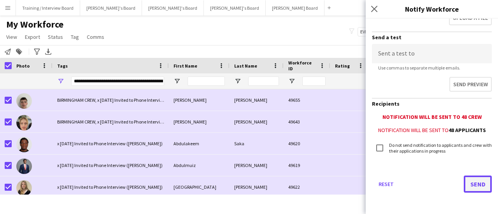
click at [477, 185] on button "Send" at bounding box center [478, 184] width 28 height 17
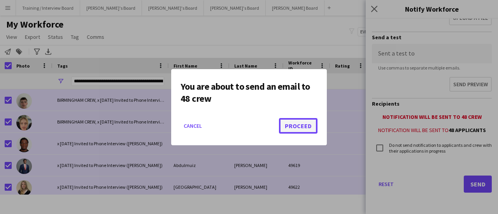
click at [303, 131] on button "Proceed" at bounding box center [298, 126] width 39 height 16
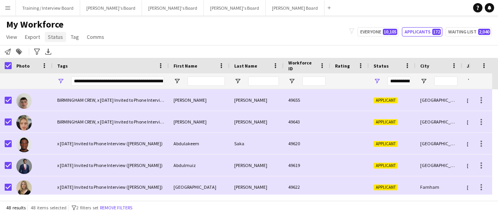
click at [61, 39] on span "Status" at bounding box center [55, 36] width 15 height 7
click at [68, 53] on link "Edit" at bounding box center [72, 54] width 54 height 16
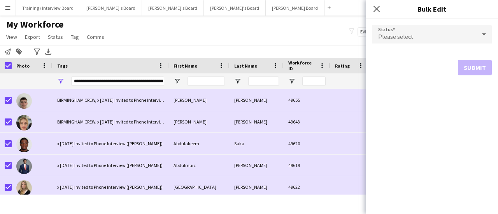
click at [439, 28] on div "Please select" at bounding box center [424, 34] width 104 height 19
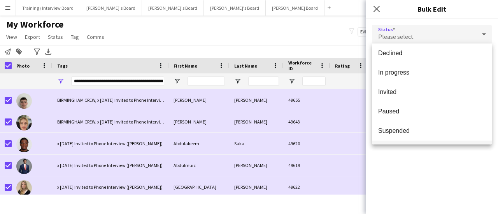
scroll to position [80, 0]
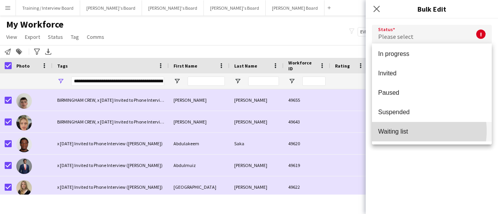
click at [411, 131] on span "Waiting list" at bounding box center [431, 131] width 107 height 7
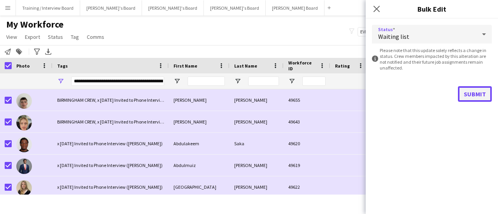
click at [477, 88] on button "Submit" at bounding box center [475, 94] width 34 height 16
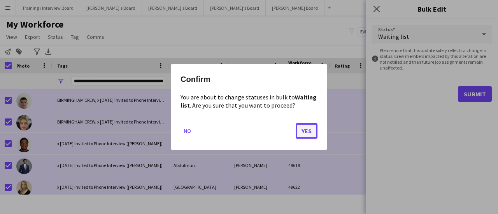
click at [305, 126] on button "Yes" at bounding box center [307, 131] width 22 height 16
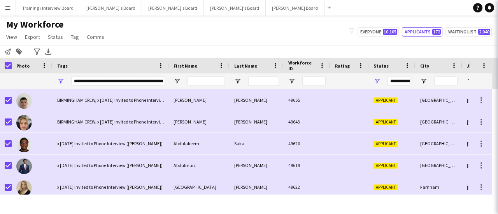
type input "***"
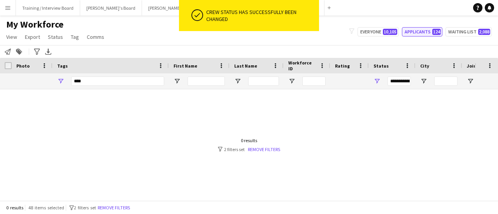
click at [423, 31] on button "Applicants 124" at bounding box center [422, 31] width 40 height 9
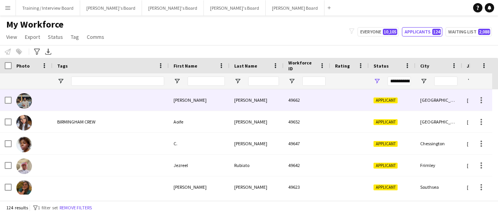
click at [168, 97] on div at bounding box center [111, 99] width 116 height 21
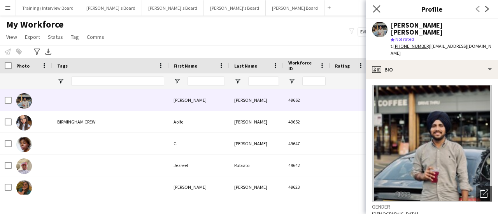
click at [375, 4] on app-icon "Close pop-in" at bounding box center [376, 9] width 11 height 11
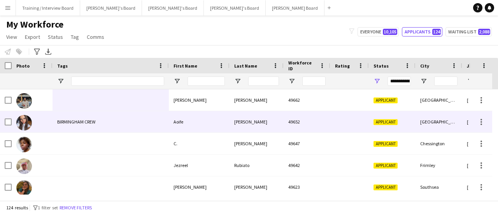
click at [287, 105] on div "49662" at bounding box center [307, 99] width 47 height 21
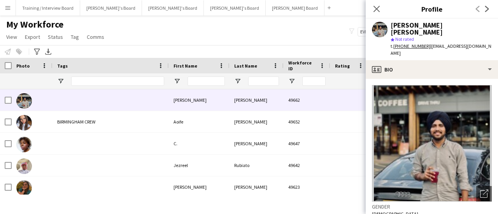
click at [246, 28] on div "My Workforce View Views Default view Compliance RTW Checks MANCHESTER Search UN…" at bounding box center [249, 32] width 498 height 26
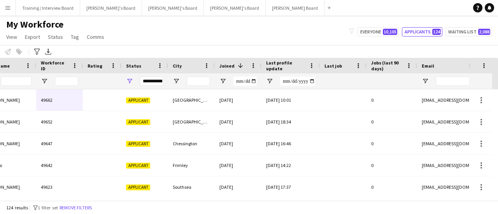
scroll to position [0, 365]
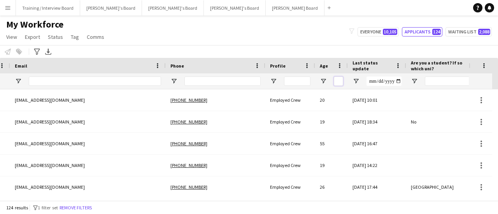
click at [339, 81] on input "Age Filter Input" at bounding box center [338, 81] width 9 height 9
click at [320, 78] on span "Open Filter Menu" at bounding box center [323, 81] width 7 height 7
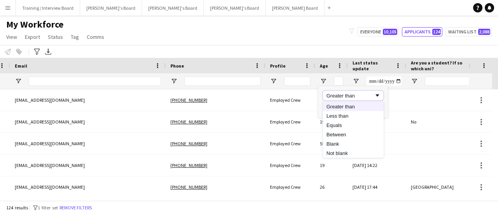
click at [343, 96] on div "Greater than" at bounding box center [349, 96] width 47 height 6
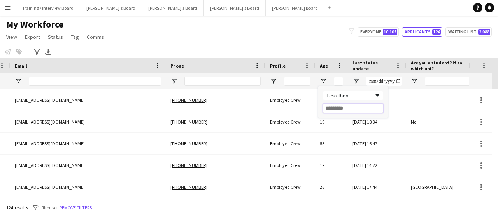
click at [343, 109] on input "Filter Value" at bounding box center [353, 108] width 60 height 9
type input "**"
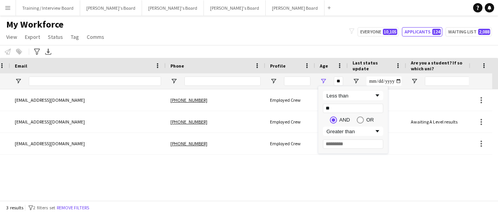
click at [303, 25] on div "My Workforce View Views Default view Compliance RTW Checks MANCHESTER Search UN…" at bounding box center [249, 32] width 498 height 26
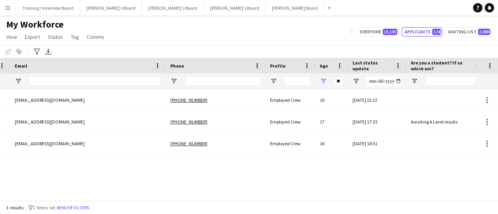
click at [299, 201] on main "My Workforce View Views Default view Compliance RTW Checks MANCHESTER Search UN…" at bounding box center [249, 110] width 498 height 188
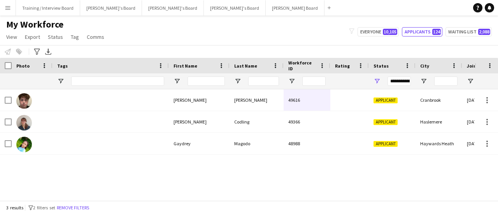
click at [10, 70] on div at bounding box center [6, 66] width 12 height 16
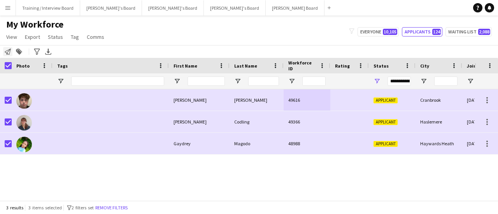
click at [7, 56] on div "Notify workforce" at bounding box center [7, 51] width 9 height 9
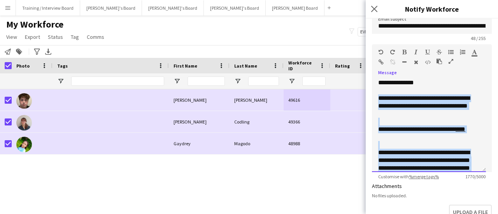
drag, startPoint x: 452, startPoint y: 114, endPoint x: 380, endPoint y: 99, distance: 73.9
paste div
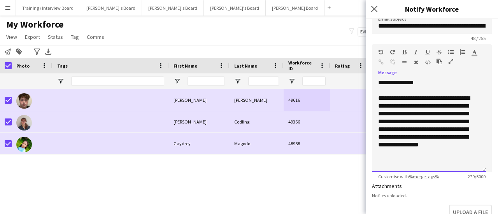
click at [444, 147] on div "**********" at bounding box center [429, 122] width 102 height 54
click at [435, 127] on div "**********" at bounding box center [429, 122] width 102 height 54
click at [447, 111] on div "**********" at bounding box center [429, 122] width 102 height 54
click at [445, 111] on div "**********" at bounding box center [429, 122] width 102 height 54
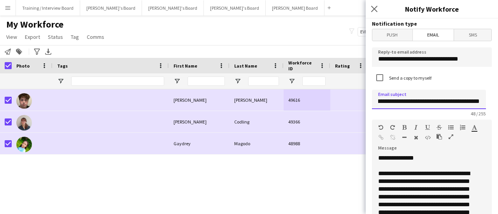
drag, startPoint x: 380, startPoint y: 102, endPoint x: 498, endPoint y: 105, distance: 117.6
click at [498, 105] on div "**********" at bounding box center [432, 117] width 132 height 196
type input "*"
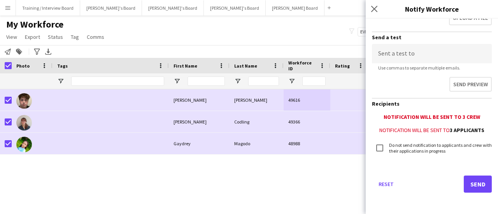
type input "**********"
click at [467, 178] on button "Send" at bounding box center [478, 184] width 28 height 17
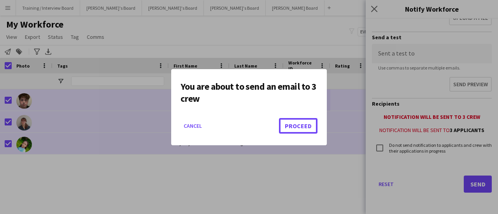
drag, startPoint x: 298, startPoint y: 126, endPoint x: 299, endPoint y: 138, distance: 12.1
click at [298, 126] on button "Proceed" at bounding box center [298, 126] width 39 height 16
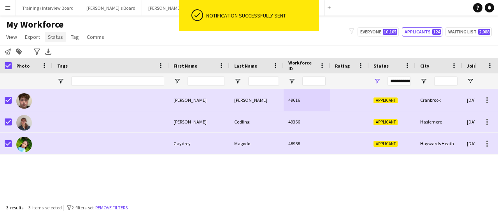
click at [49, 36] on span "Status" at bounding box center [55, 36] width 15 height 7
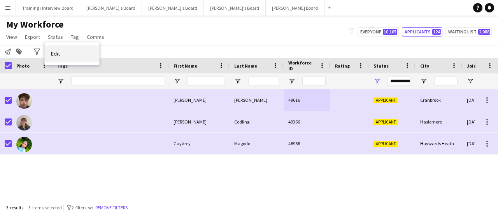
click at [60, 54] on link "Edit" at bounding box center [72, 54] width 54 height 16
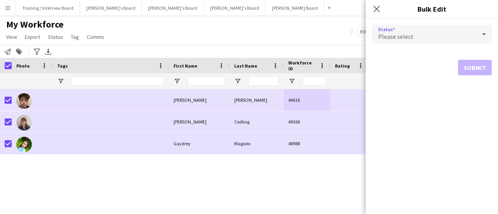
click at [392, 33] on span "Please select" at bounding box center [395, 37] width 35 height 8
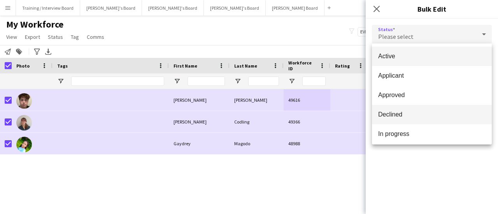
click at [426, 119] on mat-option "Declined" at bounding box center [432, 114] width 120 height 19
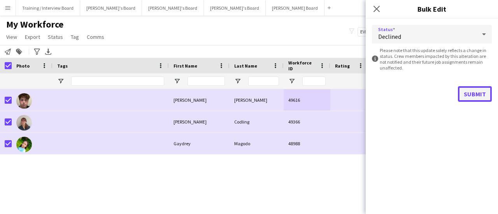
click at [476, 92] on button "Submit" at bounding box center [475, 94] width 34 height 16
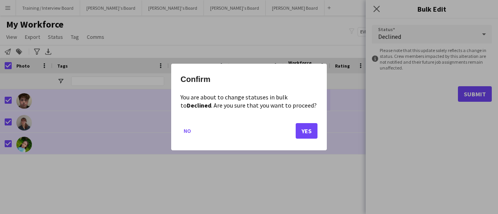
click at [289, 129] on mat-dialog-actions "No Yes" at bounding box center [249, 134] width 137 height 33
click at [307, 132] on button "Yes" at bounding box center [307, 131] width 22 height 16
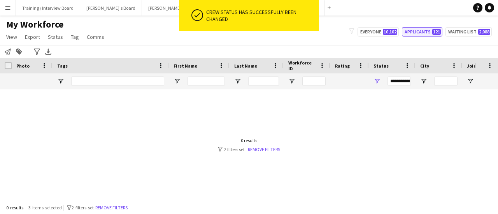
click at [414, 32] on button "Applicants 121" at bounding box center [422, 31] width 40 height 9
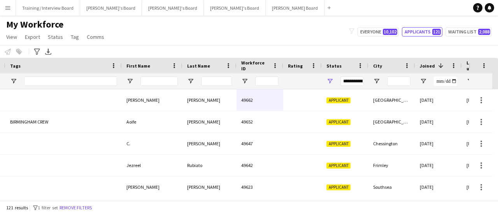
scroll to position [0, 82]
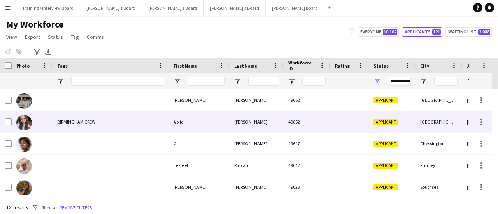
click at [112, 117] on div "BIRMINGHAM CREW" at bounding box center [111, 121] width 116 height 21
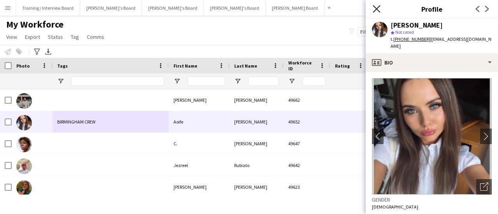
click at [373, 7] on icon "Close pop-in" at bounding box center [376, 8] width 7 height 7
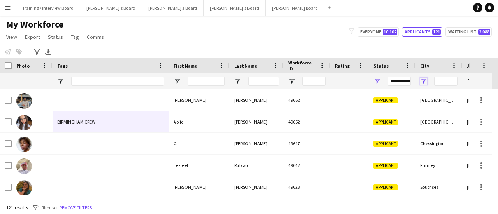
click at [425, 82] on span "Open Filter Menu" at bounding box center [423, 81] width 7 height 7
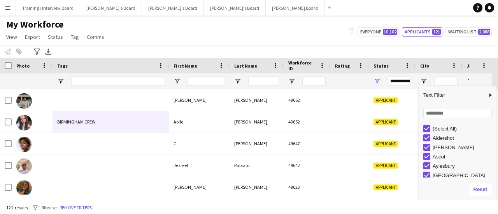
click at [283, 56] on div "Notify workforce Add to tag Select at least one crew to tag him or her. Advance…" at bounding box center [249, 51] width 498 height 13
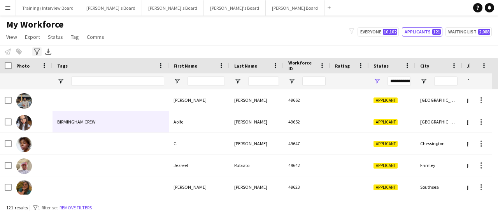
drag, startPoint x: 34, startPoint y: 54, endPoint x: 38, endPoint y: 57, distance: 5.0
click at [35, 54] on icon "Advanced filters" at bounding box center [37, 52] width 6 height 6
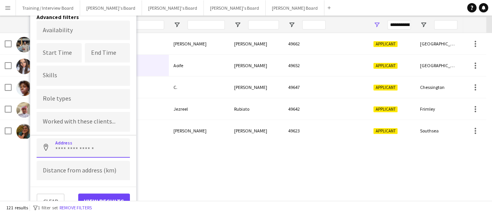
click at [75, 147] on input at bounding box center [83, 148] width 93 height 19
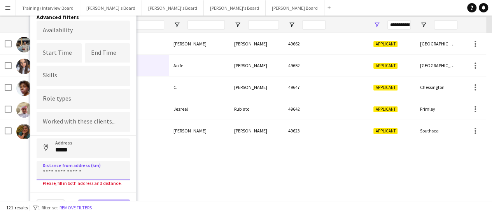
type input "**********"
click at [72, 167] on input at bounding box center [83, 170] width 93 height 19
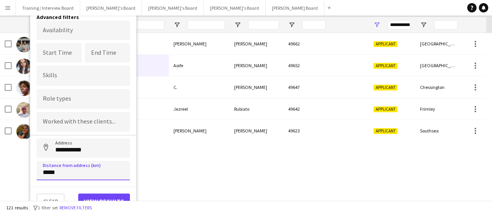
type input "*****"
click at [112, 191] on div "Clear View results" at bounding box center [83, 198] width 106 height 23
click at [111, 194] on button "View results" at bounding box center [104, 202] width 52 height 16
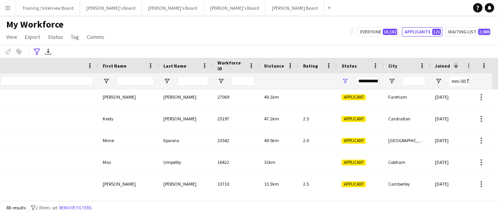
drag, startPoint x: 182, startPoint y: 195, endPoint x: 146, endPoint y: 197, distance: 37.1
click at [146, 197] on div "Workforce Details Joined 1 City Rating" at bounding box center [249, 129] width 498 height 143
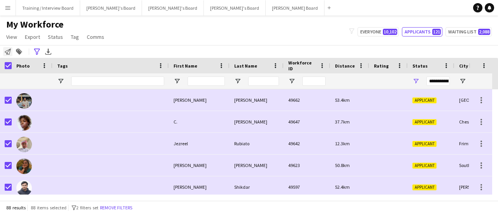
click at [7, 51] on icon "Notify workforce" at bounding box center [8, 52] width 6 height 6
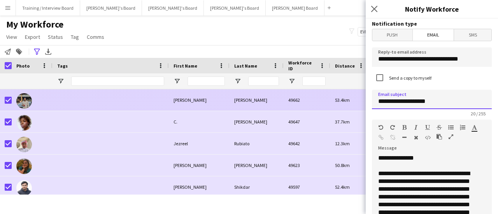
drag, startPoint x: 447, startPoint y: 97, endPoint x: 333, endPoint y: 103, distance: 113.8
click at [311, 99] on body "Menu Boards Boards Boards All jobs Status Workforce Workforce My Workforce Recr…" at bounding box center [249, 107] width 498 height 214
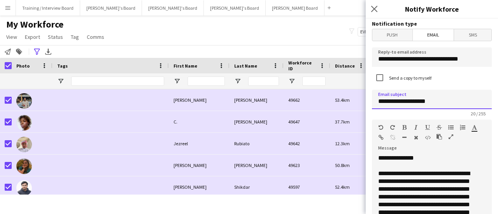
click at [432, 99] on input "**********" at bounding box center [432, 99] width 120 height 19
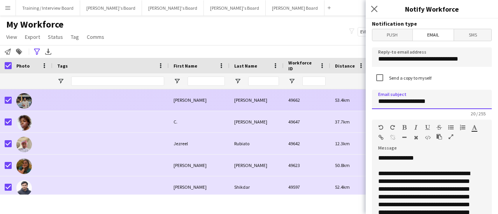
drag, startPoint x: 442, startPoint y: 102, endPoint x: 357, endPoint y: 105, distance: 84.9
click at [357, 104] on body "Menu Boards Boards Boards All jobs Status Workforce Workforce My Workforce Recr…" at bounding box center [249, 107] width 498 height 214
paste input "**********"
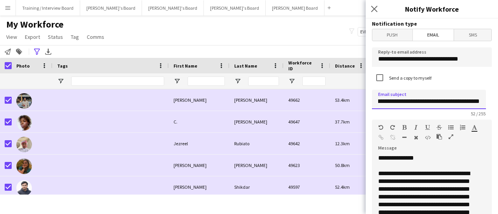
type input "**********"
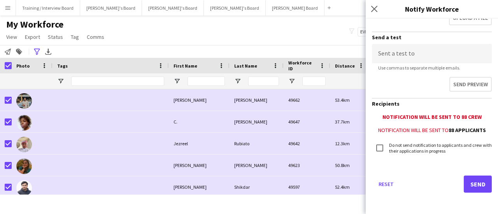
drag, startPoint x: 378, startPoint y: 176, endPoint x: 461, endPoint y: 73, distance: 132.3
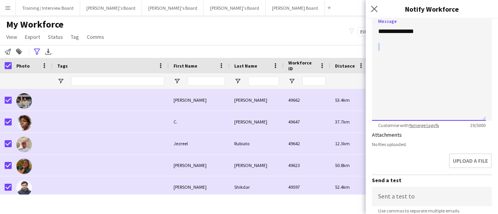
scroll to position [114, 0]
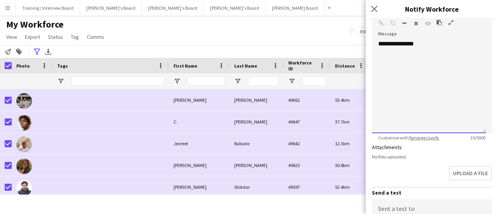
click at [424, 66] on div "**********" at bounding box center [429, 86] width 114 height 93
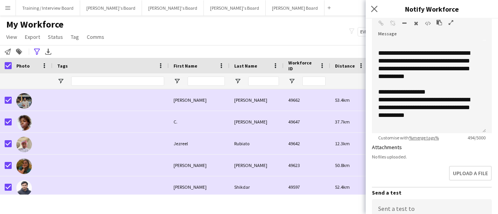
scroll to position [153, 0]
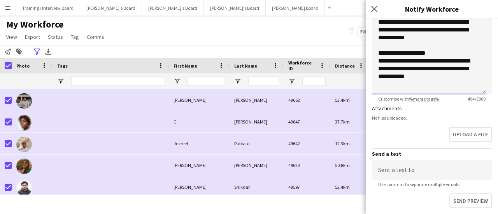
click at [423, 85] on div at bounding box center [429, 85] width 102 height 8
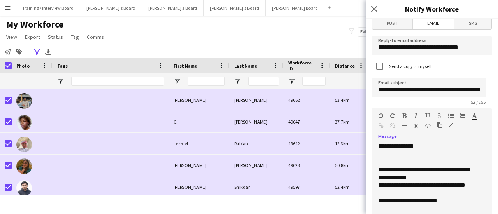
scroll to position [0, 0]
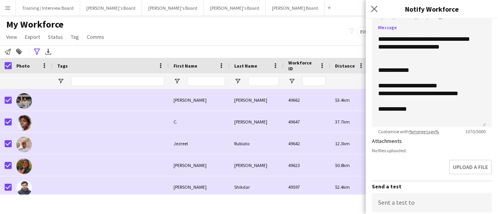
click at [452, 137] on form "**********" at bounding box center [432, 131] width 132 height 466
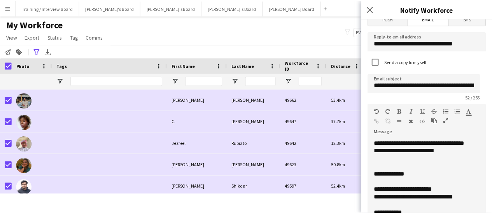
scroll to position [0, 0]
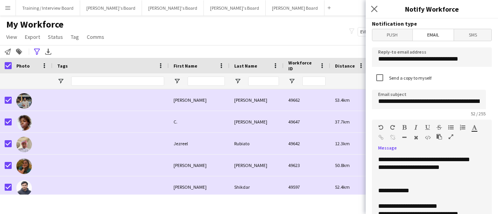
click at [449, 135] on icon "button" at bounding box center [451, 136] width 5 height 5
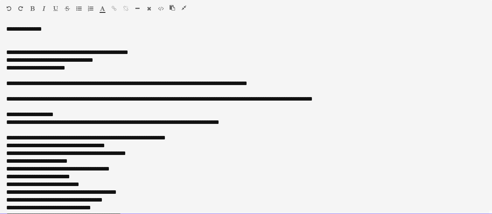
click at [44, 44] on div at bounding box center [243, 45] width 474 height 8
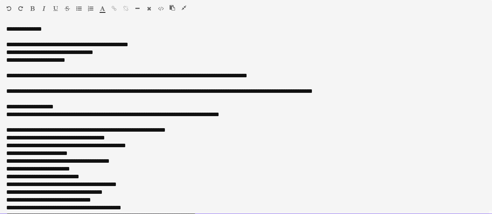
click at [115, 57] on div "**********" at bounding box center [243, 60] width 474 height 8
drag, startPoint x: 64, startPoint y: 75, endPoint x: 51, endPoint y: 71, distance: 13.5
click at [51, 71] on div "**********" at bounding box center [243, 80] width 474 height 78
click at [51, 70] on div at bounding box center [243, 68] width 474 height 8
drag, startPoint x: 83, startPoint y: 51, endPoint x: 5, endPoint y: 53, distance: 78.6
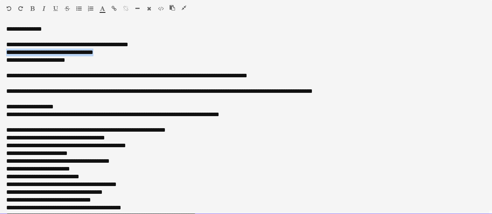
click at [5, 53] on div "**********" at bounding box center [246, 119] width 492 height 189
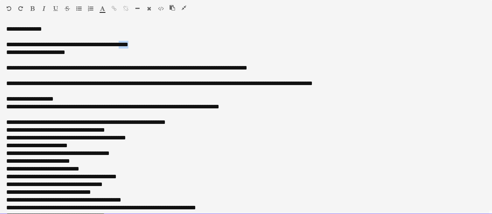
drag, startPoint x: 159, startPoint y: 45, endPoint x: 135, endPoint y: 45, distance: 24.1
click at [135, 45] on div "**********" at bounding box center [243, 45] width 474 height 8
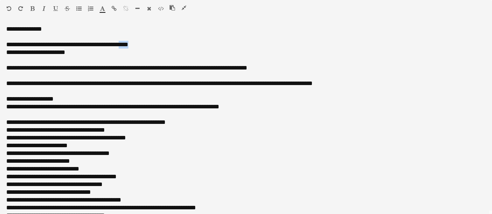
click at [112, 6] on icon "button" at bounding box center [114, 8] width 5 height 5
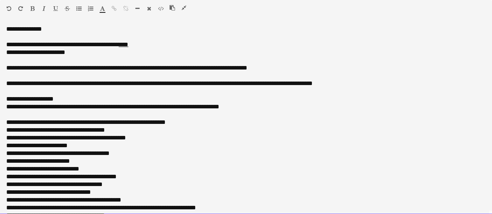
click at [295, 69] on div "**********" at bounding box center [243, 68] width 474 height 8
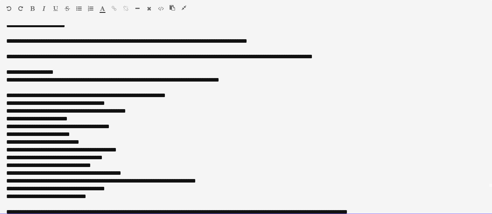
scroll to position [39, 0]
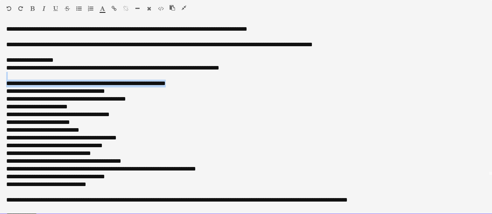
drag, startPoint x: 205, startPoint y: 82, endPoint x: 3, endPoint y: 77, distance: 201.6
click at [3, 77] on div "**********" at bounding box center [246, 119] width 492 height 189
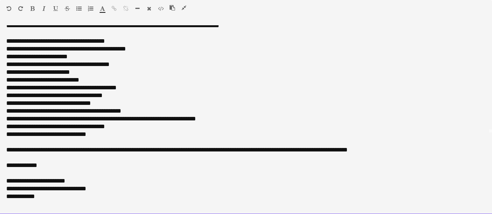
scroll to position [156, 0]
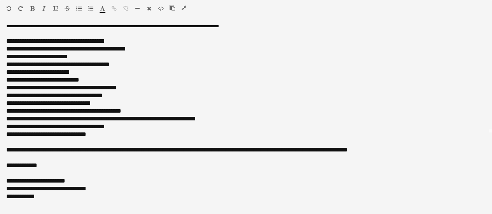
click at [184, 9] on icon "button" at bounding box center [184, 7] width 5 height 5
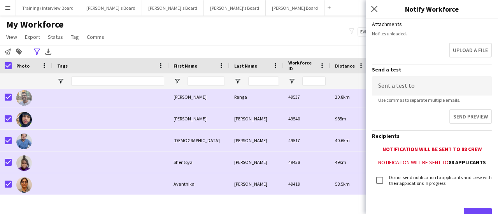
scroll to position [270, 0]
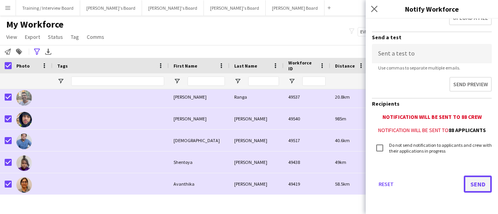
click at [467, 181] on button "Send" at bounding box center [478, 184] width 28 height 17
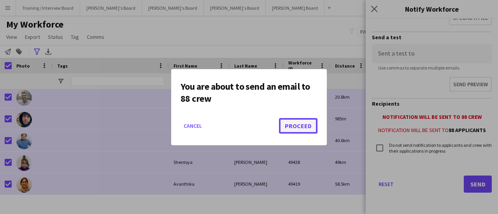
click at [287, 121] on button "Proceed" at bounding box center [298, 126] width 39 height 16
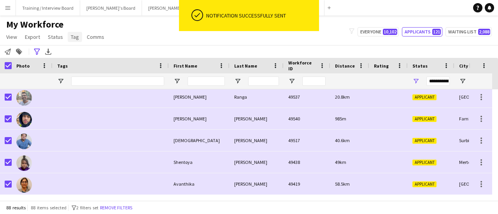
click at [69, 35] on link "Tag" at bounding box center [75, 37] width 14 height 10
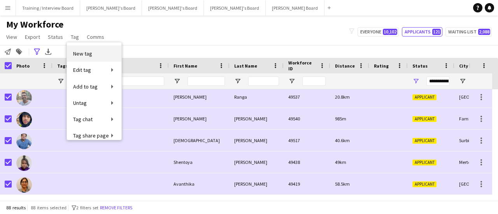
click at [90, 56] on span "New tag" at bounding box center [82, 53] width 19 height 7
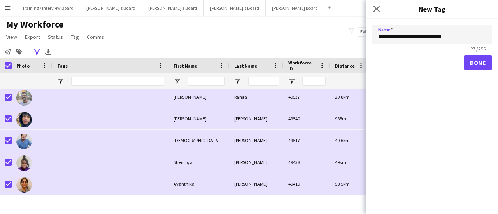
type input "**********"
click at [475, 60] on button "Done" at bounding box center [478, 63] width 28 height 16
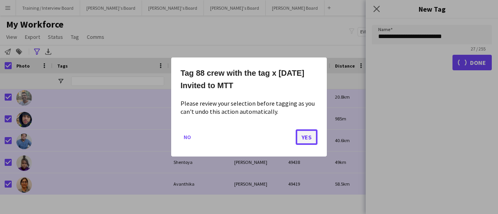
click at [307, 139] on button "Yes" at bounding box center [307, 138] width 22 height 16
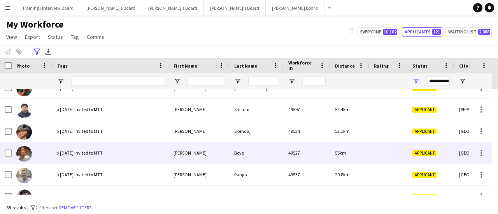
scroll to position [25, 0]
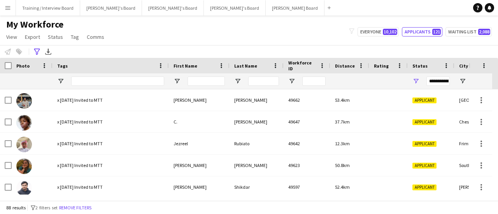
click at [55, 84] on div at bounding box center [111, 82] width 116 height 16
click at [60, 83] on span "Open Filter Menu" at bounding box center [60, 81] width 7 height 7
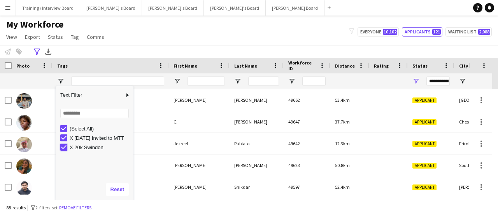
type input "**********"
click at [61, 41] on link "Status" at bounding box center [55, 37] width 21 height 10
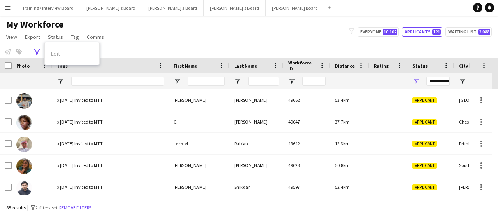
click at [67, 58] on div "Edit" at bounding box center [72, 54] width 54 height 16
click at [178, 33] on div "My Workforce View Views Default view Compliance RTW Checks MANCHESTER Search UN…" at bounding box center [249, 32] width 498 height 26
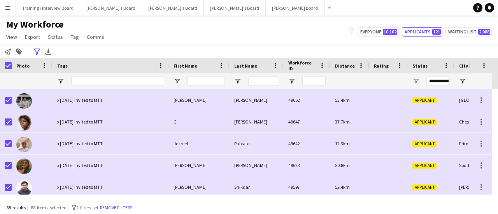
drag, startPoint x: 49, startPoint y: 33, endPoint x: 60, endPoint y: 45, distance: 16.5
click at [49, 33] on link "Status" at bounding box center [55, 37] width 21 height 10
click at [70, 53] on link "Edit" at bounding box center [72, 54] width 54 height 16
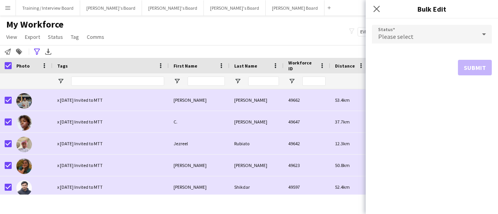
click at [438, 39] on div "Please select" at bounding box center [424, 34] width 104 height 19
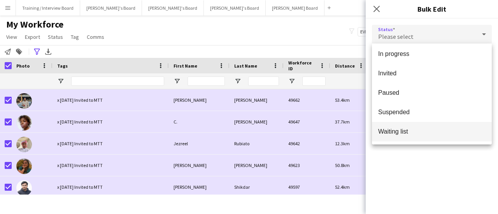
click at [425, 135] on span "Waiting list" at bounding box center [431, 131] width 107 height 7
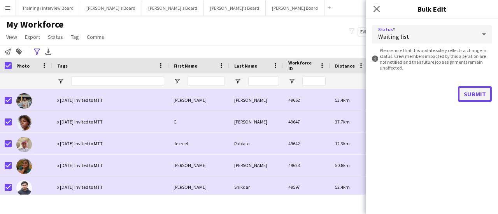
click at [477, 97] on button "Submit" at bounding box center [475, 94] width 34 height 16
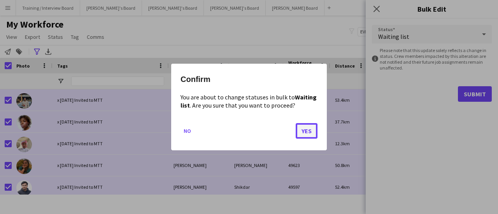
click at [304, 124] on button "Yes" at bounding box center [307, 131] width 22 height 16
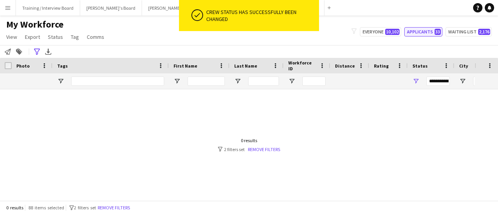
click at [428, 27] on button "Applicants 33" at bounding box center [423, 31] width 38 height 9
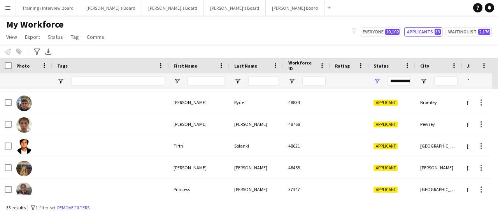
scroll to position [535, 0]
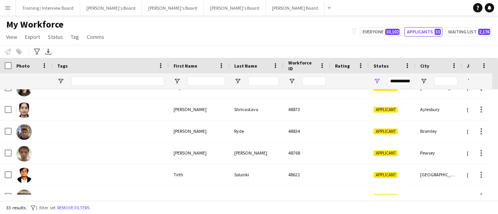
click at [12, 9] on button "Menu" at bounding box center [8, 8] width 16 height 16
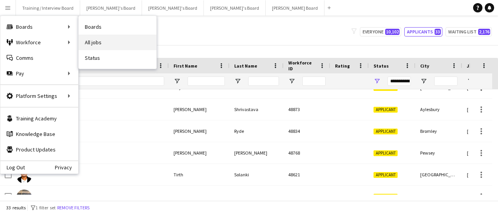
click at [108, 39] on link "All jobs" at bounding box center [118, 43] width 78 height 16
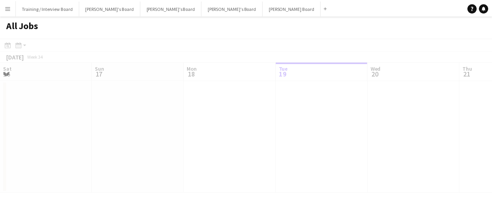
scroll to position [0, 186]
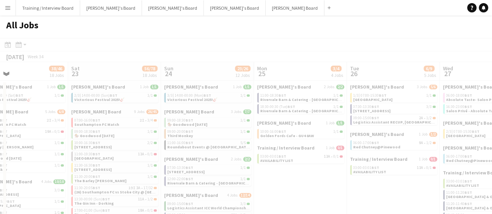
drag, startPoint x: 406, startPoint y: 186, endPoint x: 255, endPoint y: 187, distance: 151.0
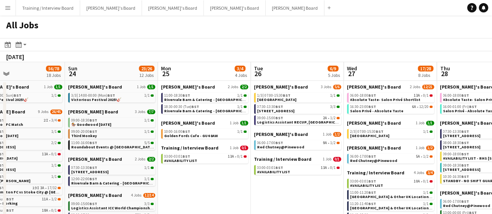
drag, startPoint x: 391, startPoint y: 171, endPoint x: 124, endPoint y: 140, distance: 269.6
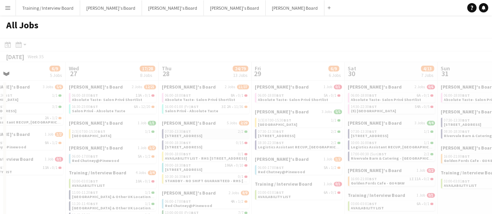
drag, startPoint x: 453, startPoint y: 141, endPoint x: 203, endPoint y: 135, distance: 250.3
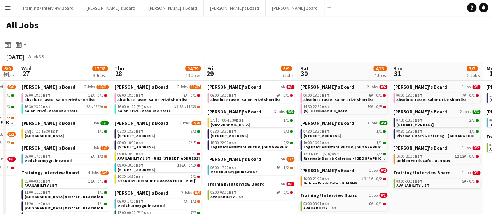
drag, startPoint x: 333, startPoint y: 159, endPoint x: 100, endPoint y: 155, distance: 232.3
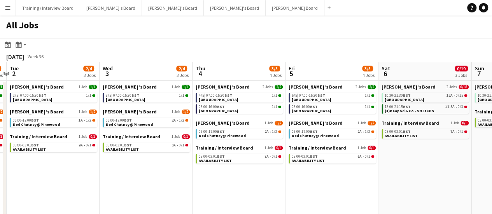
drag, startPoint x: 447, startPoint y: 172, endPoint x: 160, endPoint y: 161, distance: 287.4
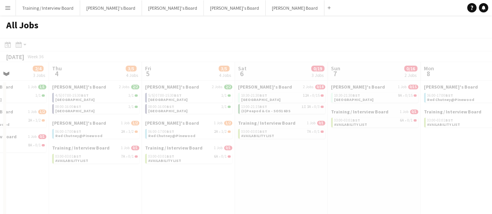
drag, startPoint x: 425, startPoint y: 156, endPoint x: 130, endPoint y: 139, distance: 295.4
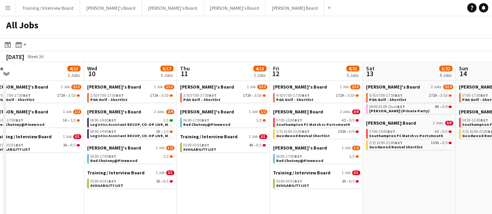
scroll to position [0, 198]
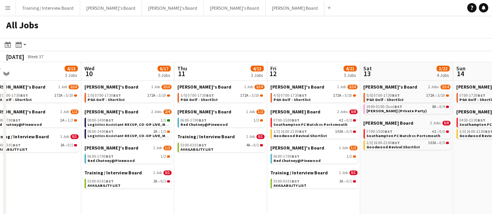
drag, startPoint x: 360, startPoint y: 181, endPoint x: 250, endPoint y: 170, distance: 109.8
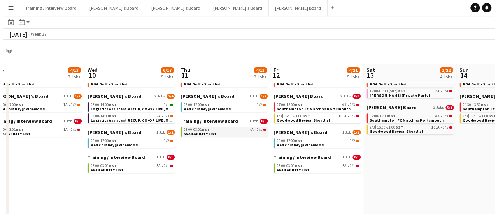
scroll to position [0, 0]
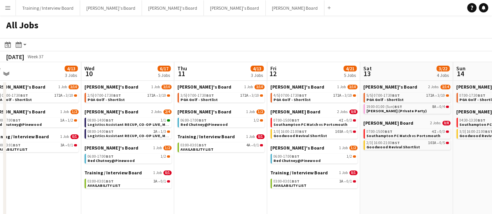
click at [7, 10] on app-icon "Menu" at bounding box center [8, 8] width 6 height 6
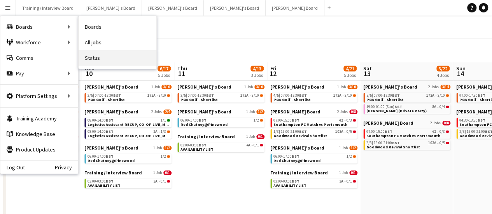
click at [92, 53] on link "Status" at bounding box center [118, 58] width 78 height 16
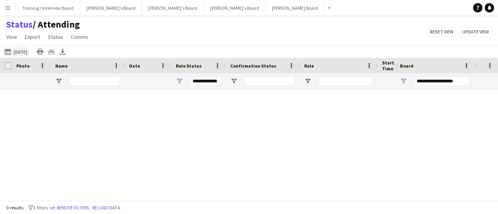
type input "***"
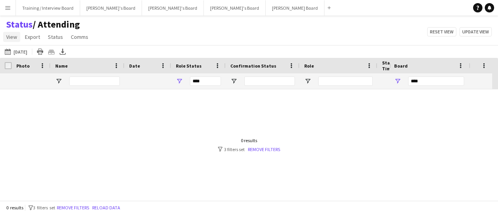
click at [15, 42] on link "View" at bounding box center [11, 37] width 17 height 10
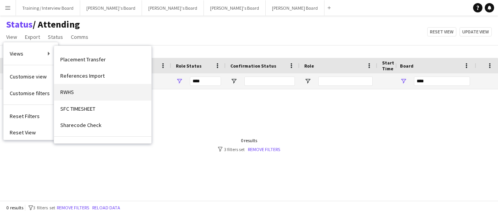
scroll to position [195, 0]
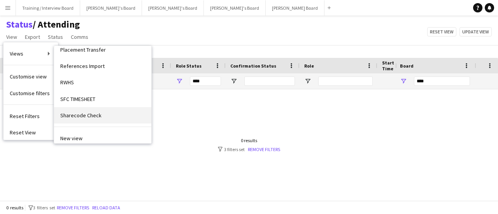
click at [115, 112] on link "Sharecode Check" at bounding box center [102, 115] width 97 height 16
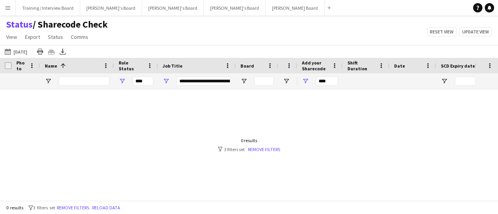
type input "***"
click at [260, 150] on link "Remove filters" at bounding box center [264, 150] width 32 height 6
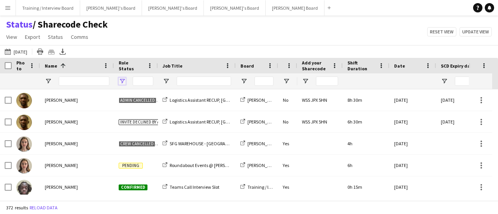
click at [121, 83] on span "Open Filter Menu" at bounding box center [122, 81] width 7 height 7
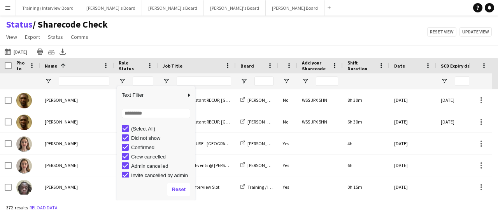
click at [124, 132] on div "(Select All)" at bounding box center [158, 128] width 73 height 9
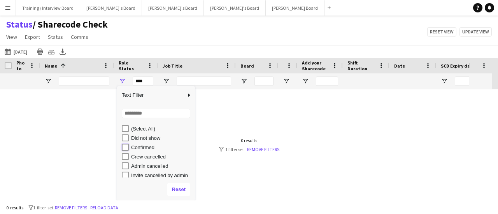
type input "**********"
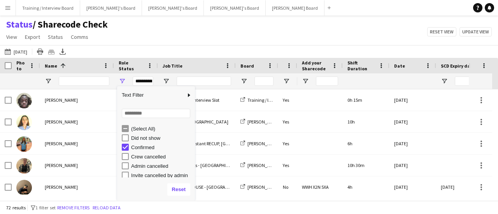
click at [176, 38] on div "Status / Sharecode Check View Views Default view Airshow Accreditation Airshow …" at bounding box center [249, 32] width 498 height 26
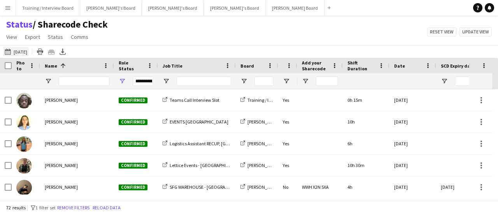
click at [6, 53] on app-icon "14-08-2025 to 20-08-2025" at bounding box center [9, 52] width 9 height 6
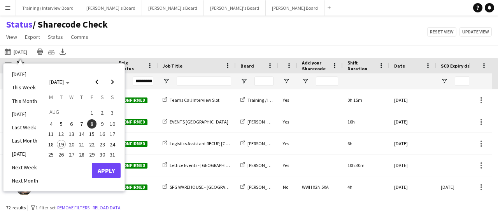
click at [54, 138] on button "11" at bounding box center [51, 134] width 10 height 10
click at [111, 133] on span "17" at bounding box center [112, 134] width 9 height 9
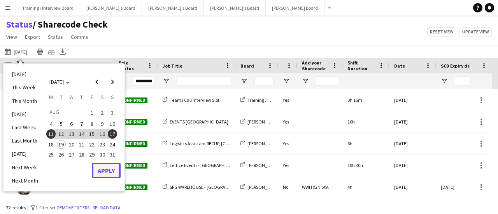
click at [109, 168] on button "Apply" at bounding box center [106, 171] width 29 height 16
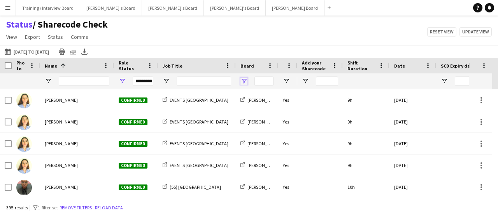
click at [244, 79] on span "Open Filter Menu" at bounding box center [243, 81] width 7 height 7
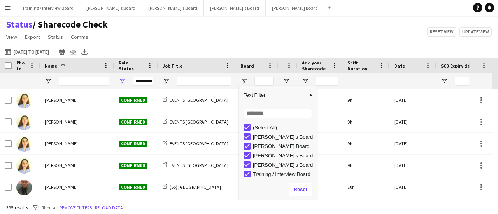
scroll to position [2, 0]
type input "**********"
click at [330, 13] on app-navbar "Menu Boards Boards Boards All jobs Status Workforce Workforce My Workforce Recr…" at bounding box center [249, 8] width 498 height 16
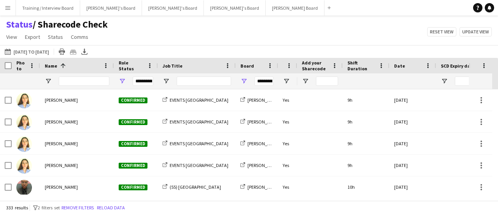
scroll to position [0, 1]
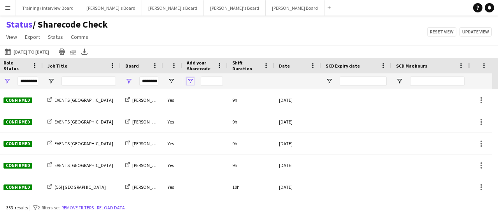
click at [189, 81] on span "Open Filter Menu" at bounding box center [190, 81] width 7 height 7
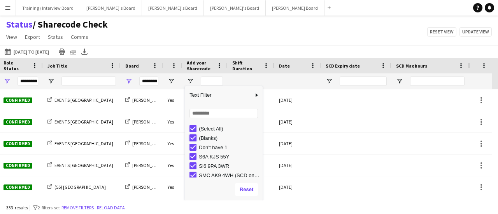
type input "**********"
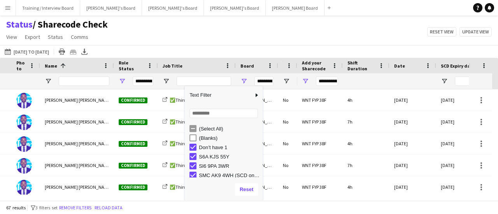
scroll to position [0, 115]
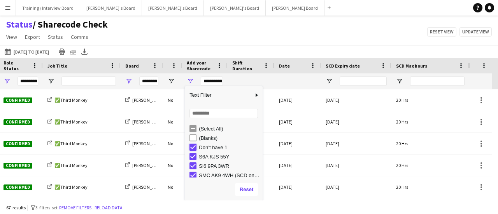
type input "**********"
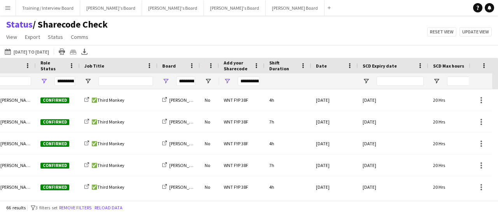
scroll to position [0, 0]
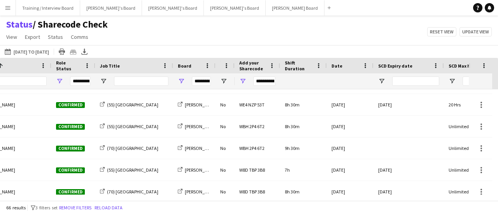
drag, startPoint x: 300, startPoint y: 202, endPoint x: 286, endPoint y: 197, distance: 13.9
click at [289, 200] on main "Status / Sharecode Check View Views Default view Airshow Accreditation Airshow …" at bounding box center [249, 110] width 498 height 188
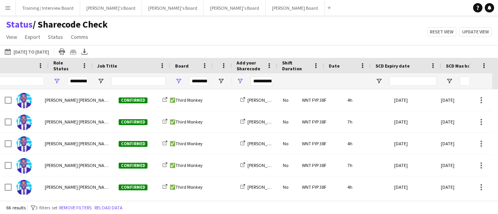
scroll to position [0, 100]
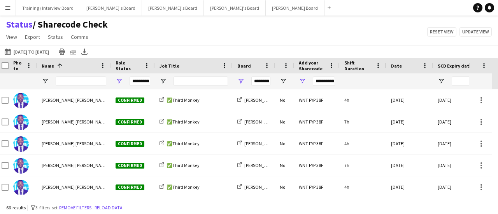
click at [168, 209] on div "66 results filter-1 3 filters set Remove filters Reload data" at bounding box center [249, 207] width 498 height 13
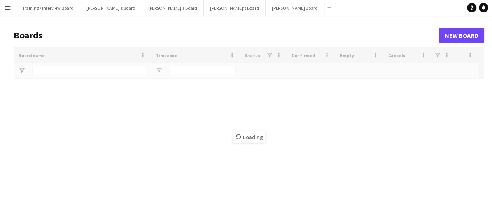
type input "****"
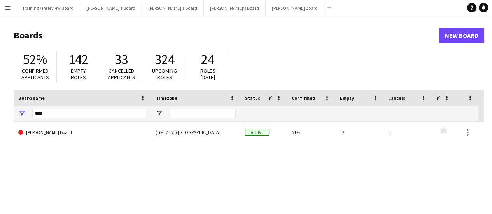
click at [8, 5] on app-icon "Menu" at bounding box center [8, 8] width 6 height 6
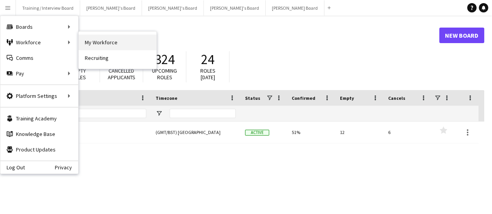
click at [112, 46] on link "My Workforce" at bounding box center [118, 43] width 78 height 16
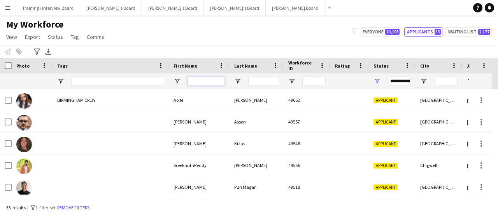
click at [197, 80] on input "First Name Filter Input" at bounding box center [206, 81] width 37 height 9
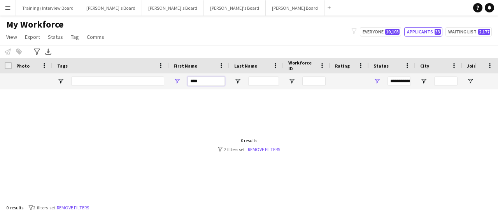
click at [206, 83] on input "****" at bounding box center [206, 81] width 37 height 9
type input "****"
click at [259, 149] on link "Remove filters" at bounding box center [264, 150] width 32 height 6
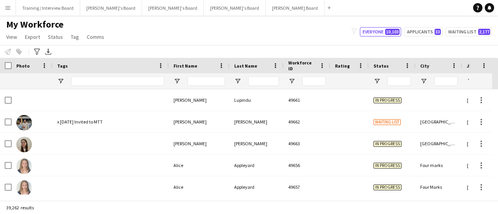
drag, startPoint x: 174, startPoint y: 87, endPoint x: 185, endPoint y: 74, distance: 16.6
click at [181, 79] on div at bounding box center [199, 82] width 61 height 16
click at [185, 74] on div at bounding box center [199, 82] width 61 height 16
click at [196, 74] on div at bounding box center [206, 82] width 37 height 16
click at [198, 80] on input "First Name Filter Input" at bounding box center [206, 81] width 37 height 9
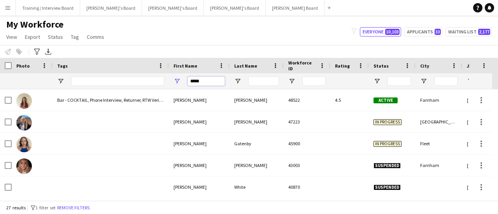
type input "*****"
click at [265, 76] on div at bounding box center [263, 82] width 31 height 16
click at [265, 81] on input "Last Name Filter Input" at bounding box center [263, 81] width 31 height 9
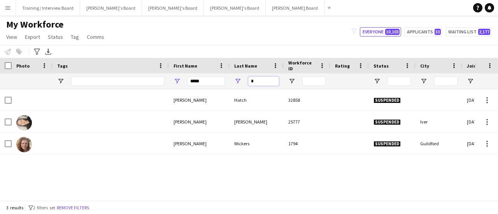
drag, startPoint x: 265, startPoint y: 81, endPoint x: 214, endPoint y: 84, distance: 50.3
type input "*"
drag, startPoint x: 205, startPoint y: 81, endPoint x: 118, endPoint y: 72, distance: 88.0
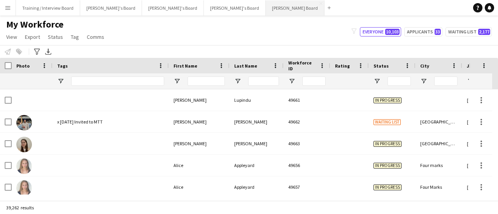
click at [266, 4] on button "[PERSON_NAME] Board Close" at bounding box center [295, 7] width 59 height 15
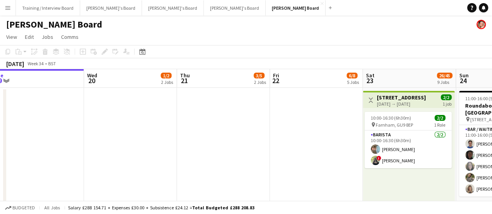
drag, startPoint x: 334, startPoint y: 157, endPoint x: 251, endPoint y: 151, distance: 83.5
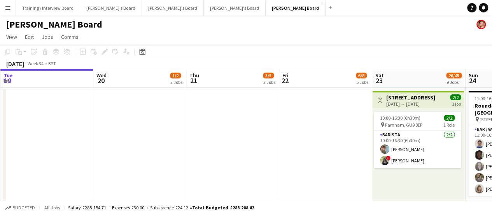
drag, startPoint x: 254, startPoint y: 146, endPoint x: 274, endPoint y: 107, distance: 43.3
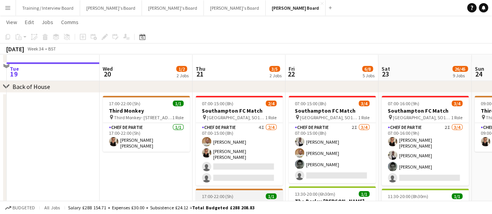
scroll to position [934, 0]
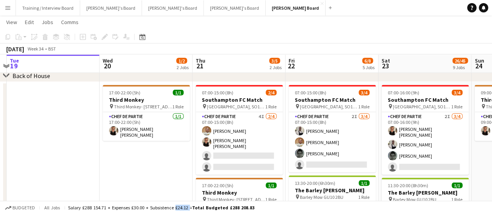
drag, startPoint x: 174, startPoint y: 211, endPoint x: 188, endPoint y: 212, distance: 14.4
click at [188, 212] on div "Budgeted All jobs Salary £288 154.71 + Expenses £30.00 + Subsistence £24.12 = T…" at bounding box center [246, 207] width 492 height 13
click at [111, 178] on app-date-cell "17:00-22:00 (5h) 1/1 Third Monkey pin Third Monkey- 46 South St 1 Role Chef de …" at bounding box center [146, 200] width 93 height 237
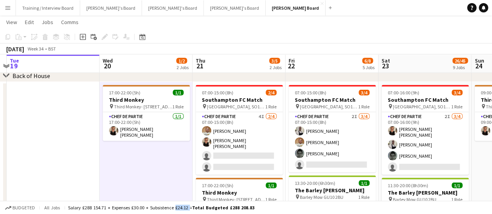
click at [187, 212] on div "Budgeted All jobs Salary £288 154.71 + Expenses £30.00 + Subsistence £24.12 = T…" at bounding box center [246, 207] width 492 height 13
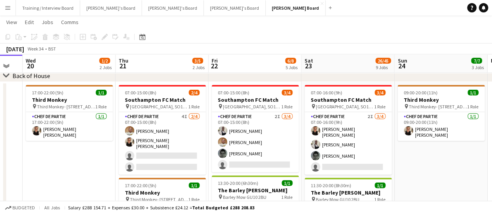
scroll to position [0, 364]
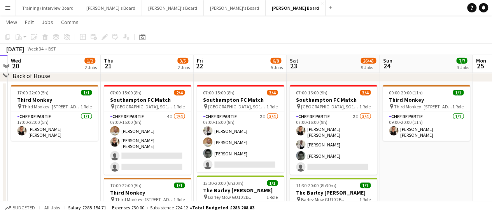
drag, startPoint x: 426, startPoint y: 172, endPoint x: 349, endPoint y: 168, distance: 77.9
